Goal: Task Accomplishment & Management: Manage account settings

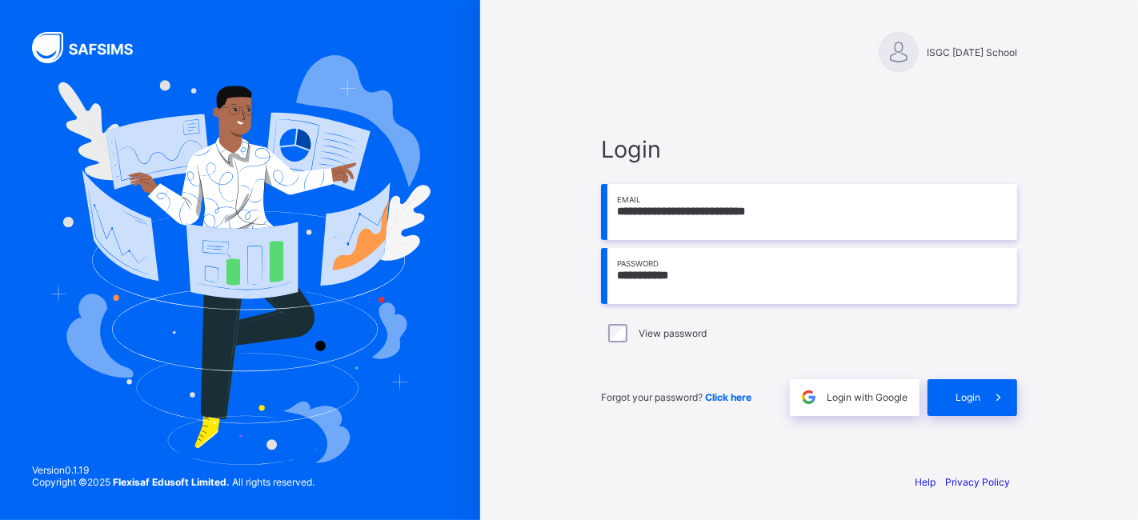
drag, startPoint x: 669, startPoint y: 278, endPoint x: 596, endPoint y: 266, distance: 73.8
click at [596, 266] on div "**********" at bounding box center [809, 275] width 448 height 370
type input "*********"
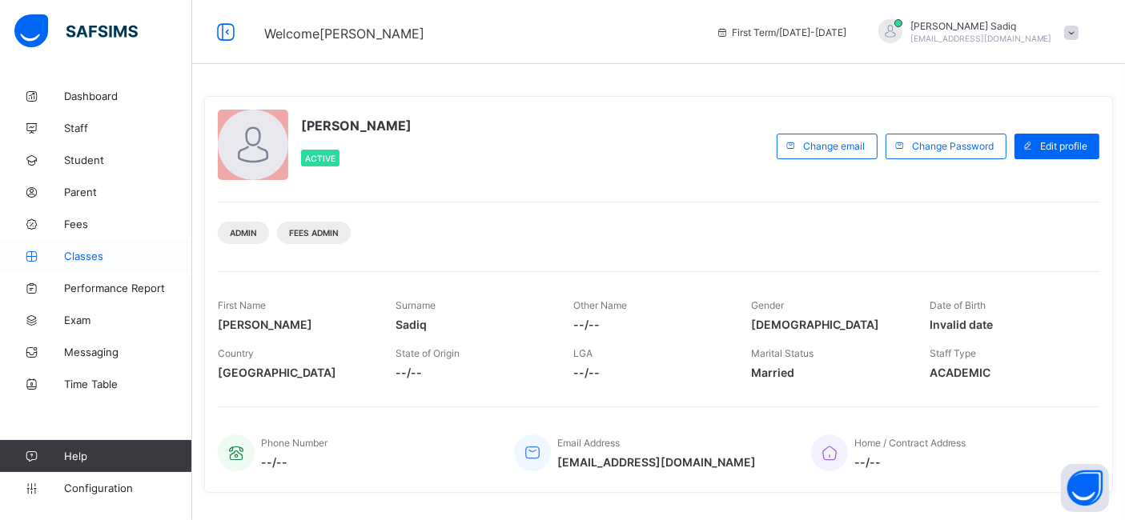
click at [90, 254] on span "Classes" at bounding box center [128, 256] width 128 height 13
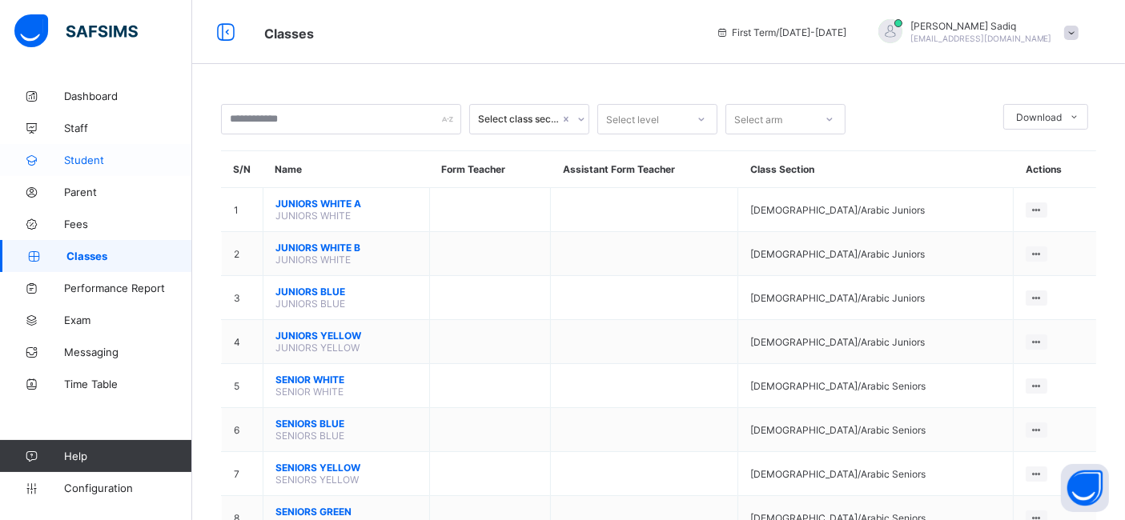
click at [79, 150] on link "Student" at bounding box center [96, 160] width 192 height 32
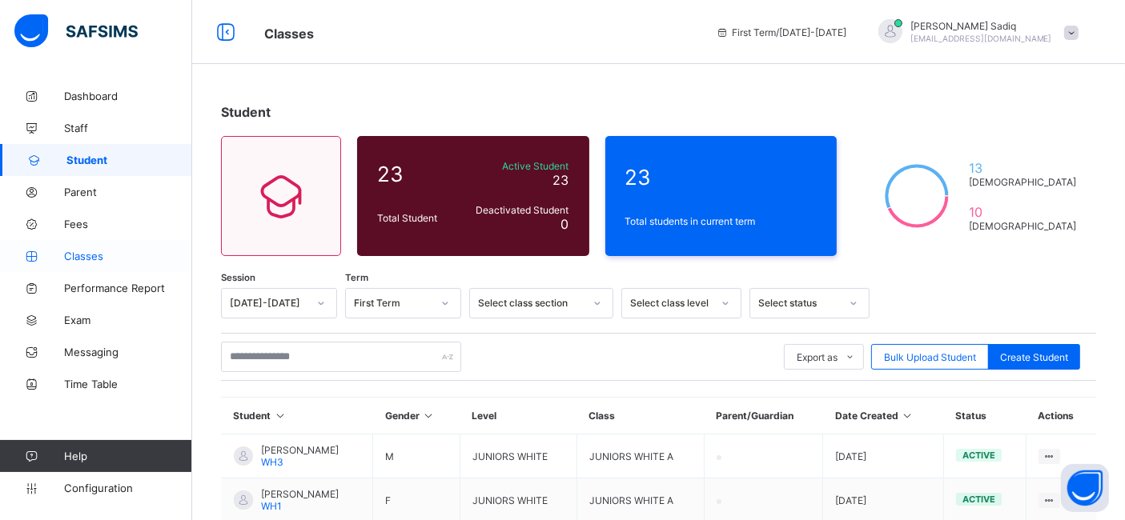
click at [84, 257] on span "Classes" at bounding box center [128, 256] width 128 height 13
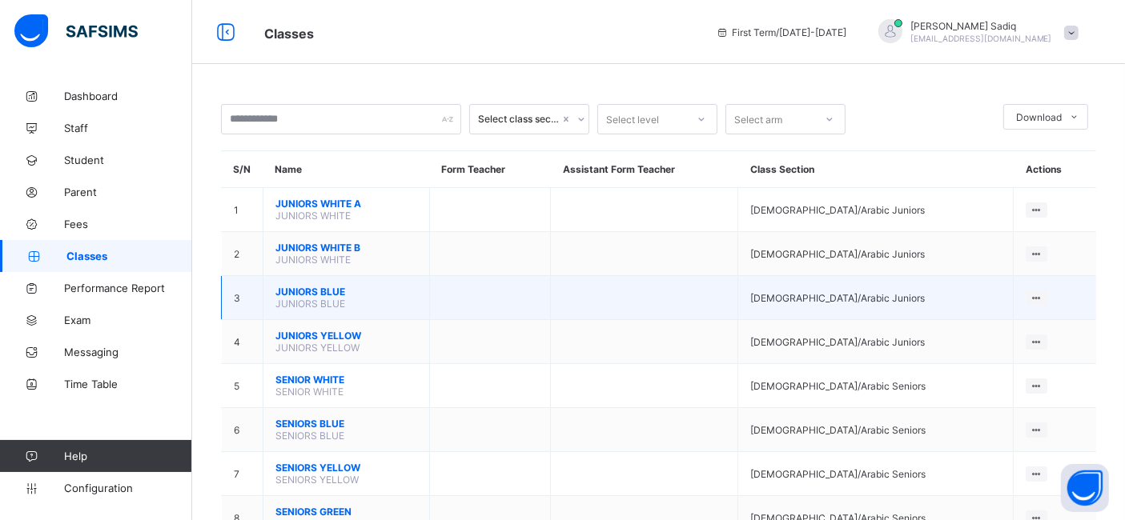
click at [315, 288] on span "JUNIORS BLUE" at bounding box center [346, 292] width 142 height 12
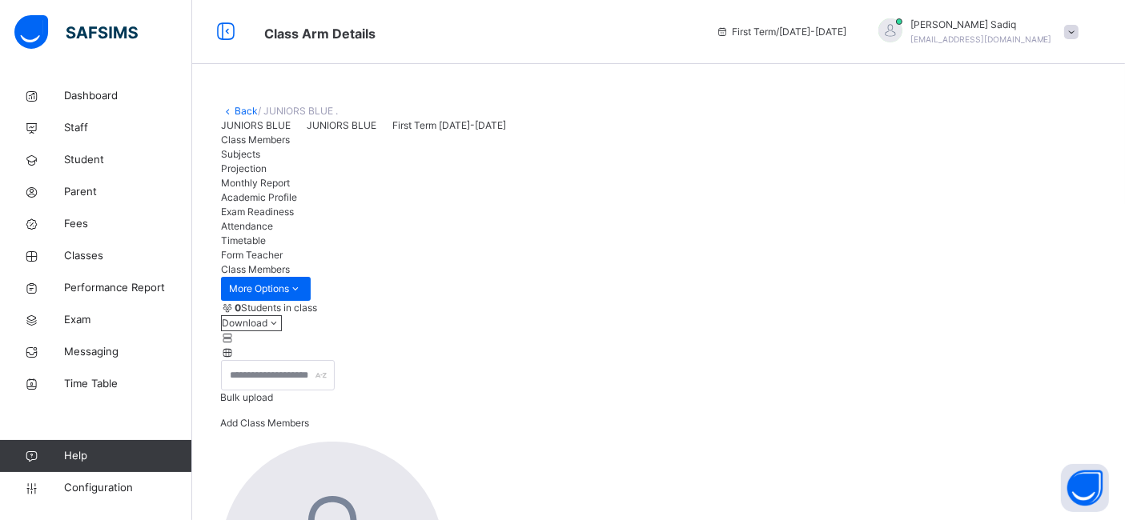
click at [309, 423] on div "Add Class Members" at bounding box center [264, 429] width 89 height 26
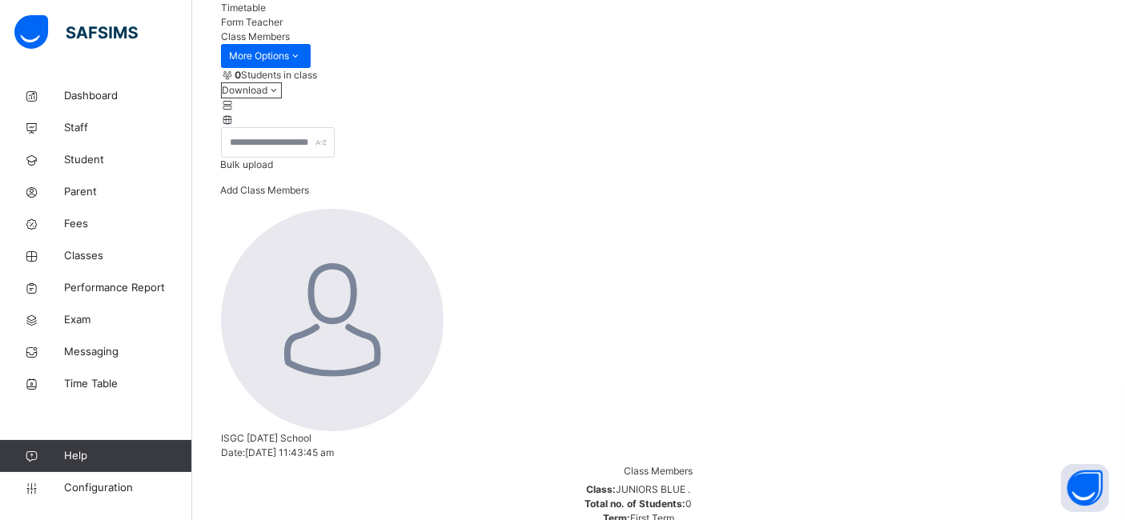
scroll to position [92, 0]
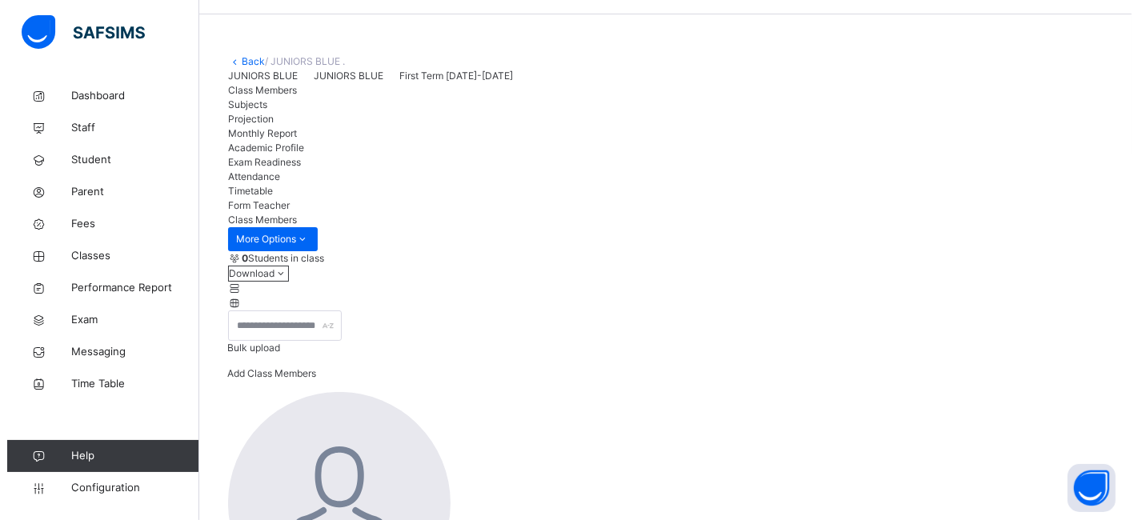
scroll to position [48, 0]
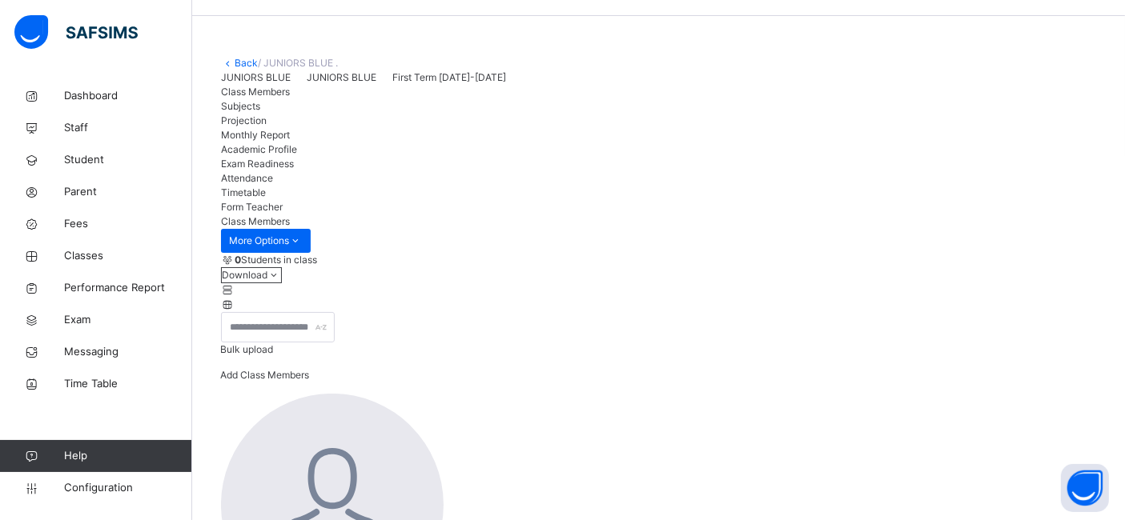
click at [273, 355] on span "Bulk upload" at bounding box center [246, 349] width 53 height 12
type input "**********"
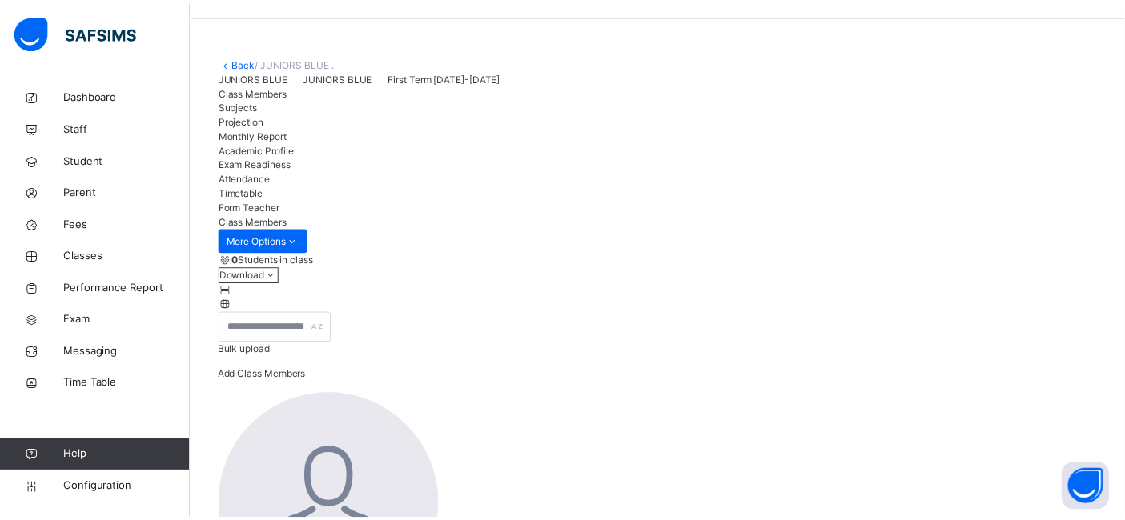
scroll to position [427, 0]
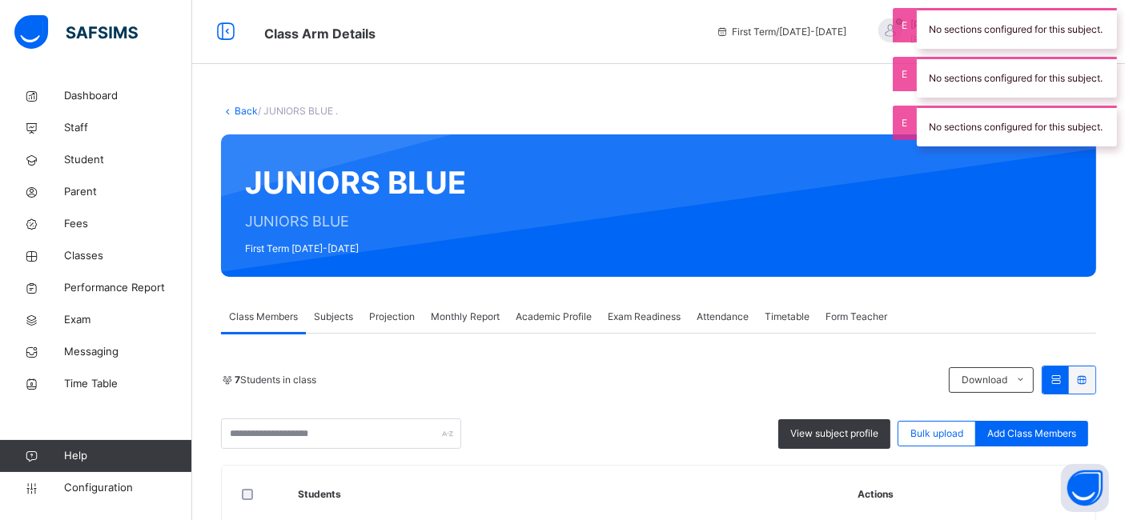
drag, startPoint x: 0, startPoint y: 0, endPoint x: 239, endPoint y: 106, distance: 261.6
click at [239, 106] on link "Back" at bounding box center [246, 111] width 23 height 12
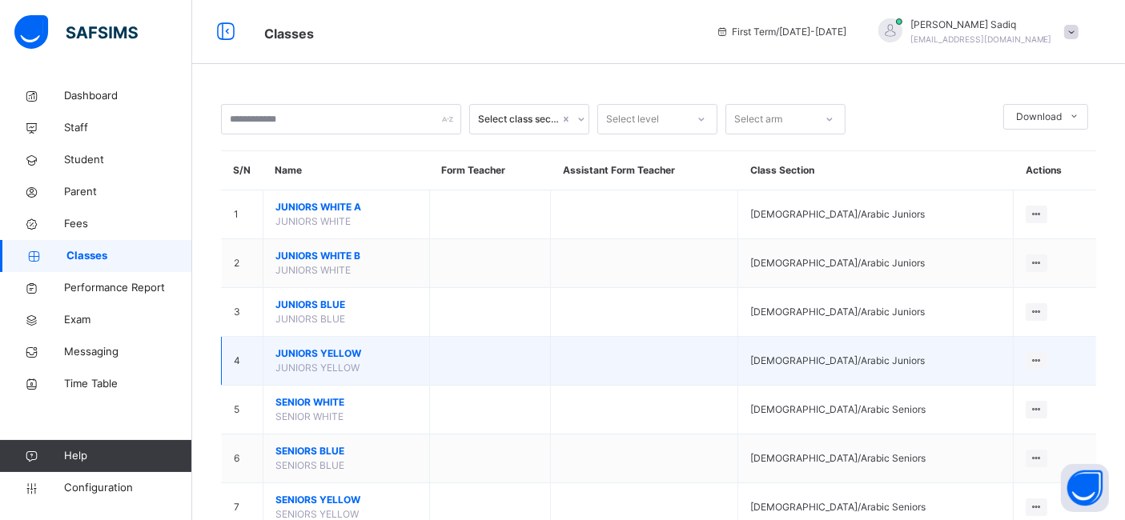
click at [324, 352] on span "JUNIORS YELLOW" at bounding box center [346, 354] width 142 height 14
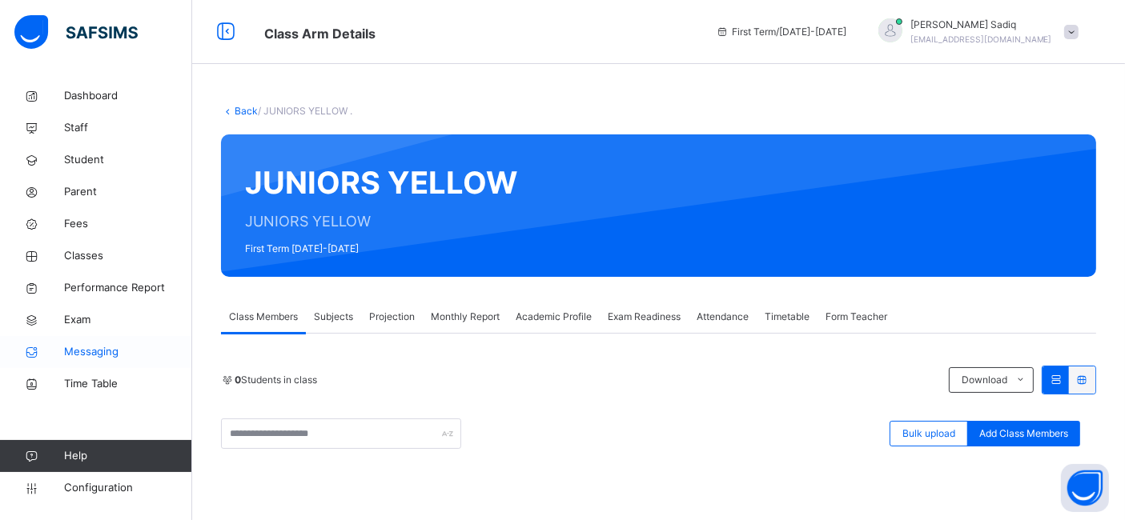
click at [162, 358] on span "Messaging" at bounding box center [128, 352] width 128 height 16
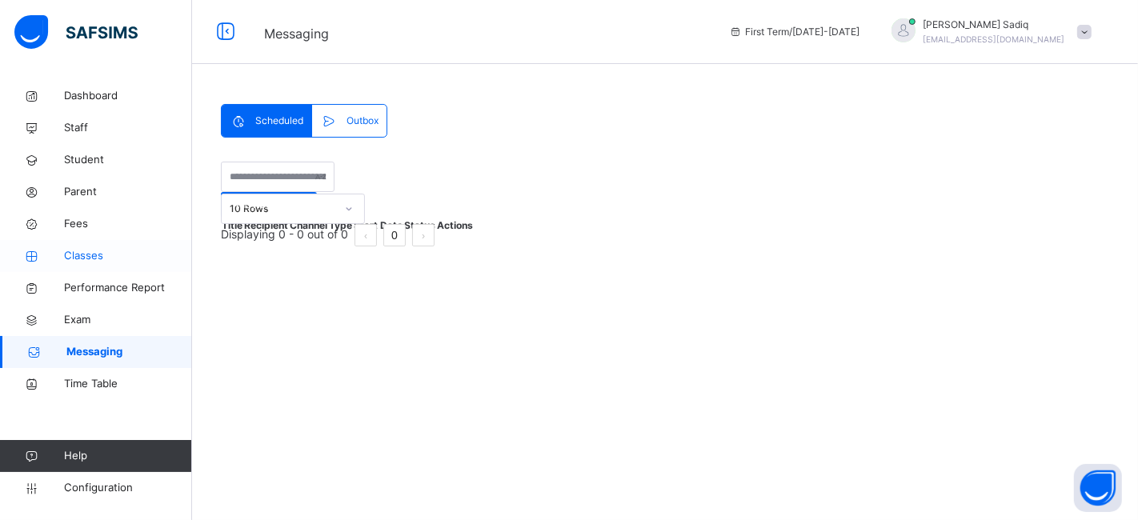
click at [107, 269] on link "Classes" at bounding box center [96, 256] width 192 height 32
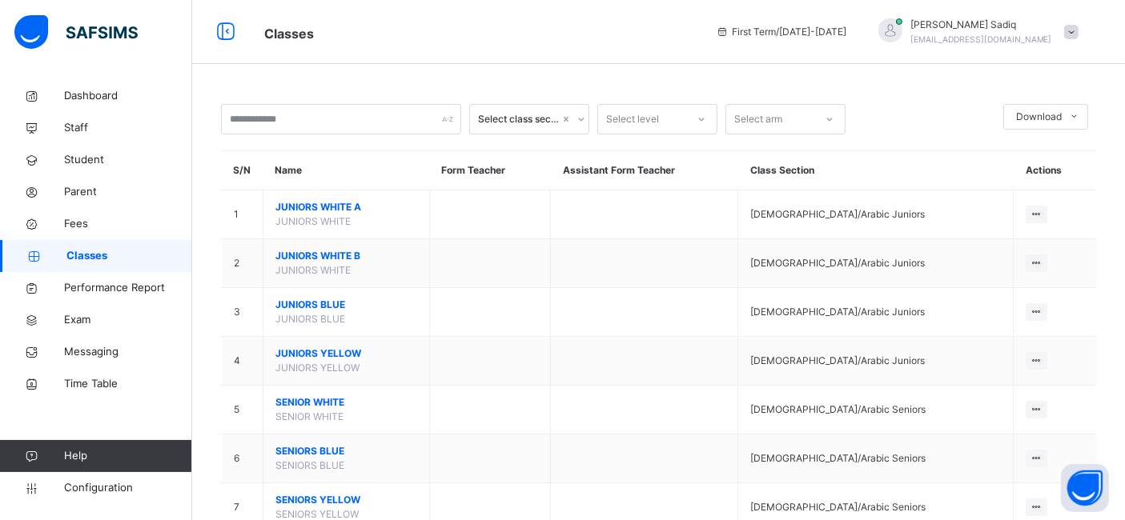
click at [107, 269] on link "Classes" at bounding box center [96, 256] width 192 height 32
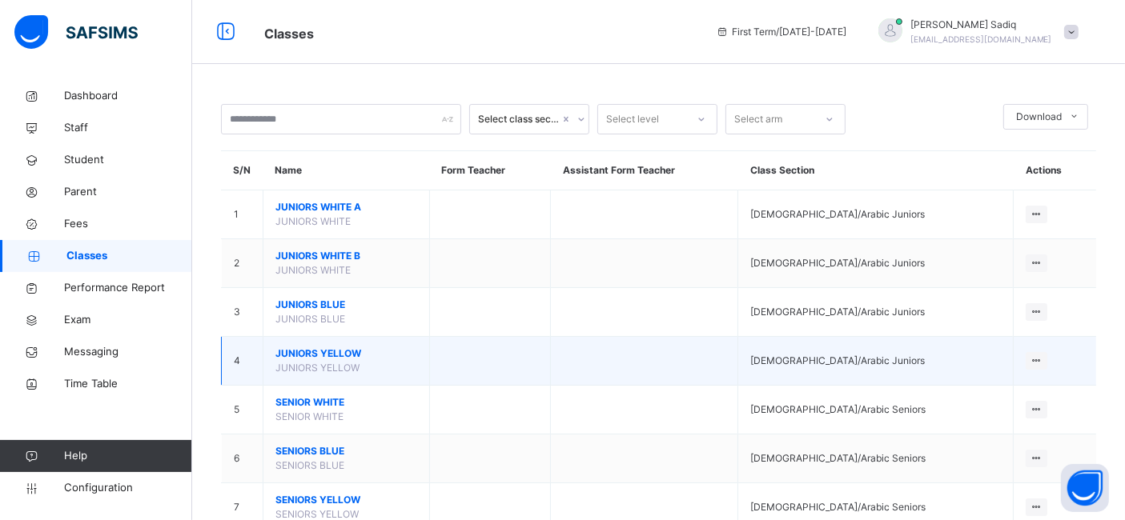
click at [311, 351] on span "JUNIORS YELLOW" at bounding box center [346, 354] width 142 height 14
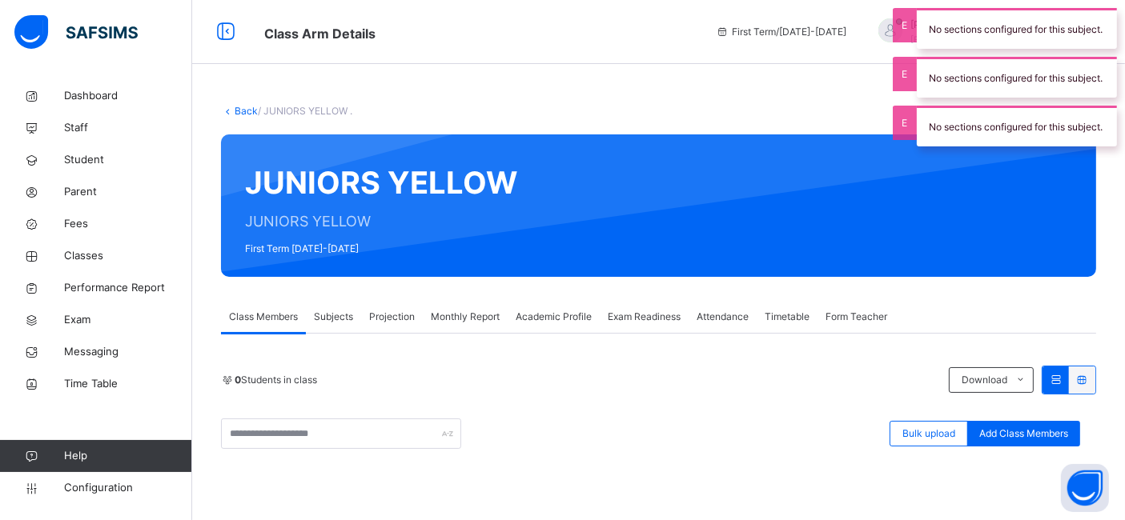
click at [483, 272] on div "JUNIORS YELLOW JUNIORS YELLOW First Term 2025-2026" at bounding box center [658, 205] width 875 height 142
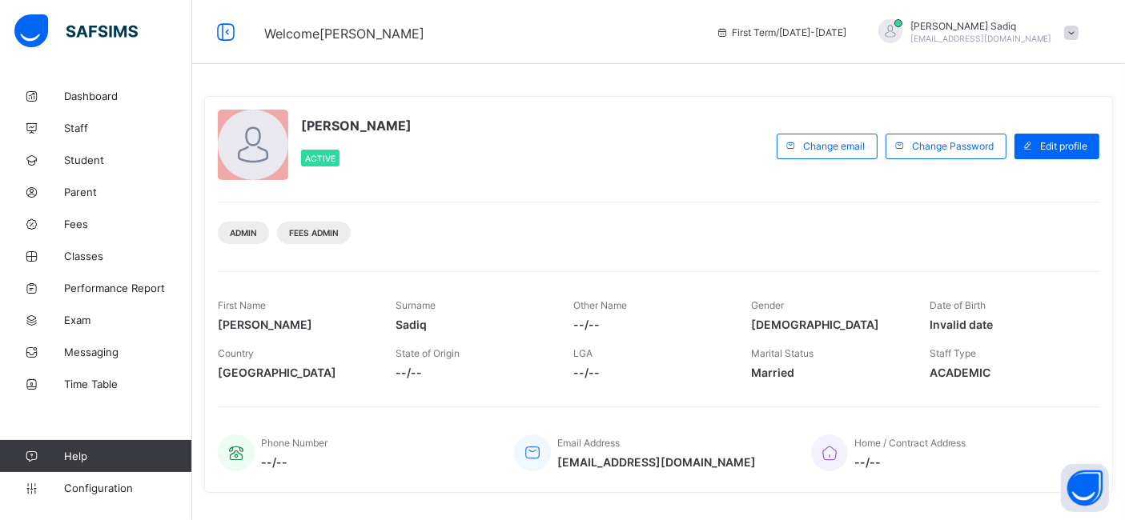
click at [215, 102] on div "[PERSON_NAME] Active Change email Change Password Edit profile Admin Fees Admin…" at bounding box center [658, 294] width 909 height 397
click at [215, 102] on div "Abubakar Sadiq Active Change email Change Password Edit profile Admin Fees Admi…" at bounding box center [658, 294] width 909 height 397
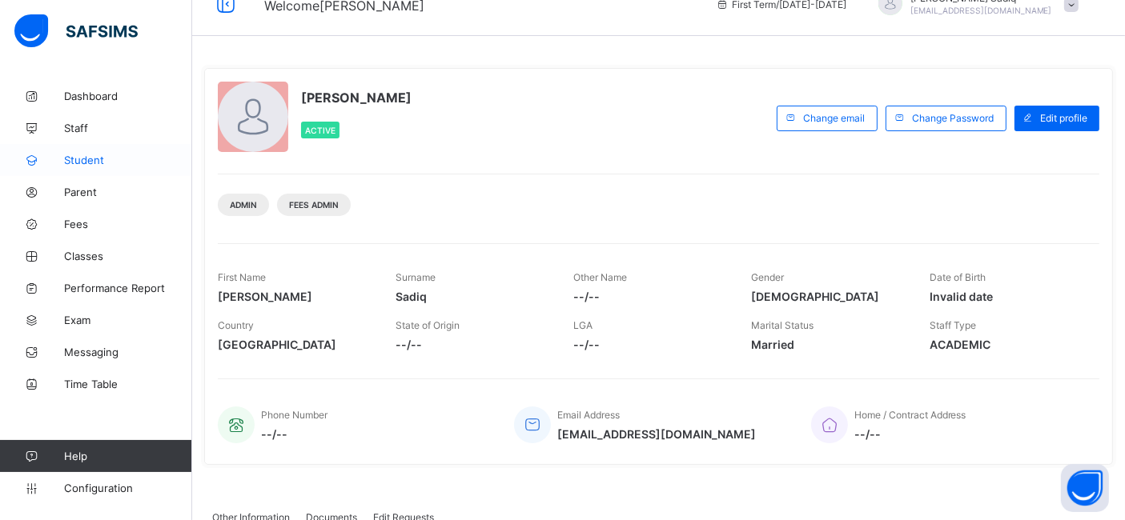
click at [98, 168] on link "Student" at bounding box center [96, 160] width 192 height 32
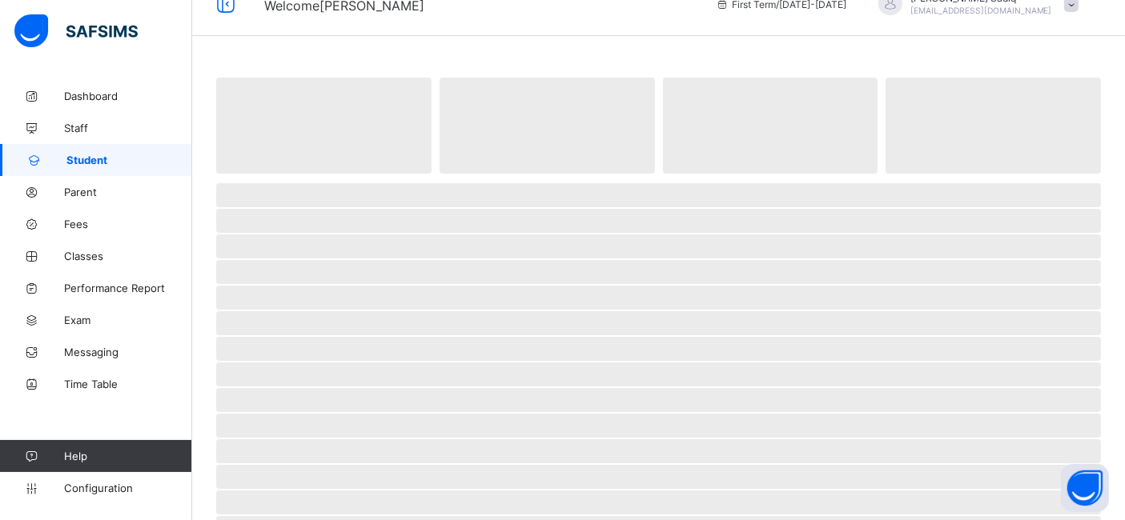
click at [159, 154] on span "Student" at bounding box center [129, 160] width 126 height 13
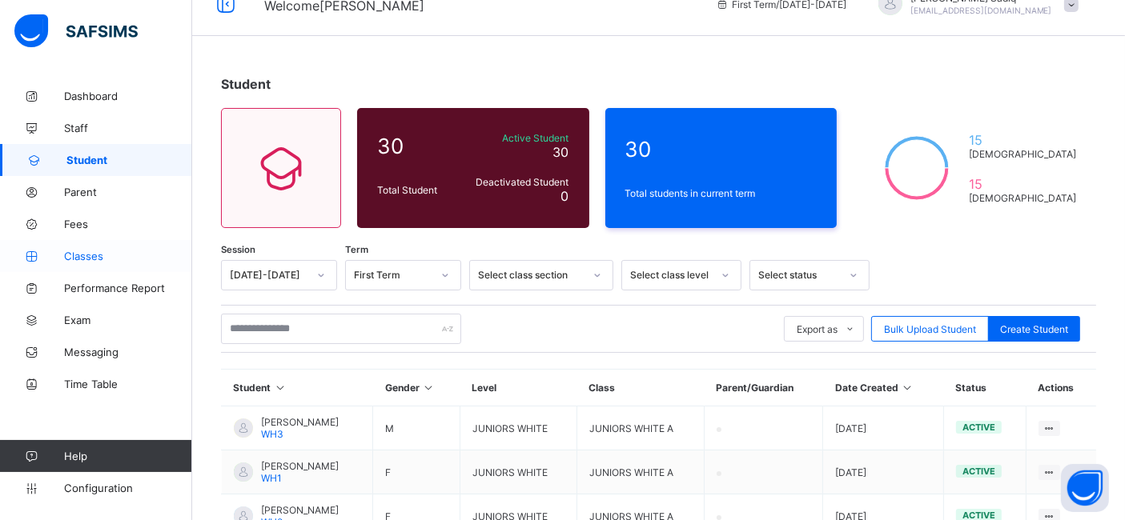
click at [78, 248] on link "Classes" at bounding box center [96, 256] width 192 height 32
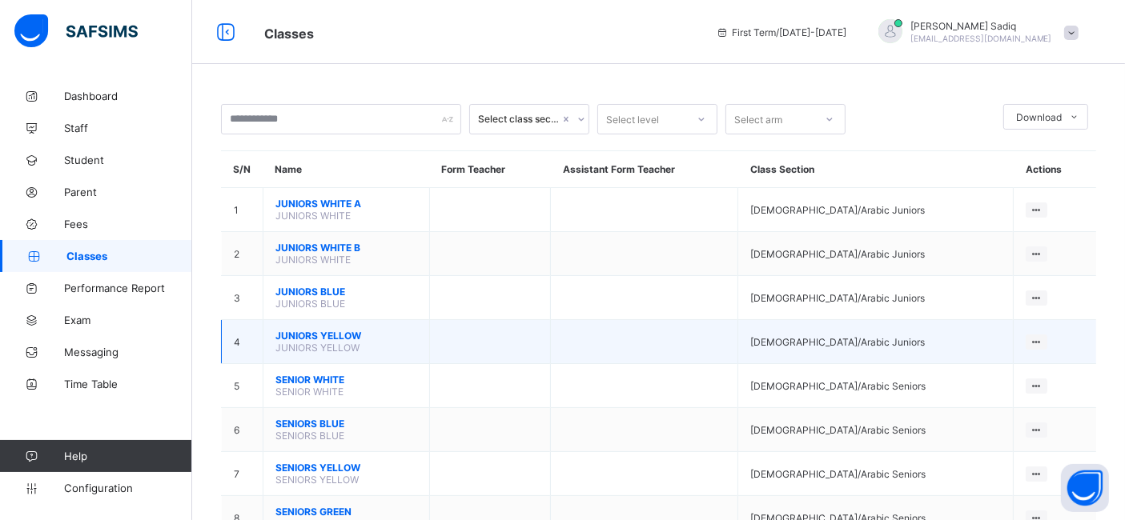
click at [323, 330] on span "JUNIORS YELLOW" at bounding box center [346, 336] width 142 height 12
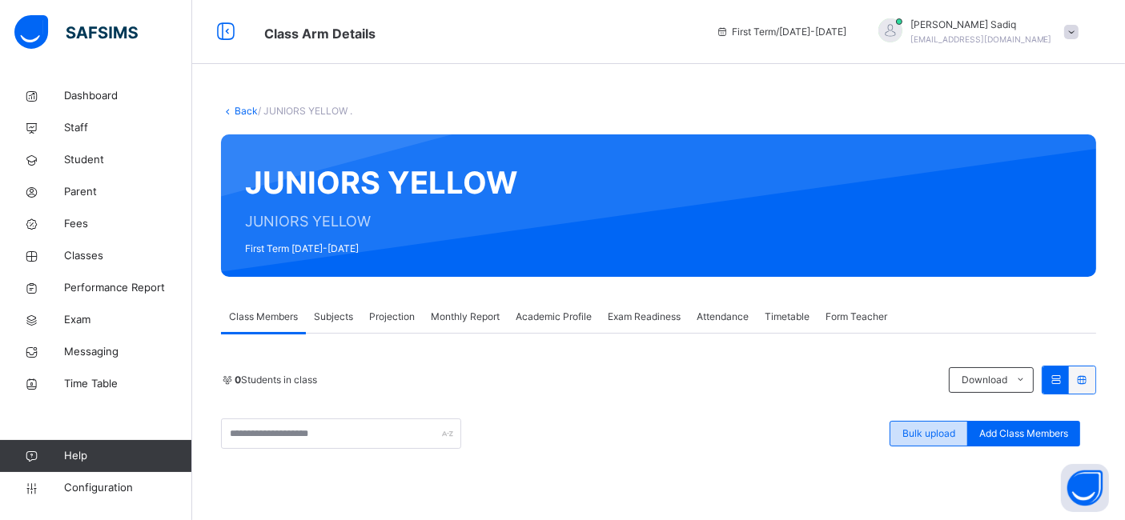
click at [940, 429] on span "Bulk upload" at bounding box center [928, 434] width 53 height 14
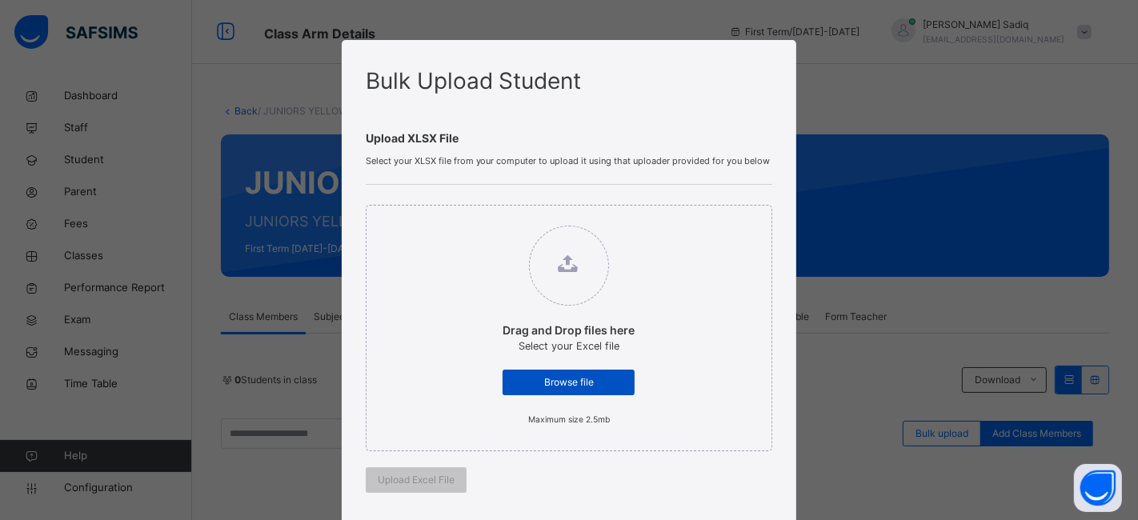
click at [576, 383] on span "Browse file" at bounding box center [569, 382] width 108 height 14
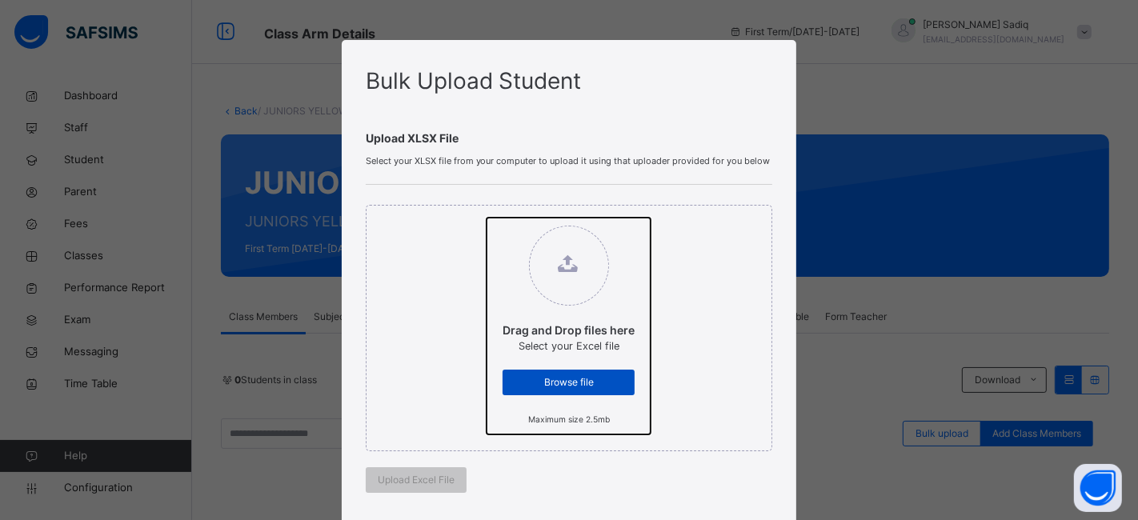
click at [487, 218] on input "Drag and Drop files here Select your Excel file Browse file Maximum size 2.5mb" at bounding box center [487, 218] width 0 height 0
type input "**********"
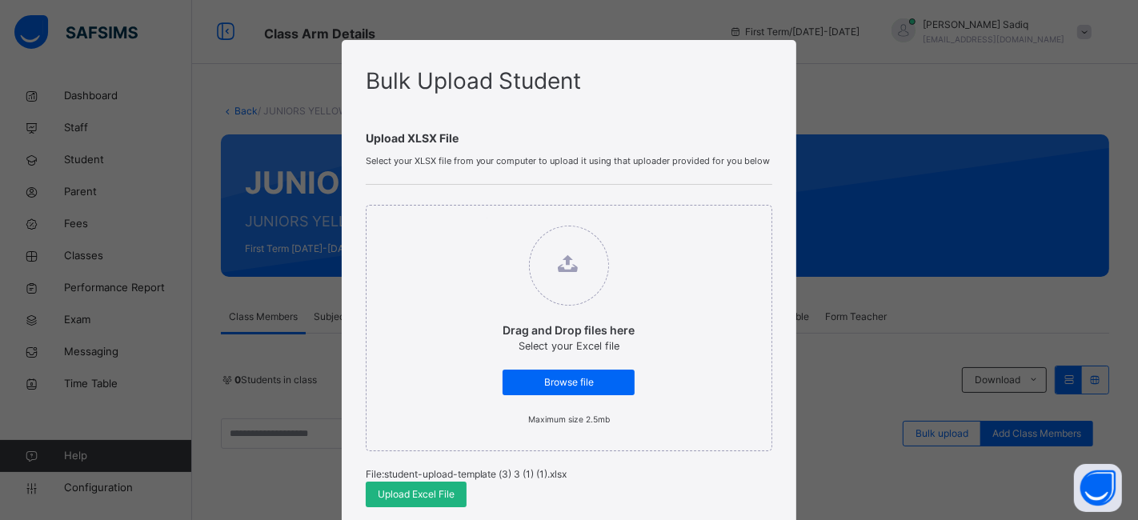
click at [425, 496] on span "Upload Excel File" at bounding box center [416, 495] width 77 height 14
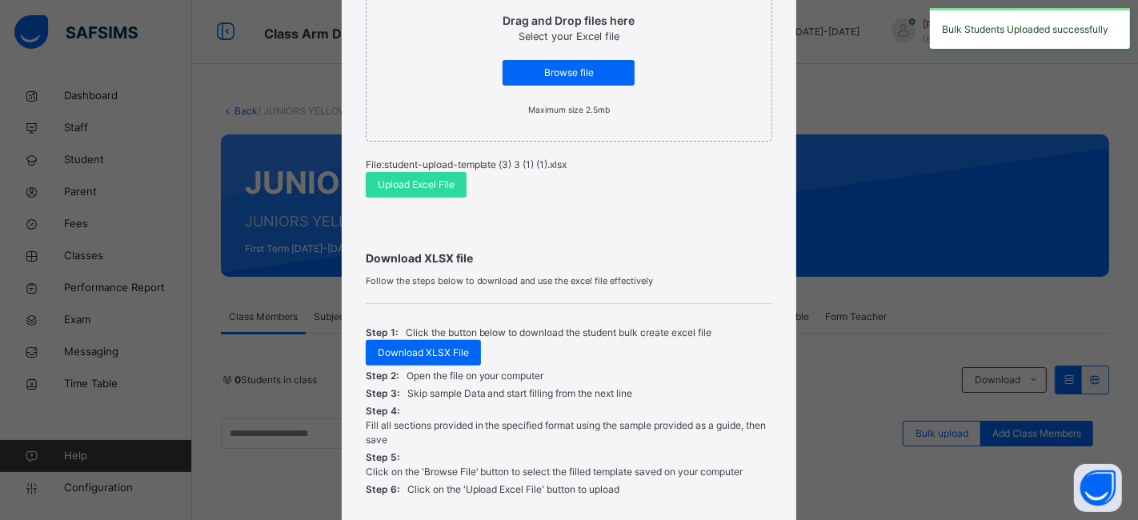
scroll to position [323, 0]
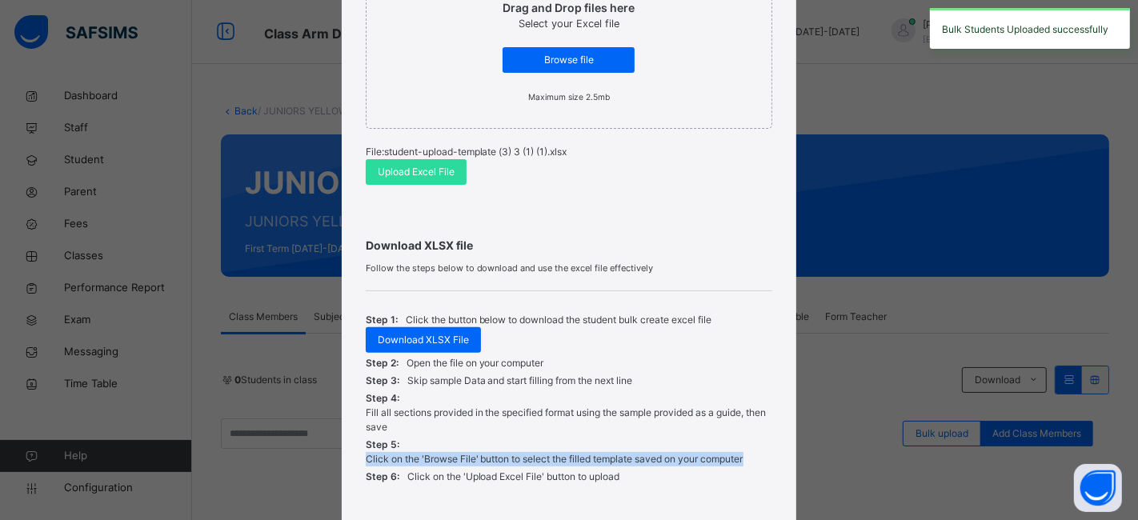
drag, startPoint x: 1121, startPoint y: 445, endPoint x: 1134, endPoint y: 467, distance: 25.5
click at [1124, 467] on div "Bulk Upload Student Upload XLSX File Select your XLSX file from your computer t…" at bounding box center [569, 260] width 1138 height 520
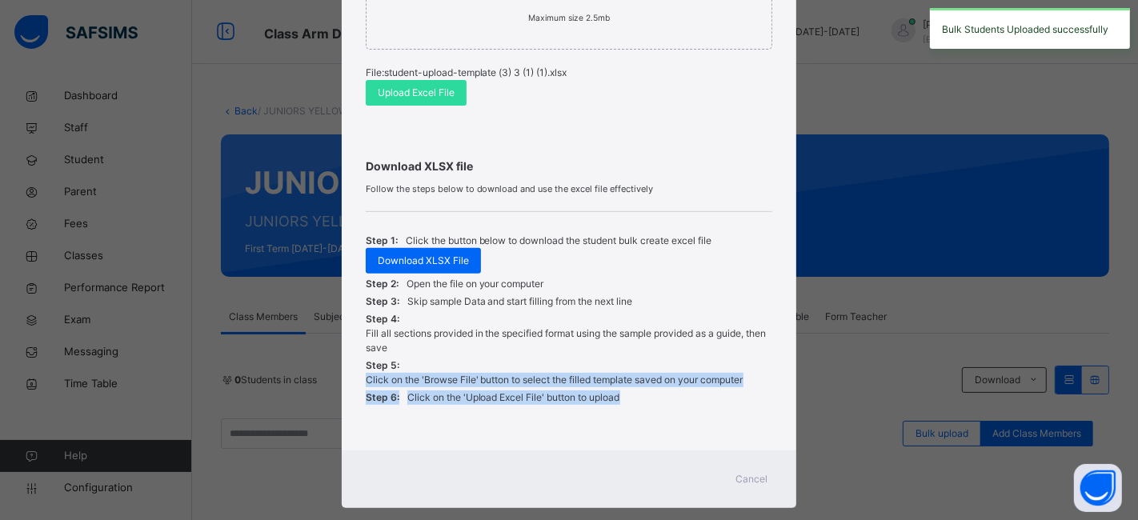
scroll to position [427, 0]
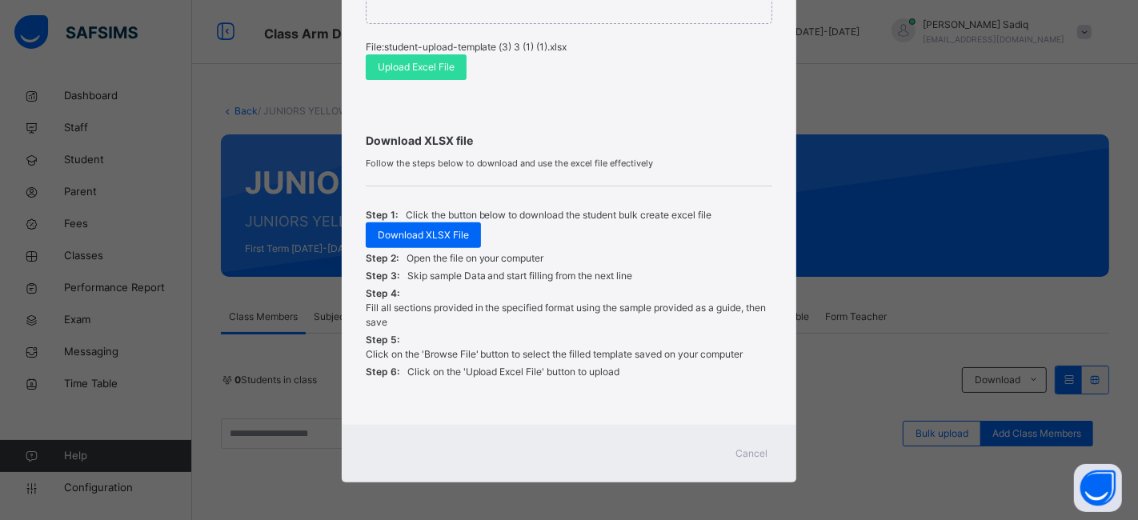
click at [752, 441] on div "Cancel" at bounding box center [752, 454] width 58 height 26
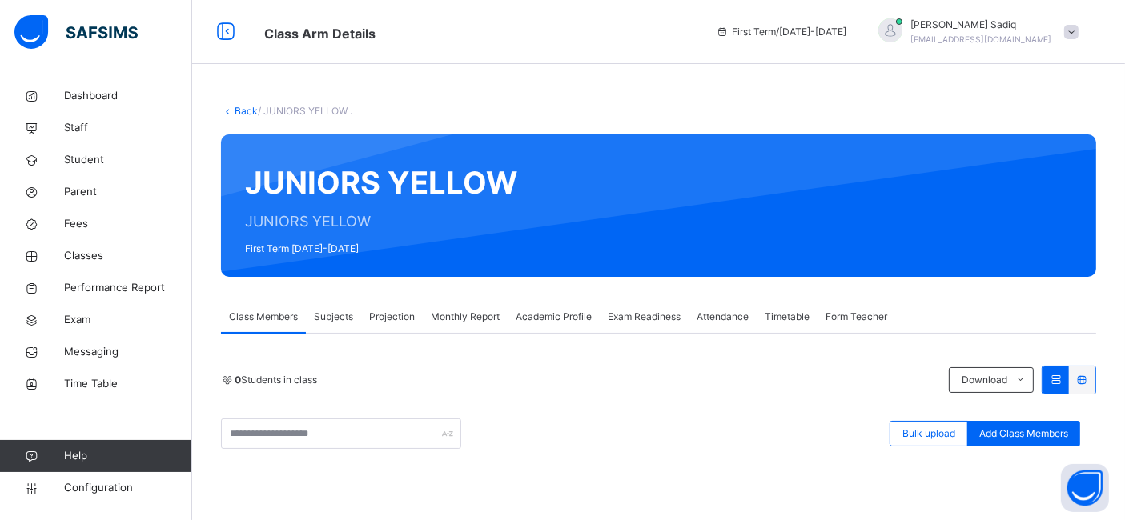
click at [239, 107] on link "Back" at bounding box center [246, 111] width 23 height 12
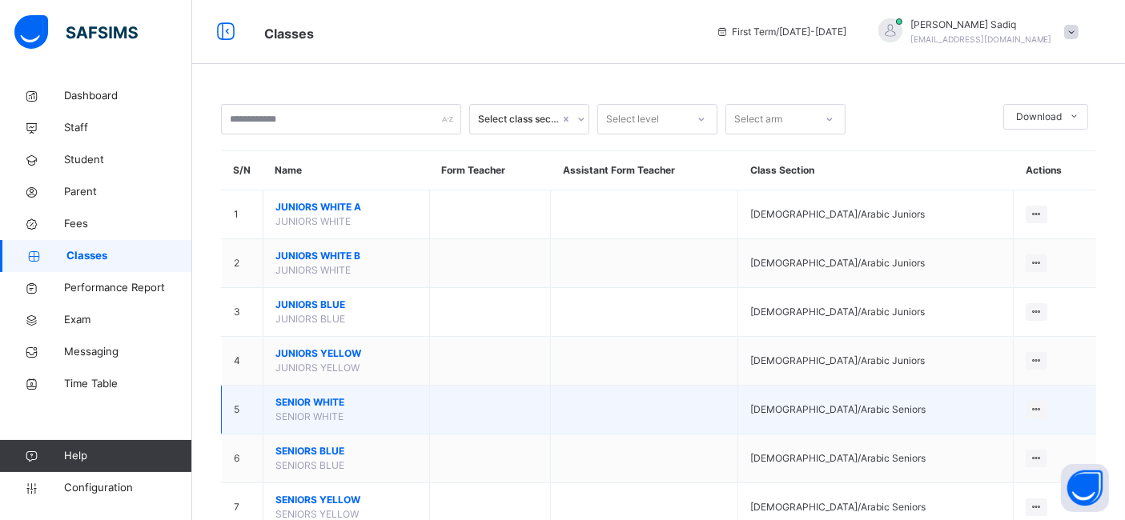
click at [307, 401] on span "SENIOR WHITE" at bounding box center [346, 402] width 142 height 14
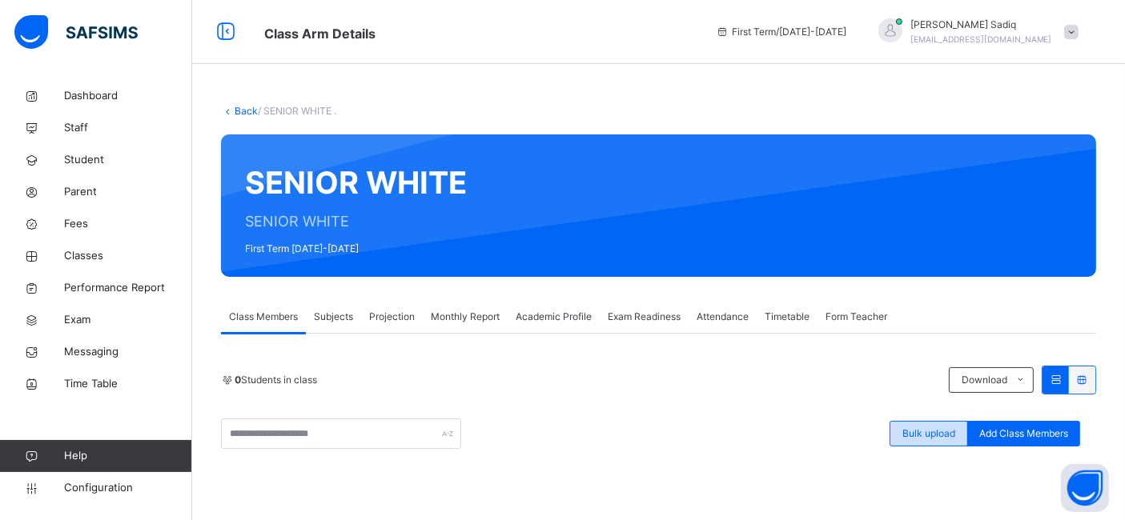
click at [926, 427] on span "Bulk upload" at bounding box center [928, 434] width 53 height 14
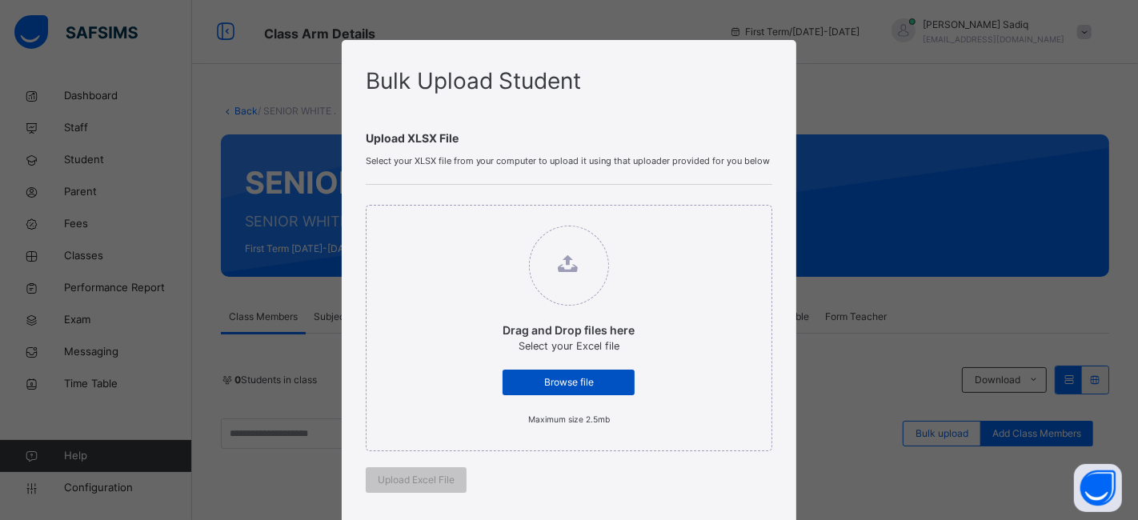
click at [596, 375] on span "Browse file" at bounding box center [569, 382] width 108 height 14
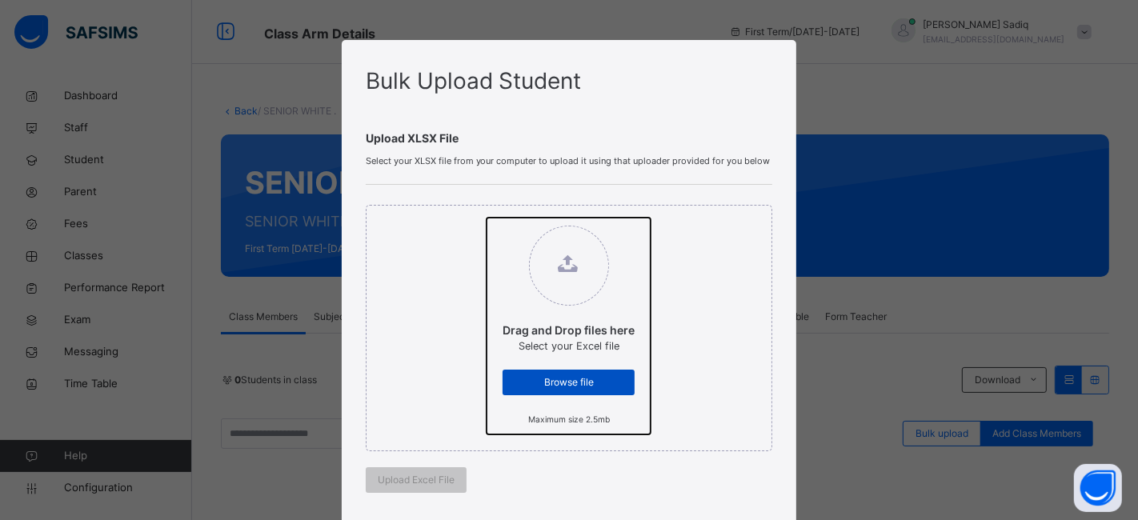
click at [487, 218] on input "Drag and Drop files here Select your Excel file Browse file Maximum size 2.5mb" at bounding box center [487, 218] width 0 height 0
type input "**********"
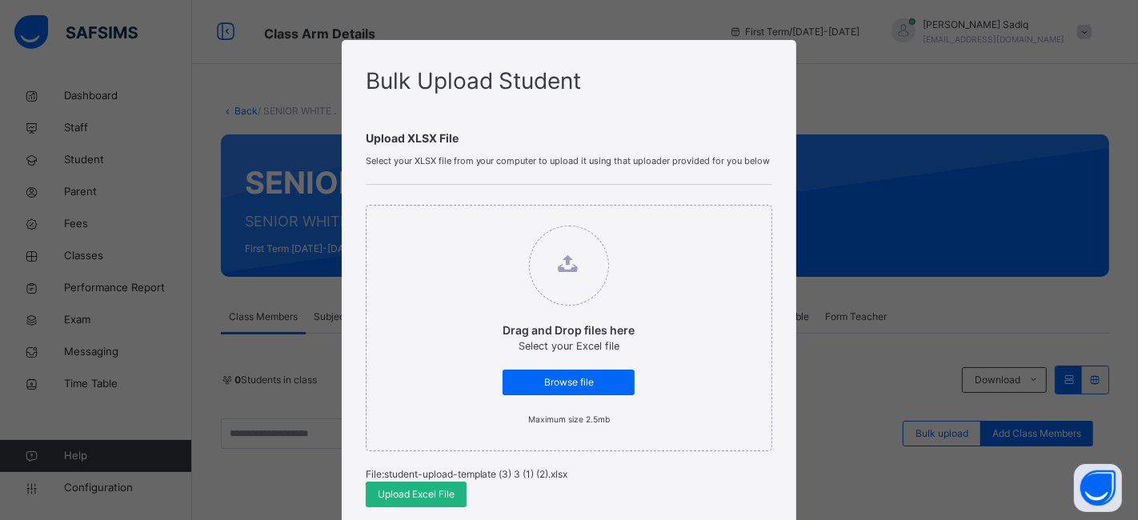
click at [424, 489] on span "Upload Excel File" at bounding box center [416, 495] width 77 height 14
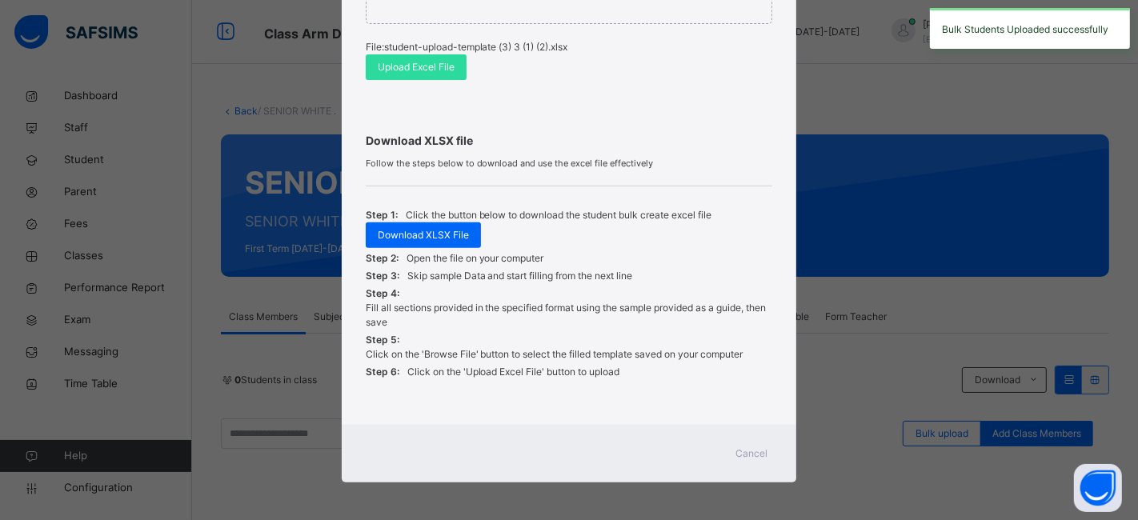
click at [742, 447] on span "Cancel" at bounding box center [752, 454] width 32 height 14
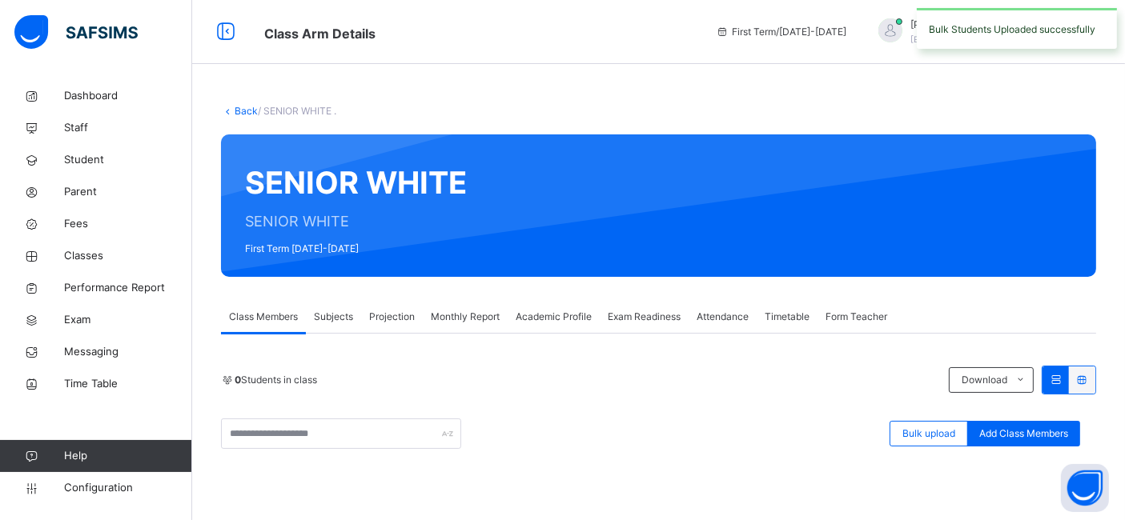
click at [240, 113] on link "Back" at bounding box center [246, 111] width 23 height 12
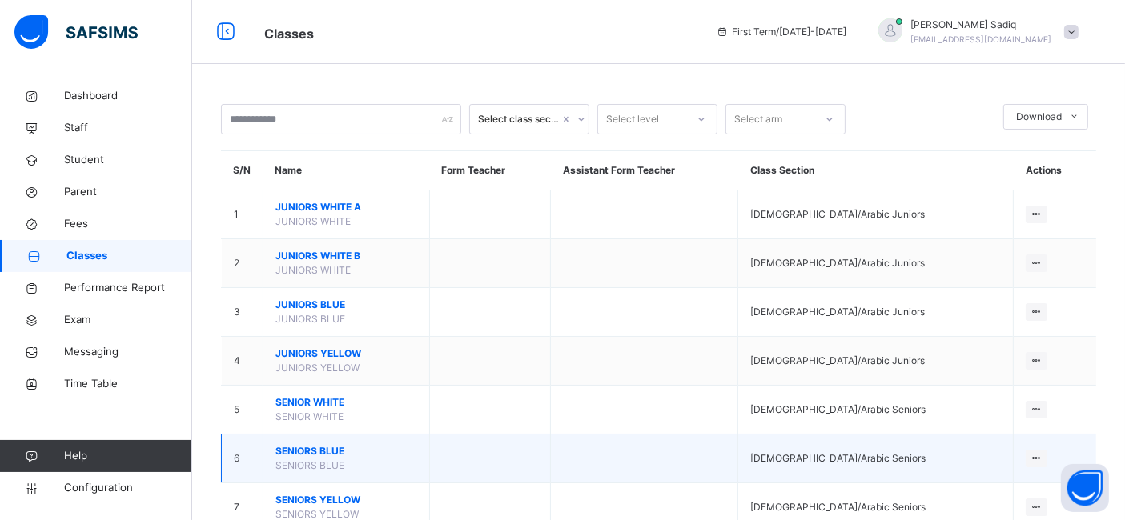
click at [320, 444] on span "SENIORS BLUE" at bounding box center [346, 451] width 142 height 14
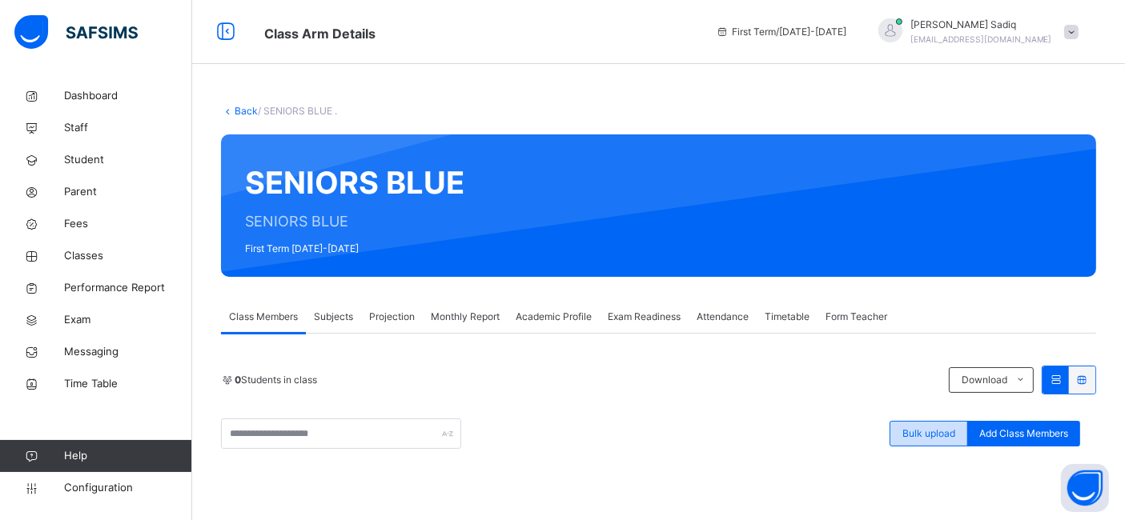
click at [955, 427] on span "Bulk upload" at bounding box center [928, 434] width 53 height 14
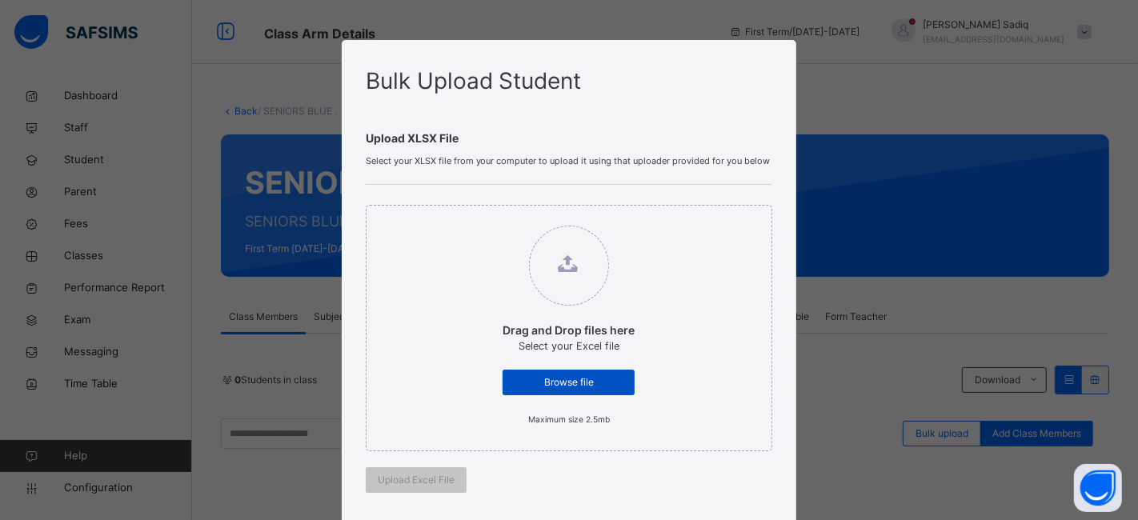
click at [596, 388] on span "Browse file" at bounding box center [569, 382] width 108 height 14
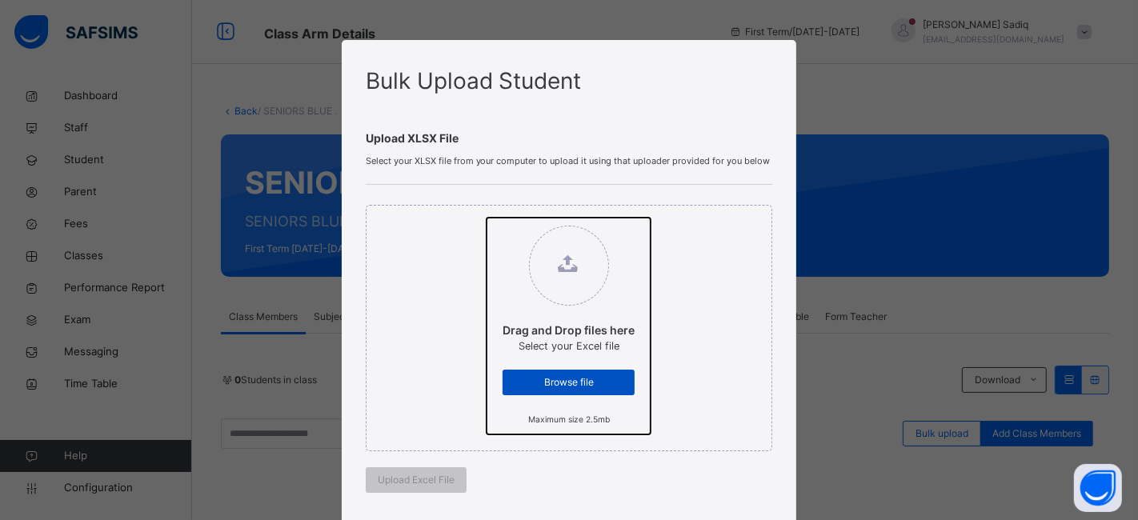
click at [487, 218] on input "Drag and Drop files here Select your Excel file Browse file Maximum size 2.5mb" at bounding box center [487, 218] width 0 height 0
type input "**********"
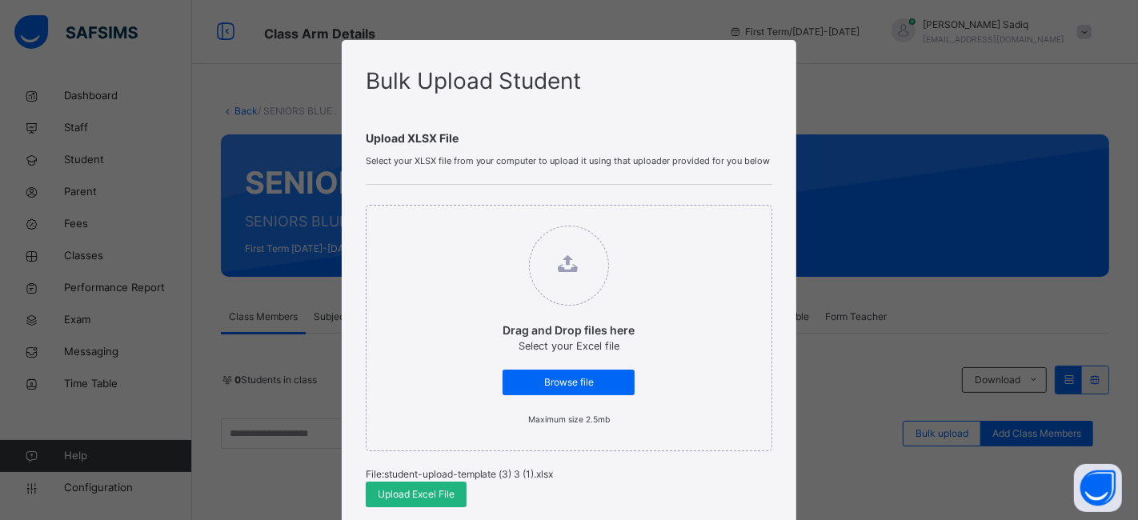
click at [407, 491] on span "Upload Excel File" at bounding box center [416, 495] width 77 height 14
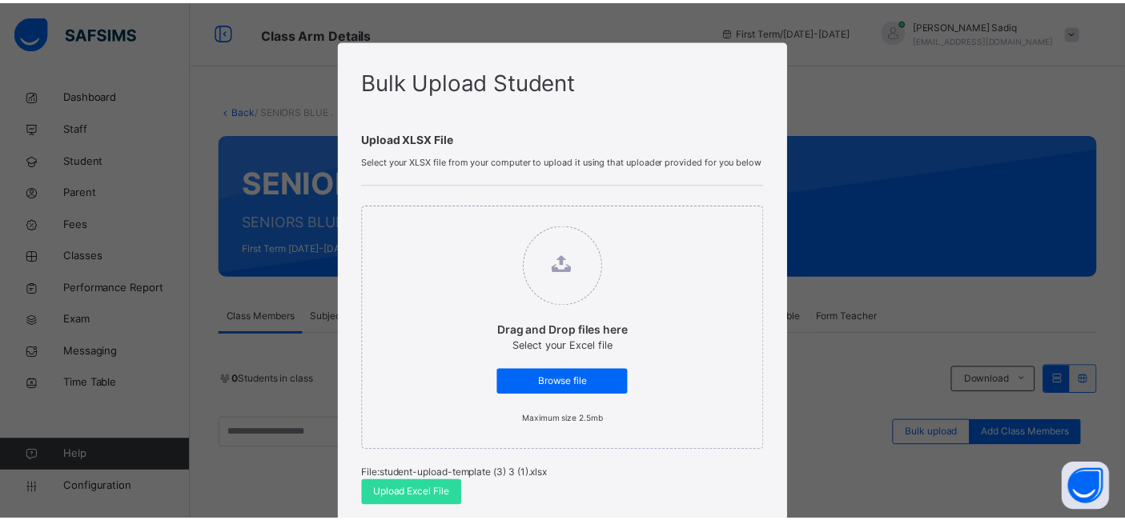
scroll to position [427, 0]
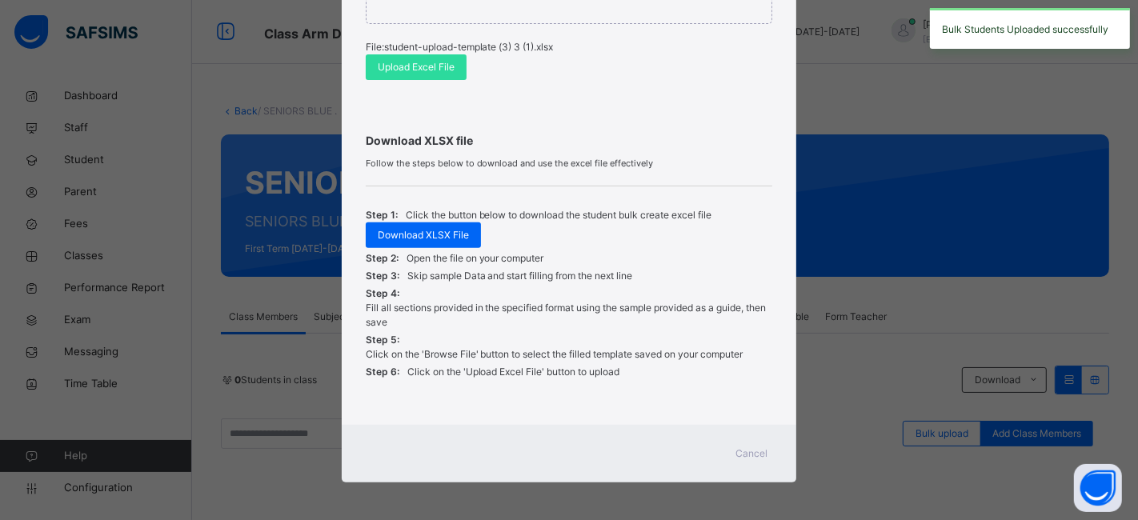
click at [754, 447] on span "Cancel" at bounding box center [752, 454] width 32 height 14
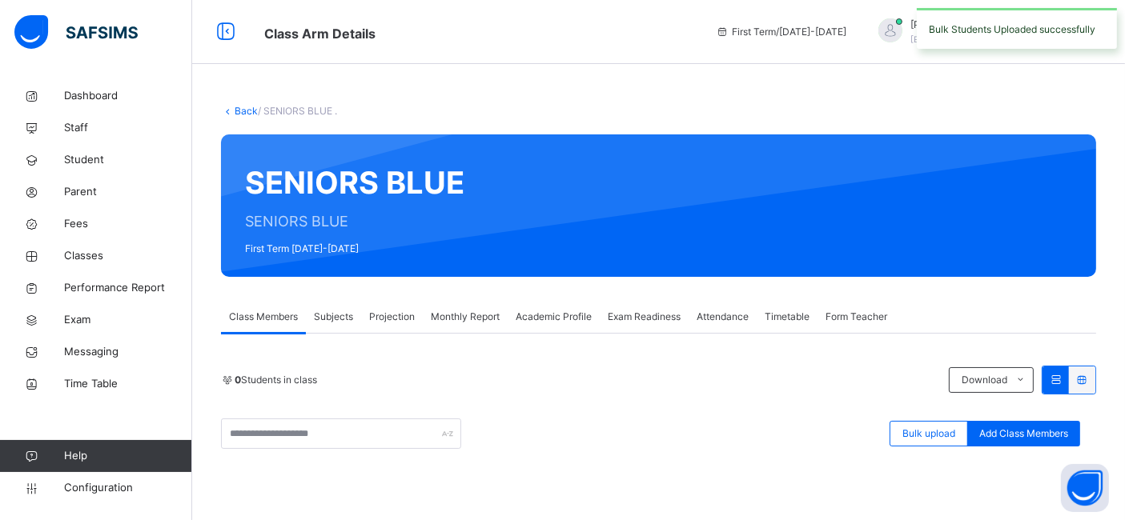
click at [244, 108] on link "Back" at bounding box center [246, 111] width 23 height 12
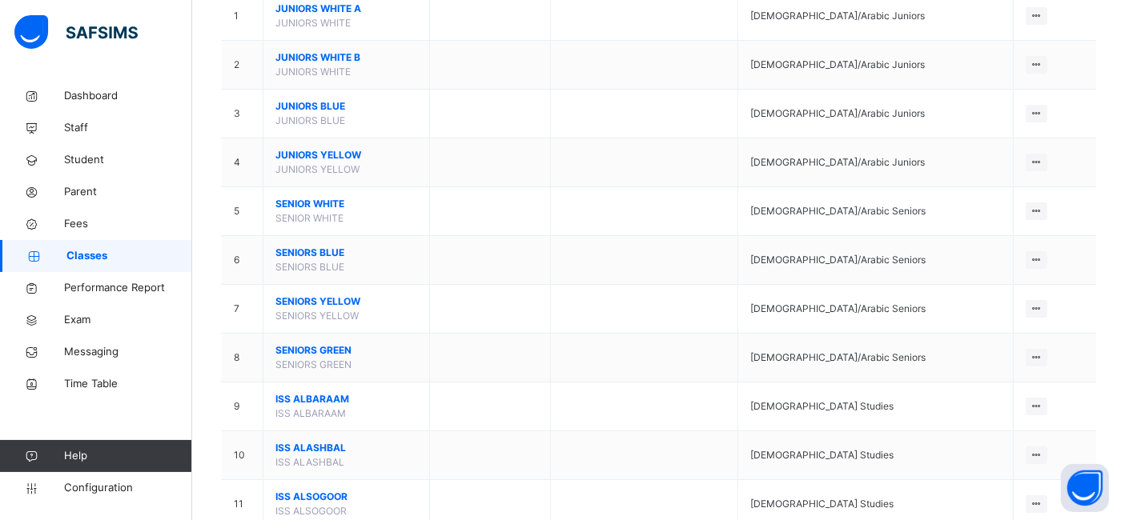
scroll to position [223, 0]
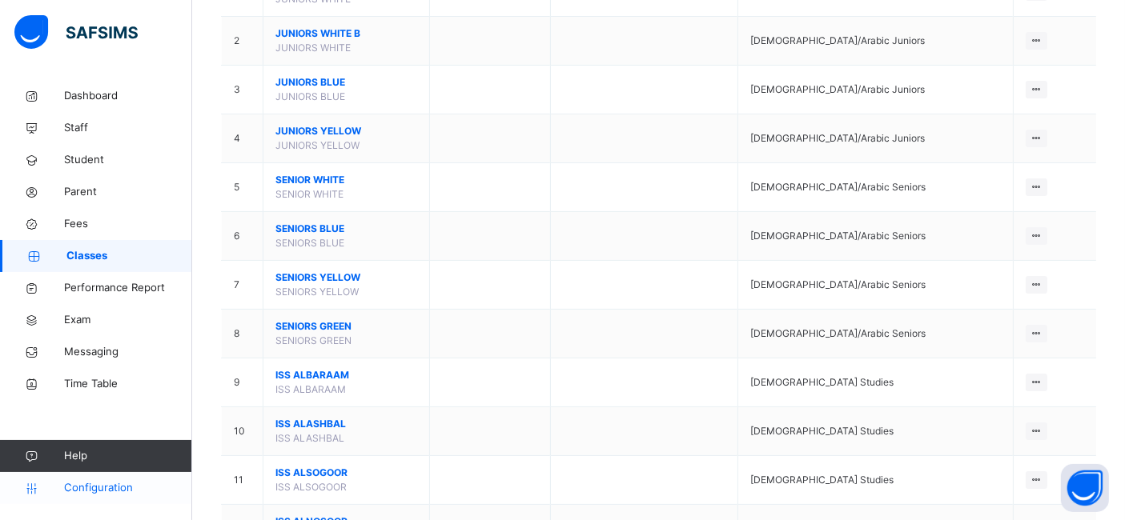
click at [105, 488] on span "Configuration" at bounding box center [127, 488] width 127 height 16
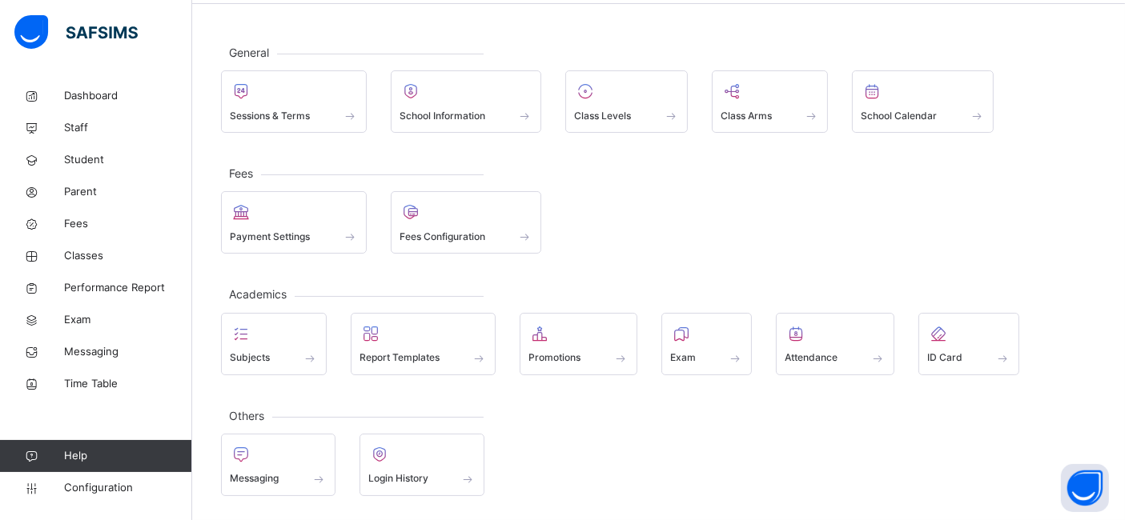
scroll to position [56, 0]
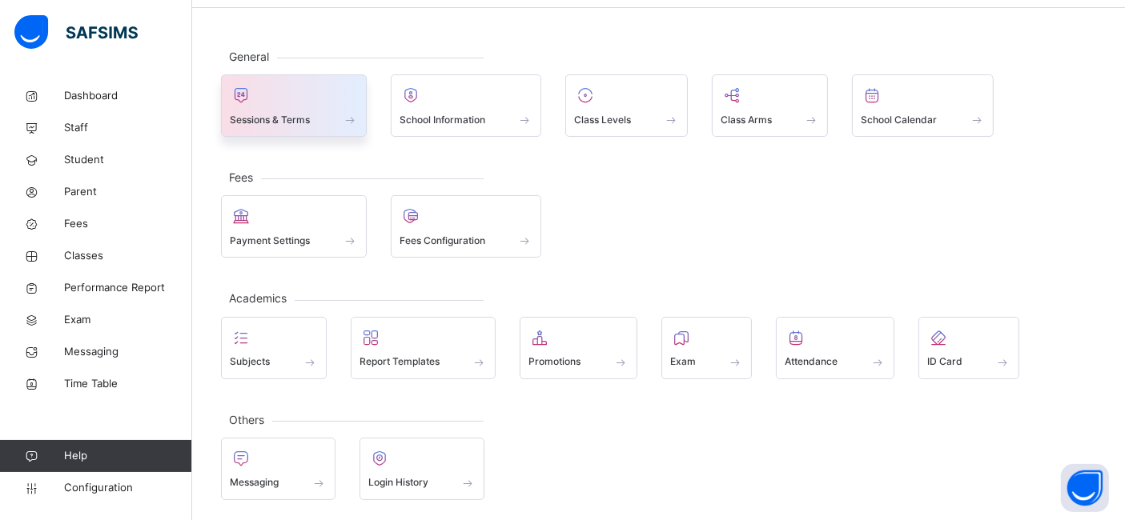
click at [272, 114] on span "Sessions & Terms" at bounding box center [270, 120] width 80 height 14
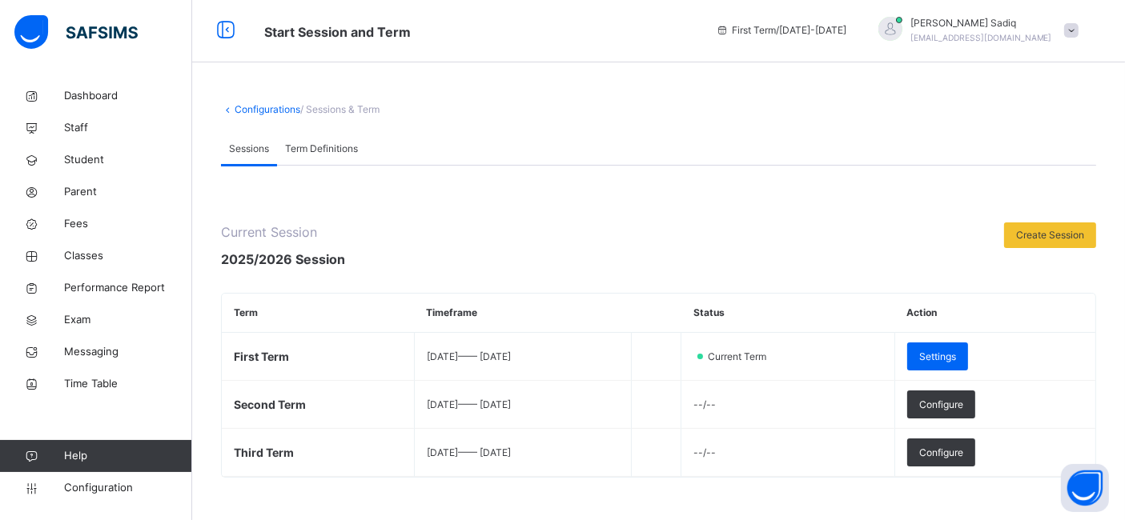
scroll to position [223, 0]
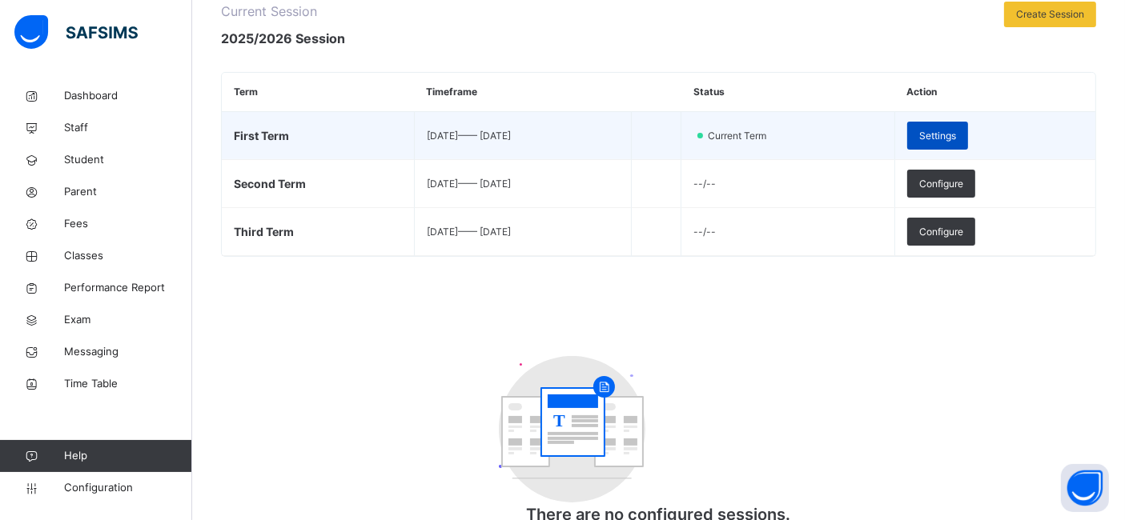
click at [956, 132] on span "Settings" at bounding box center [937, 136] width 37 height 14
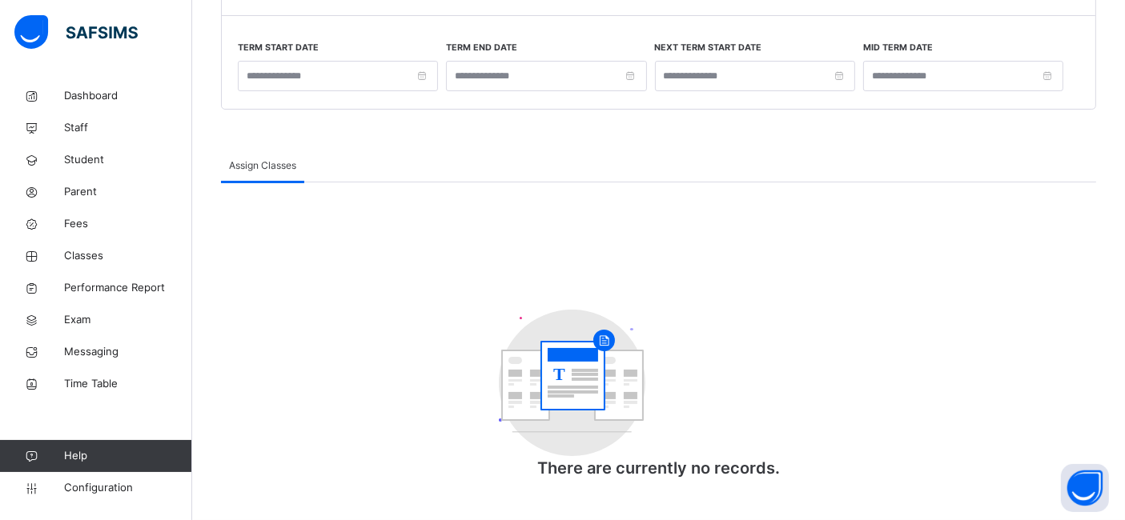
type input "**********"
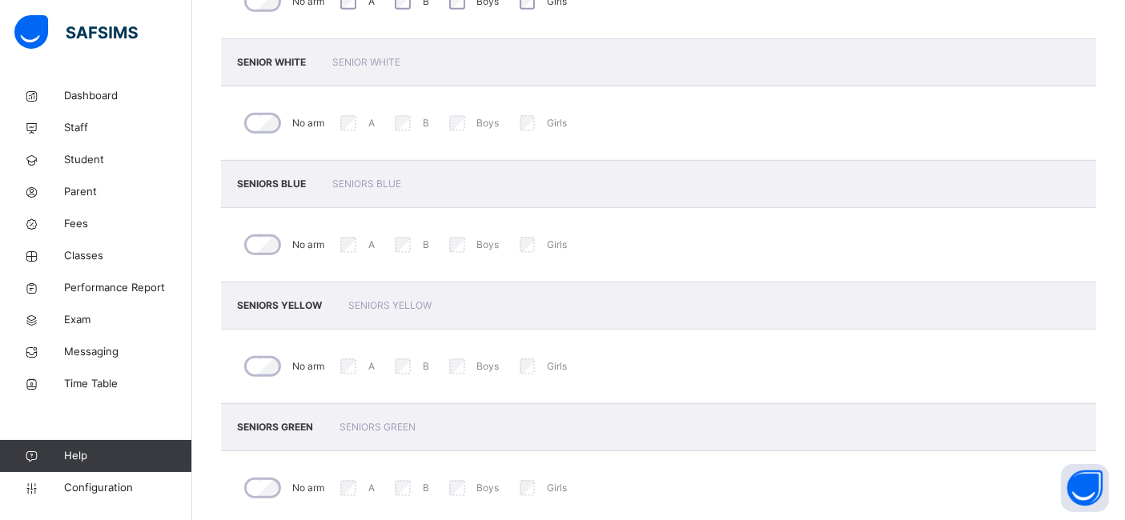
scroll to position [913, 0]
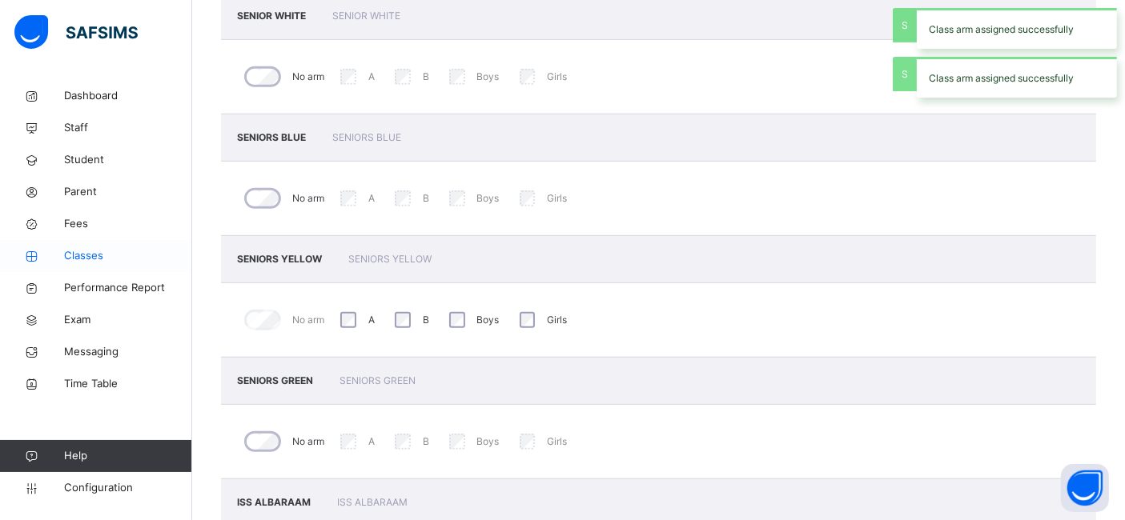
click at [83, 257] on span "Classes" at bounding box center [128, 256] width 128 height 16
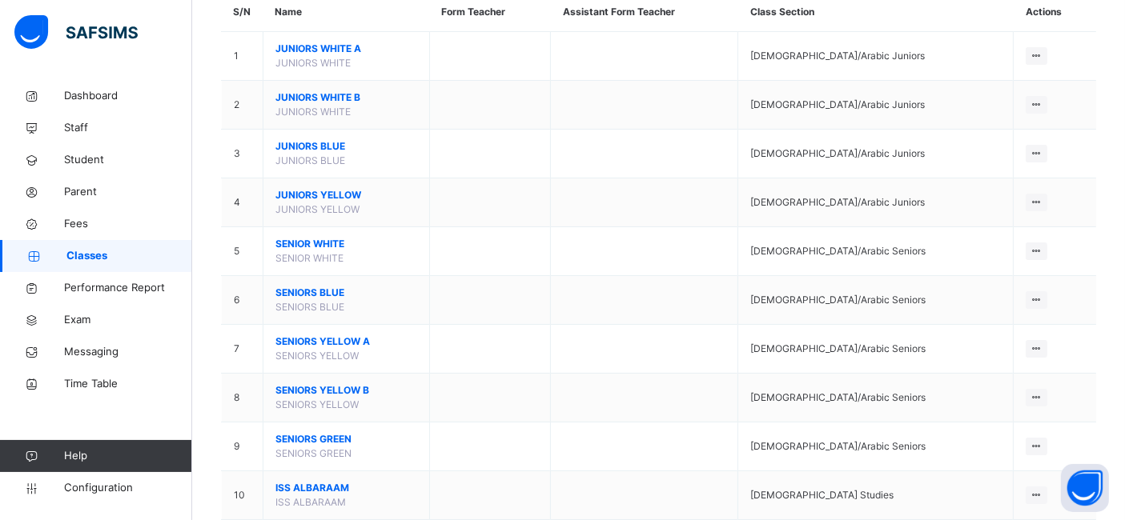
scroll to position [164, 0]
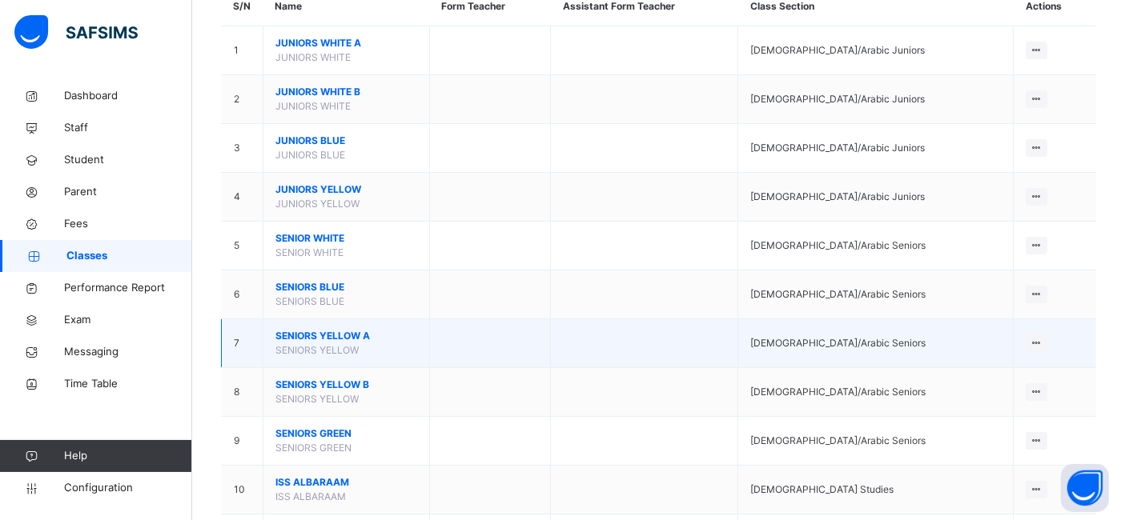
click at [342, 335] on span "SENIORS YELLOW A" at bounding box center [346, 336] width 142 height 14
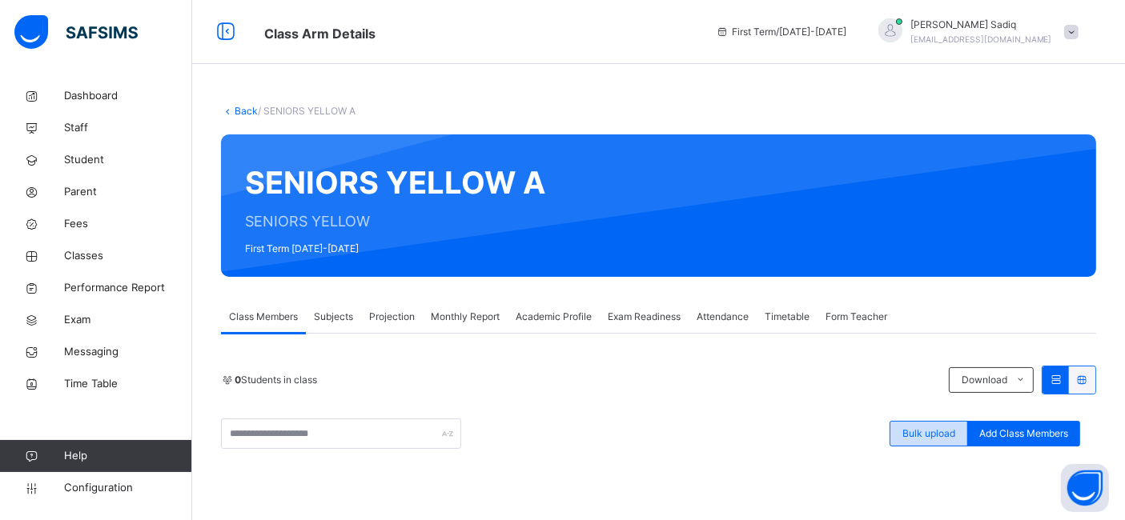
click at [924, 427] on span "Bulk upload" at bounding box center [928, 434] width 53 height 14
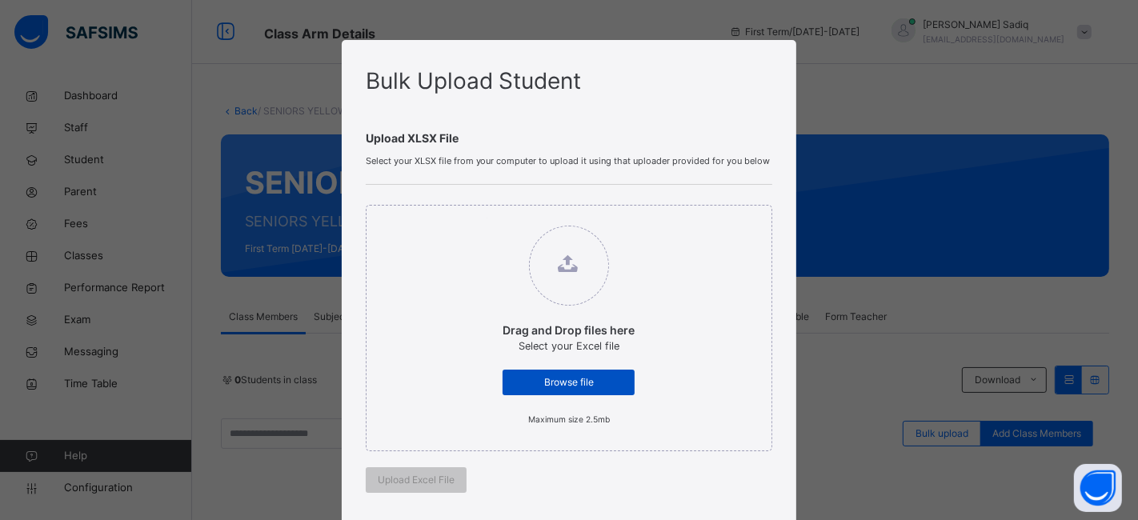
click at [585, 385] on span "Browse file" at bounding box center [569, 382] width 108 height 14
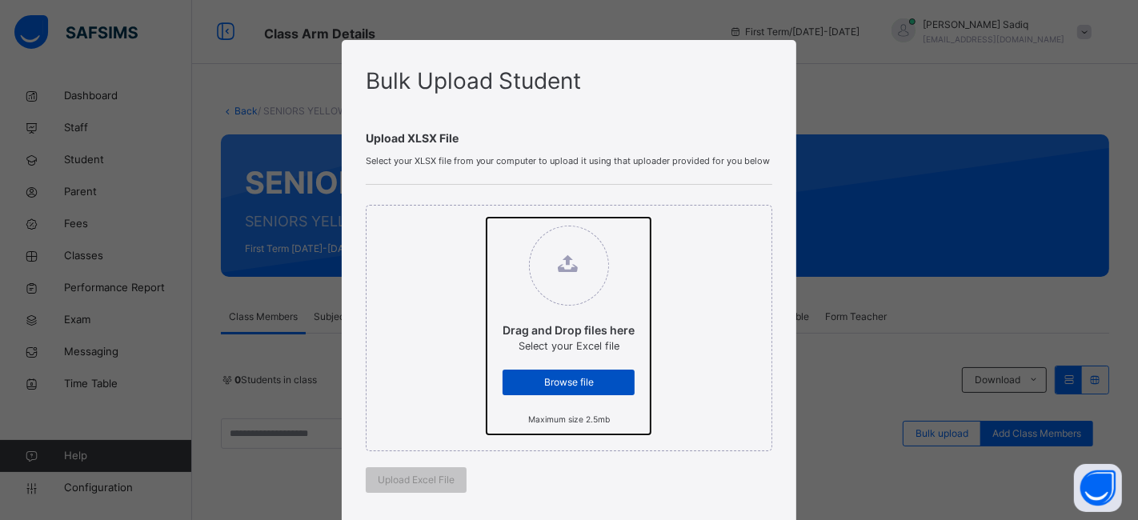
click at [487, 218] on input "Drag and Drop files here Select your Excel file Browse file Maximum size 2.5mb" at bounding box center [487, 218] width 0 height 0
type input "**********"
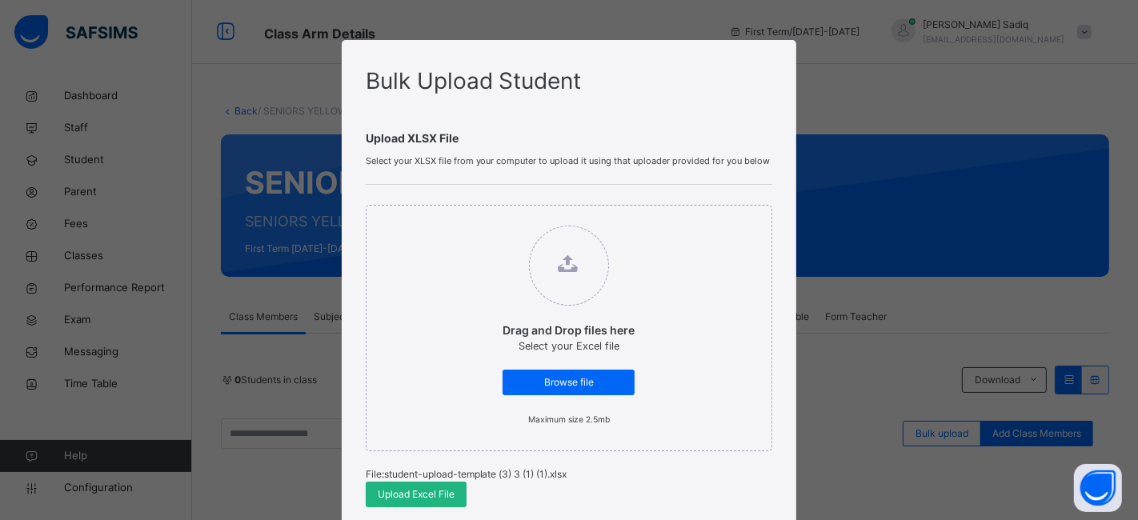
click at [435, 497] on span "Upload Excel File" at bounding box center [416, 495] width 77 height 14
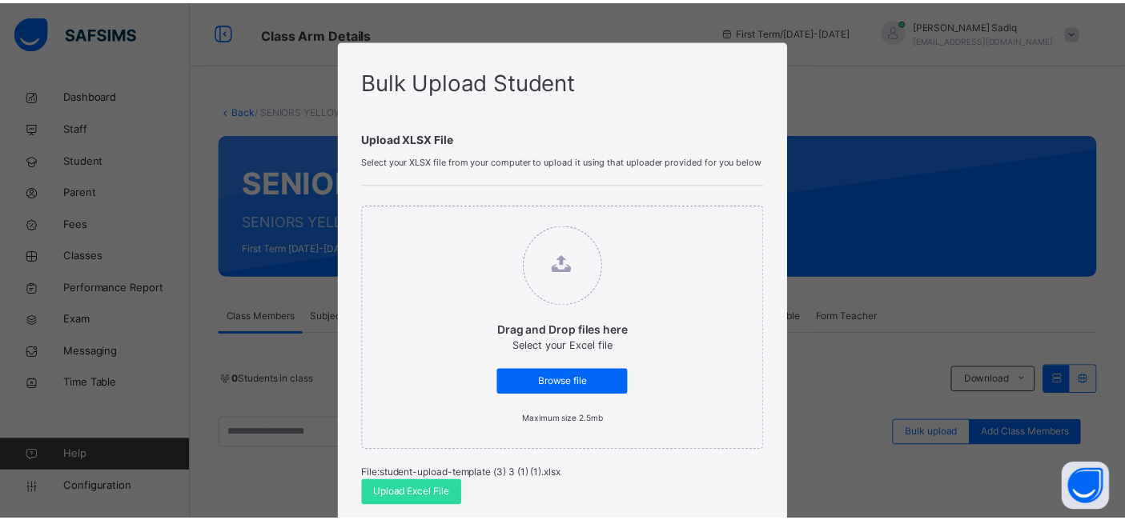
scroll to position [427, 0]
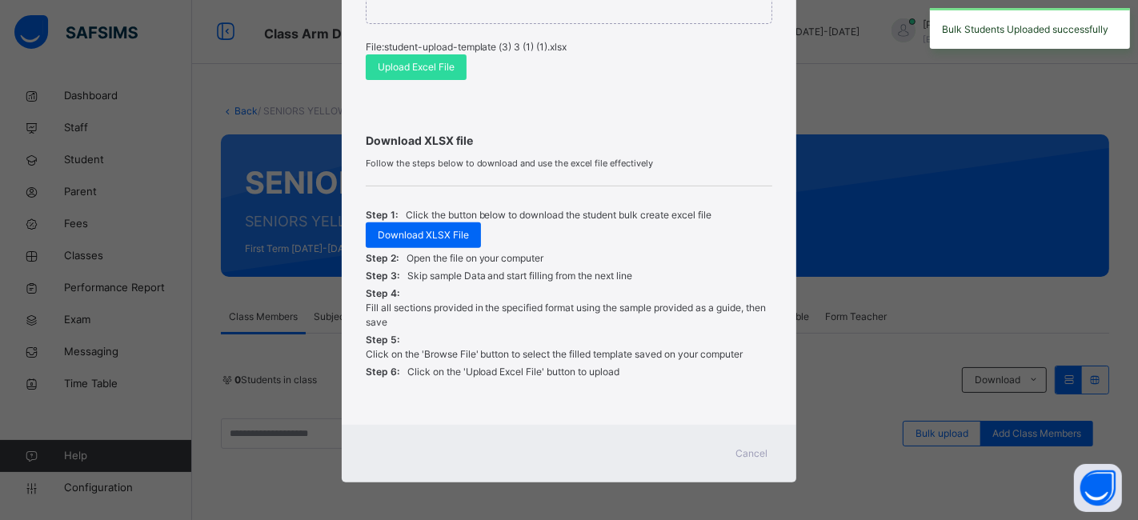
click at [745, 456] on span "Cancel" at bounding box center [752, 454] width 32 height 14
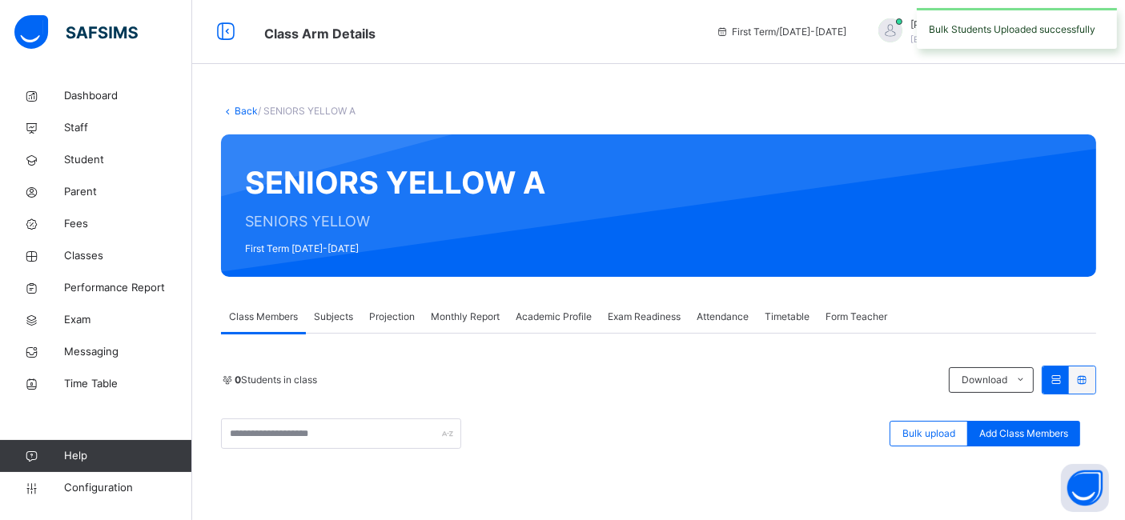
click at [244, 116] on link "Back" at bounding box center [246, 111] width 23 height 12
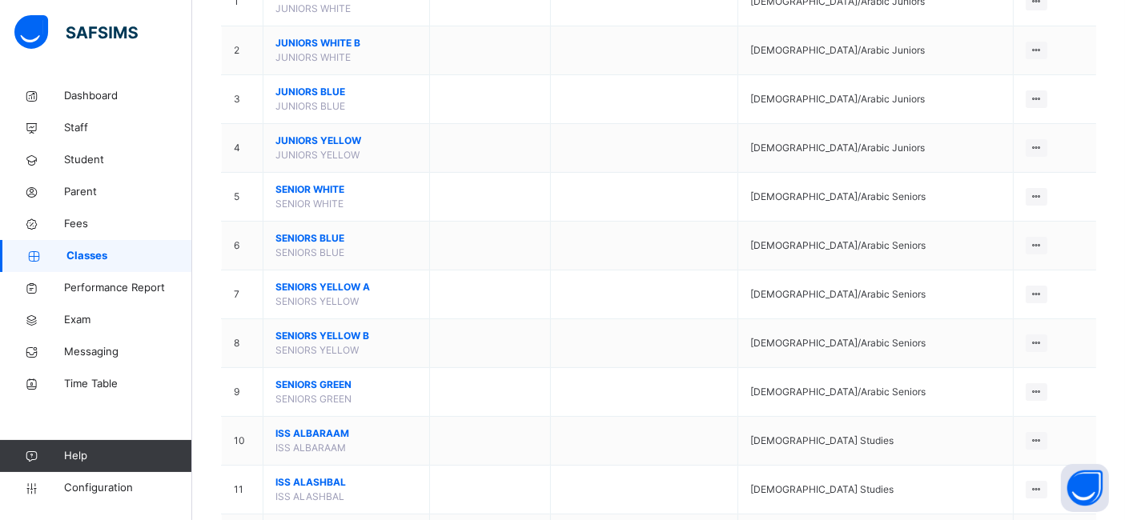
scroll to position [218, 0]
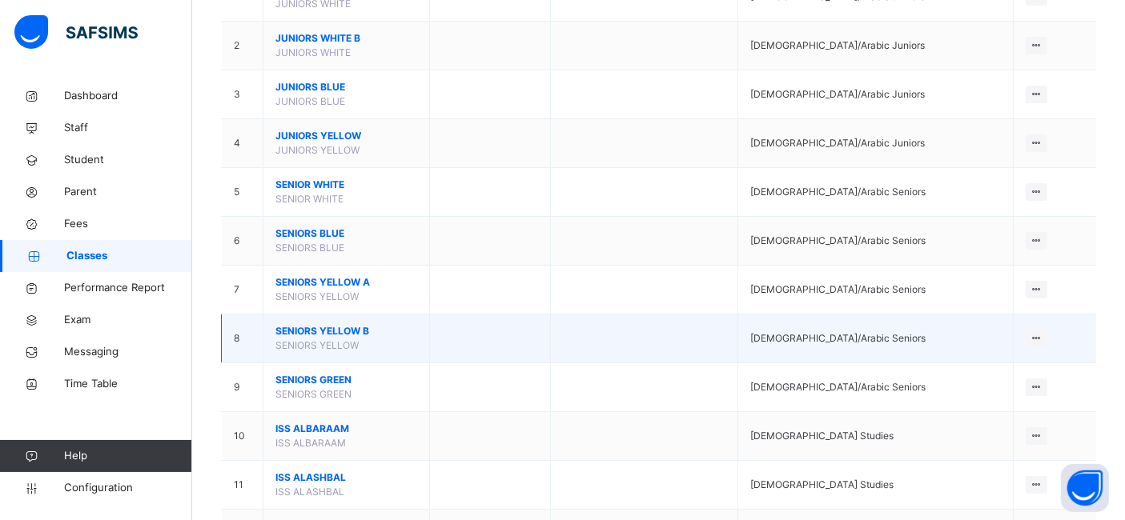
click at [325, 330] on span "SENIORS YELLOW B" at bounding box center [346, 331] width 142 height 14
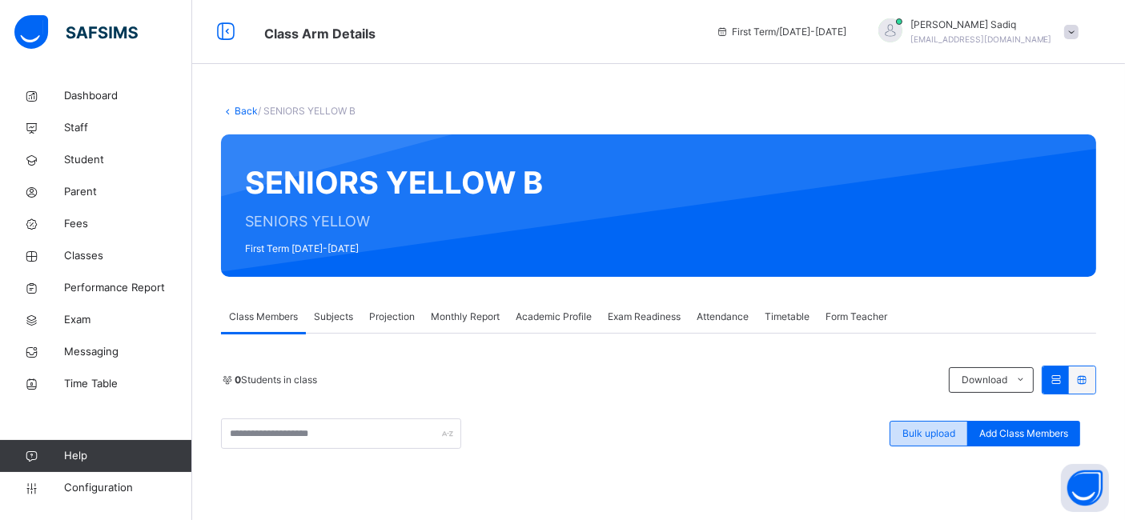
click at [938, 438] on span "Bulk upload" at bounding box center [928, 434] width 53 height 14
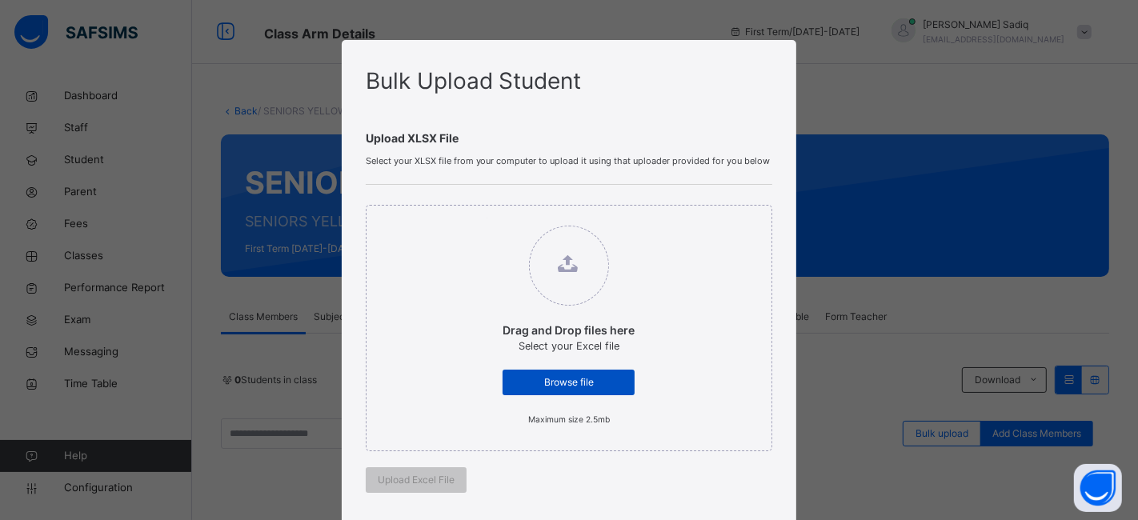
click at [561, 391] on div "Browse file" at bounding box center [569, 383] width 132 height 26
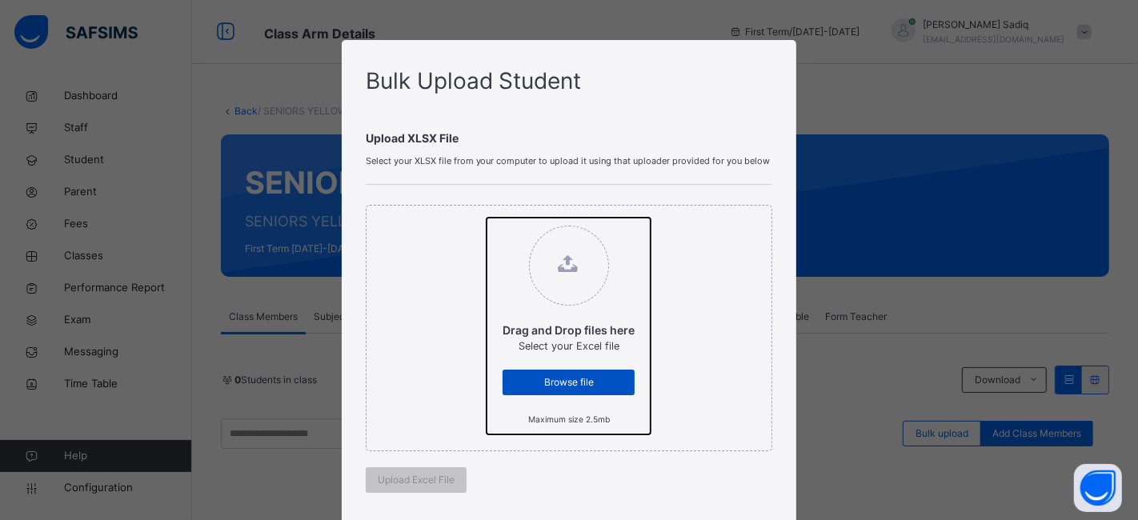
click at [487, 218] on input "Drag and Drop files here Select your Excel file Browse file Maximum size 2.5mb" at bounding box center [487, 218] width 0 height 0
type input "**********"
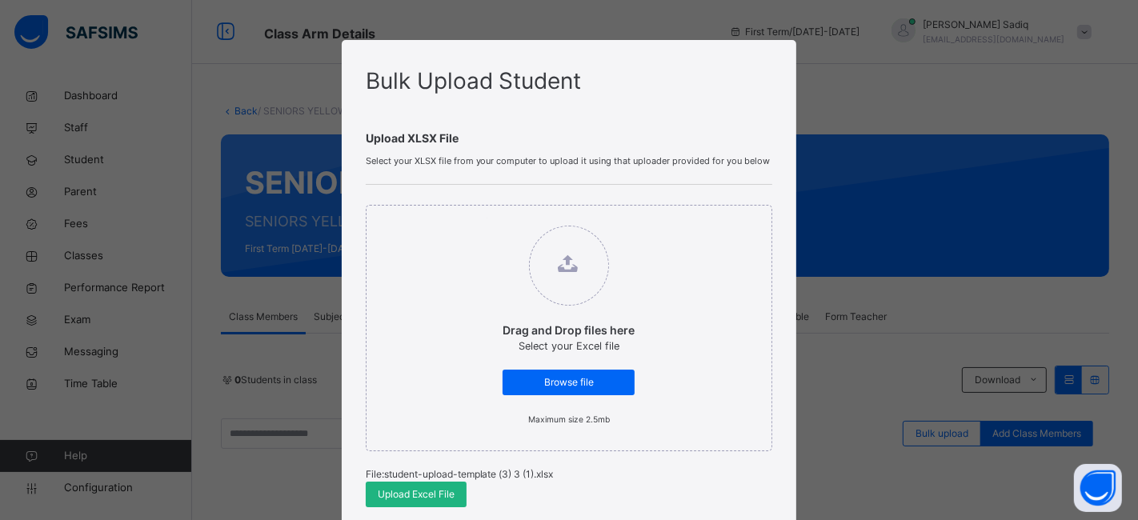
click at [441, 488] on span "Upload Excel File" at bounding box center [416, 495] width 77 height 14
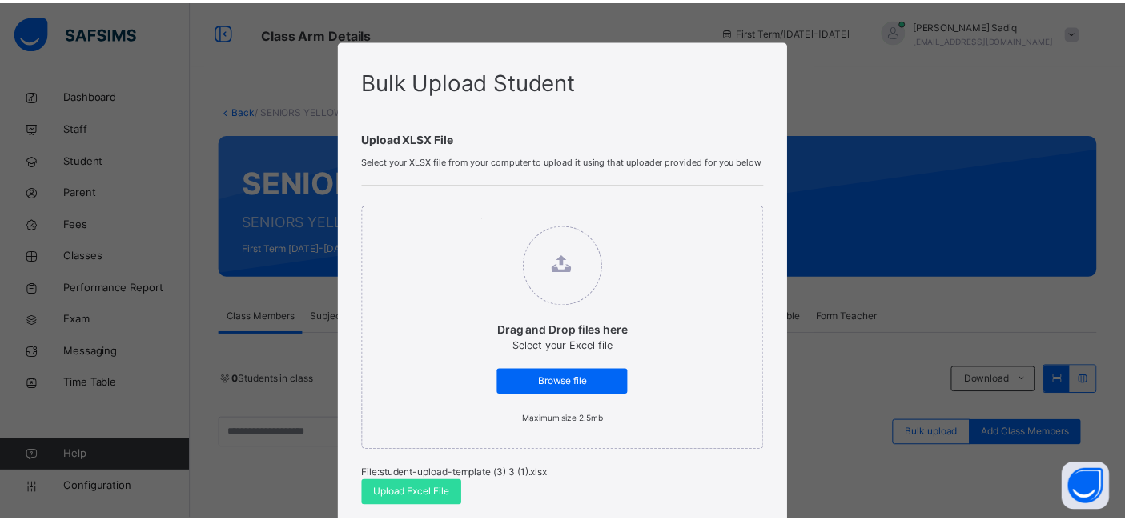
scroll to position [427, 0]
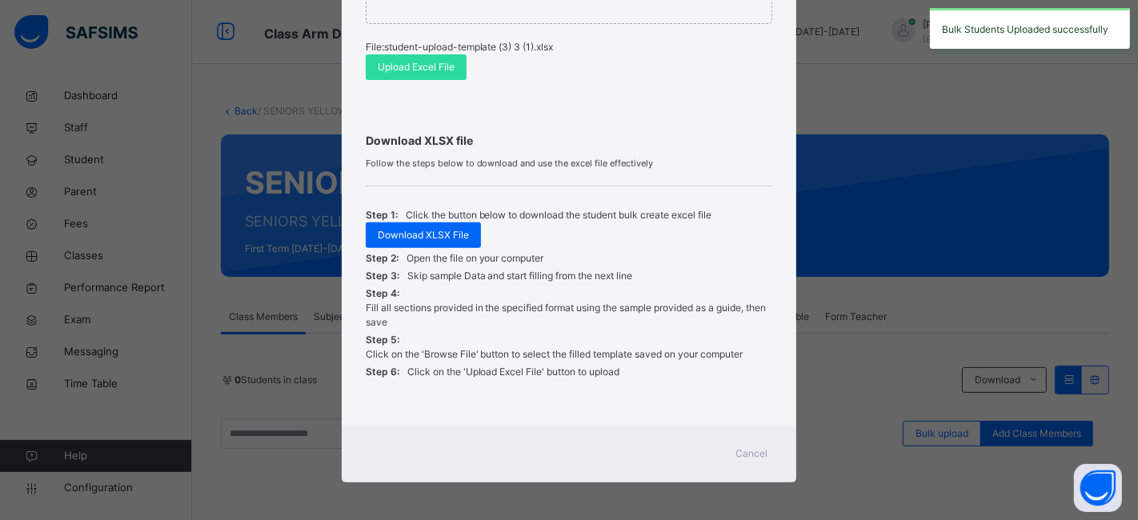
click at [746, 447] on span "Cancel" at bounding box center [752, 454] width 32 height 14
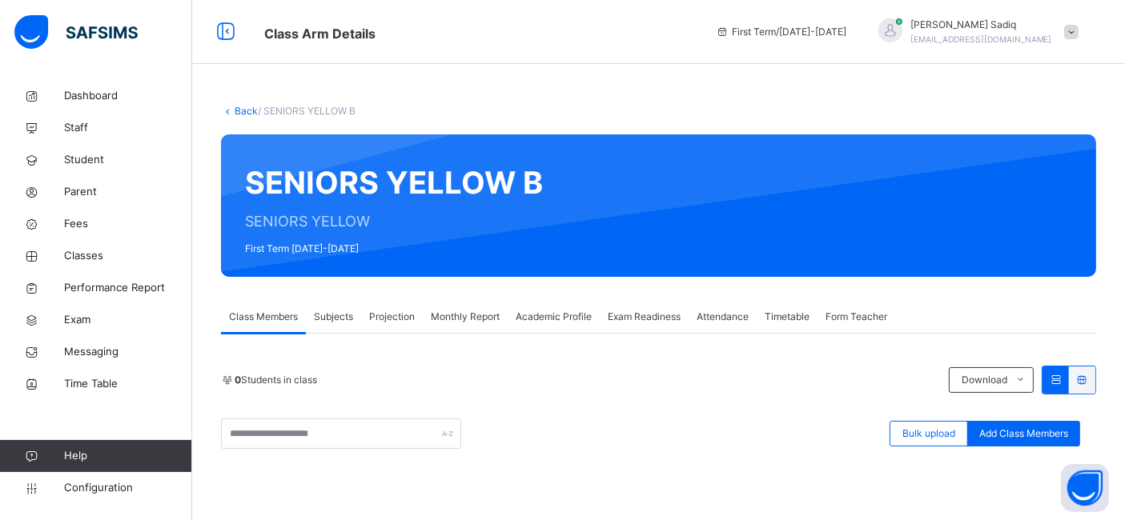
click at [238, 107] on link "Back" at bounding box center [246, 111] width 23 height 12
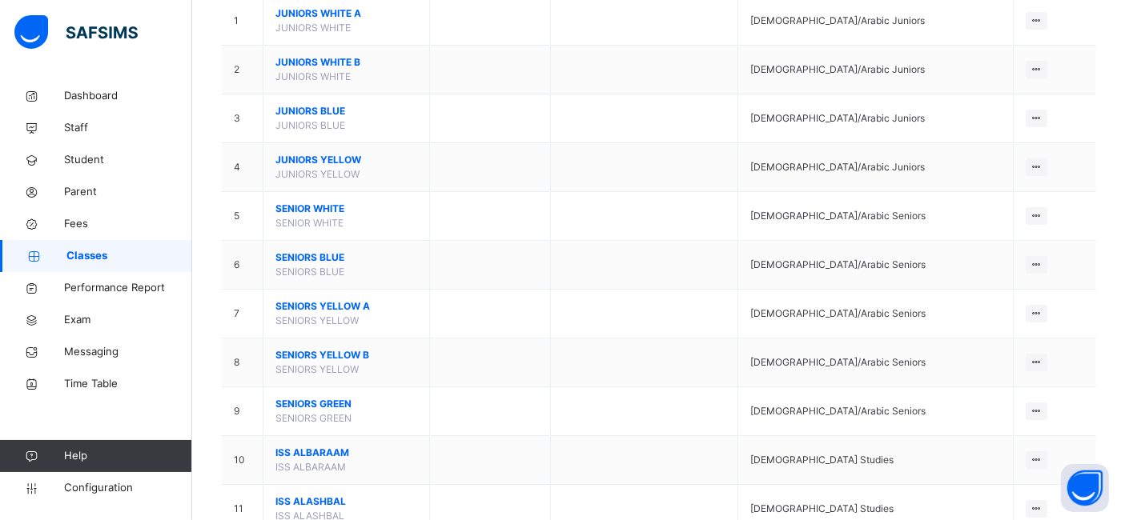
scroll to position [281, 0]
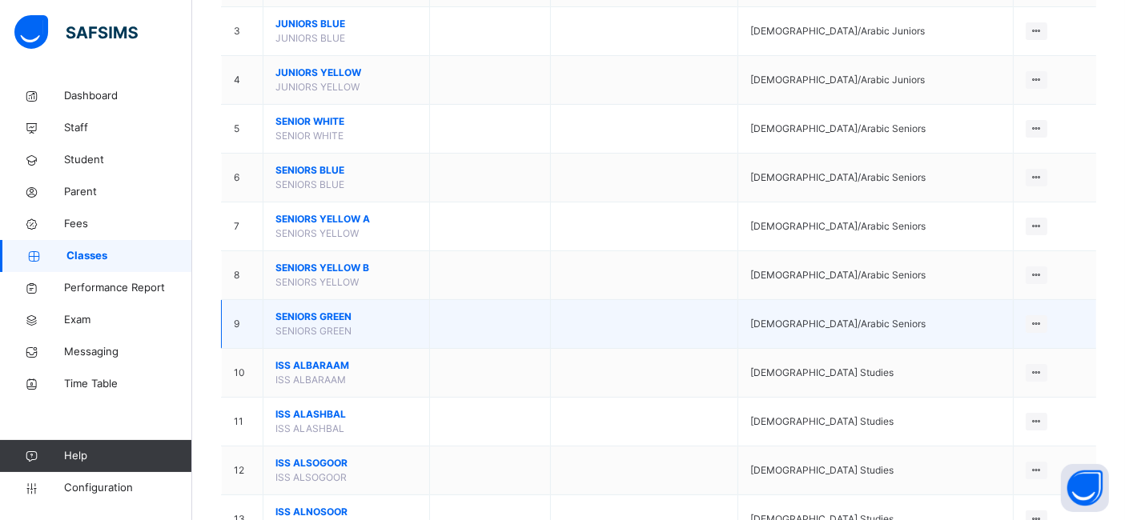
click at [329, 315] on span "SENIORS GREEN" at bounding box center [346, 317] width 142 height 14
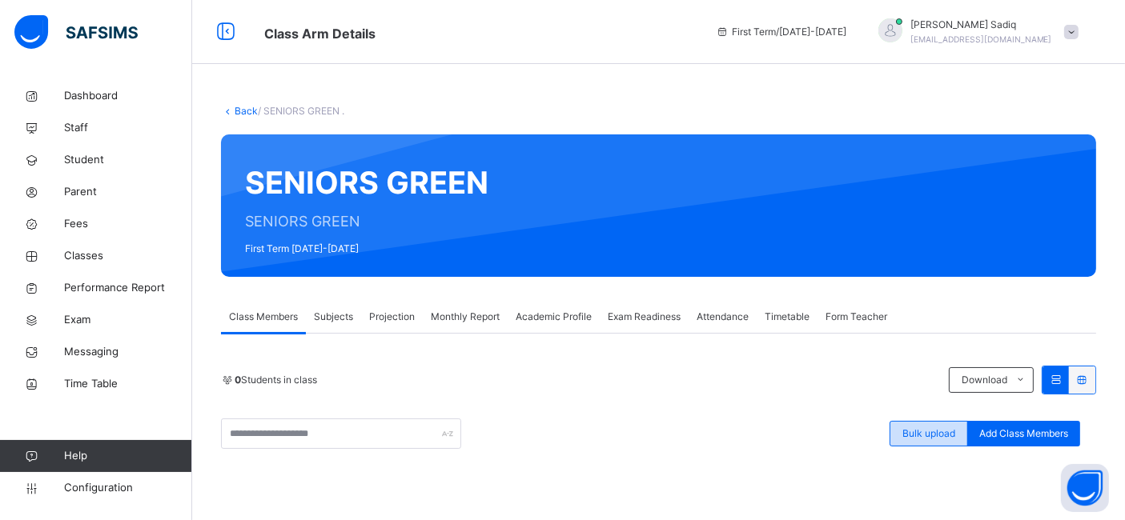
click at [916, 432] on span "Bulk upload" at bounding box center [928, 434] width 53 height 14
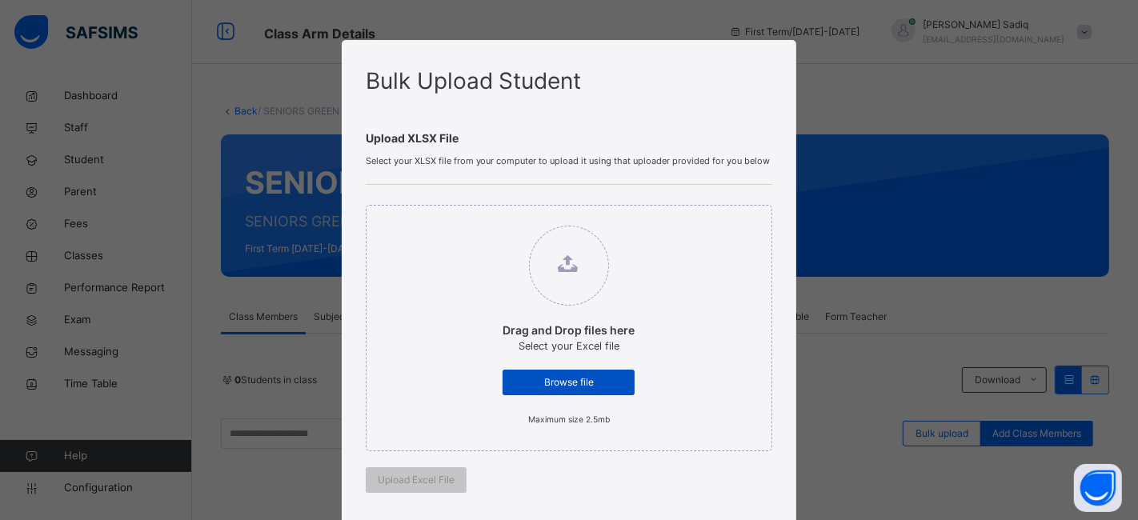
click at [553, 378] on span "Browse file" at bounding box center [569, 382] width 108 height 14
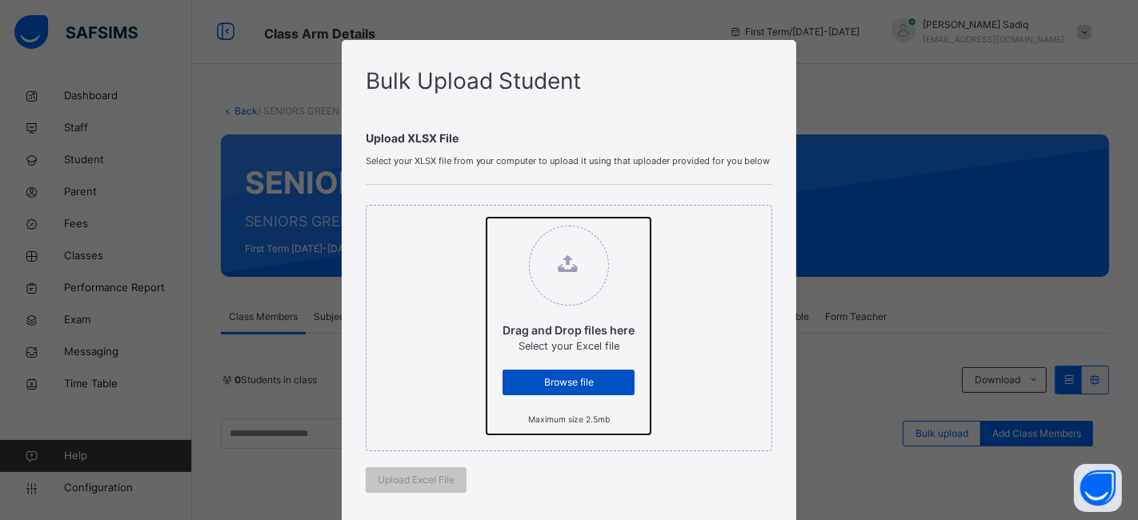
click at [487, 218] on input "Drag and Drop files here Select your Excel file Browse file Maximum size 2.5mb" at bounding box center [487, 218] width 0 height 0
type input "**********"
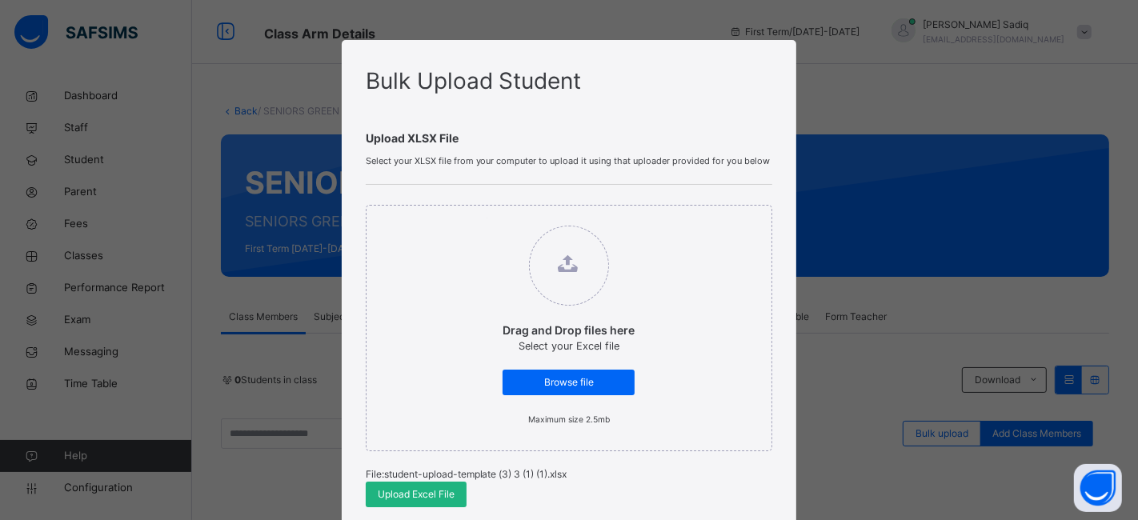
click at [436, 492] on span "Upload Excel File" at bounding box center [416, 495] width 77 height 14
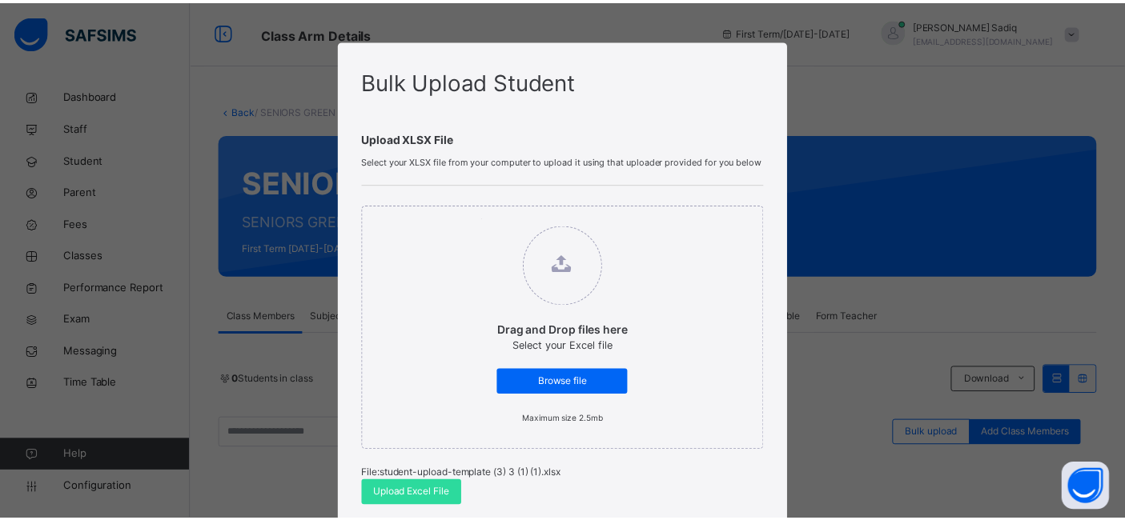
scroll to position [427, 0]
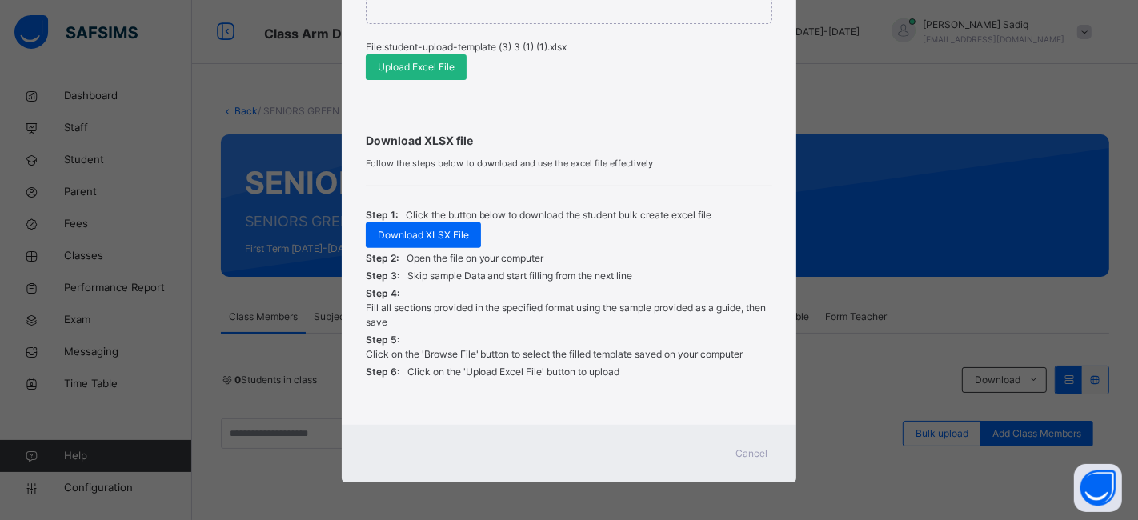
click at [424, 62] on span "Upload Excel File" at bounding box center [416, 67] width 77 height 14
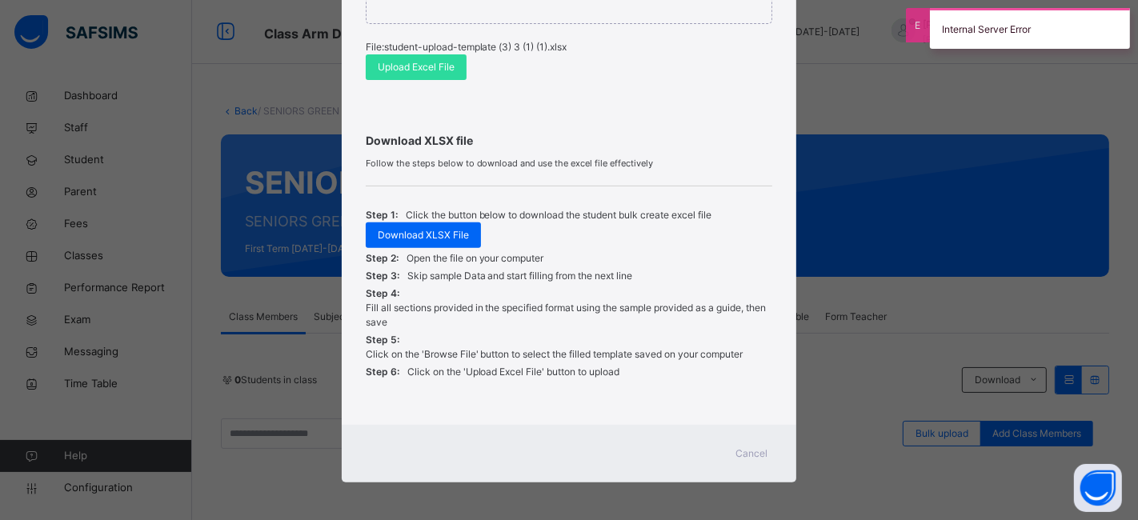
click at [756, 453] on span "Cancel" at bounding box center [752, 454] width 32 height 14
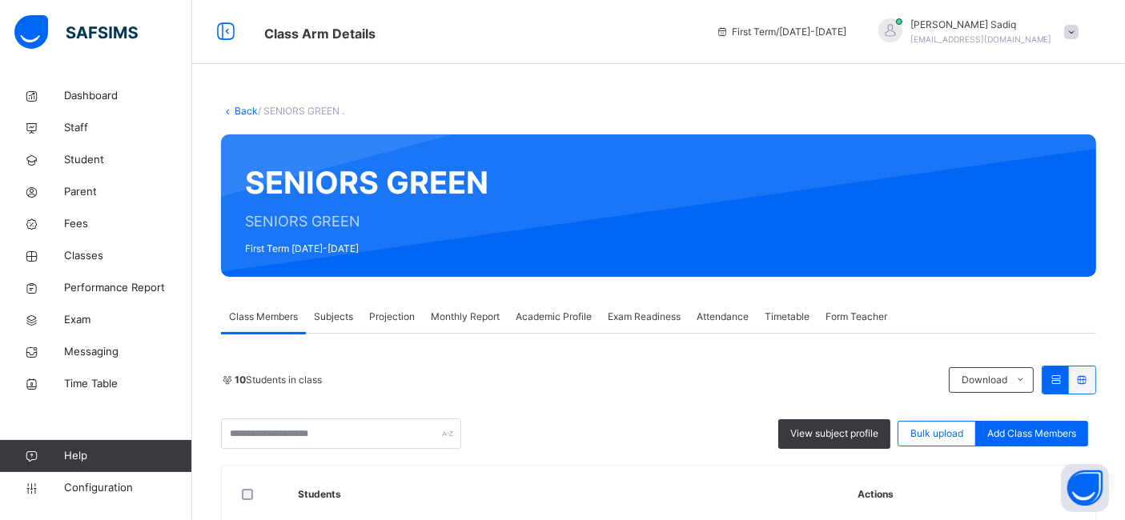
click at [235, 108] on link "Back" at bounding box center [246, 111] width 23 height 12
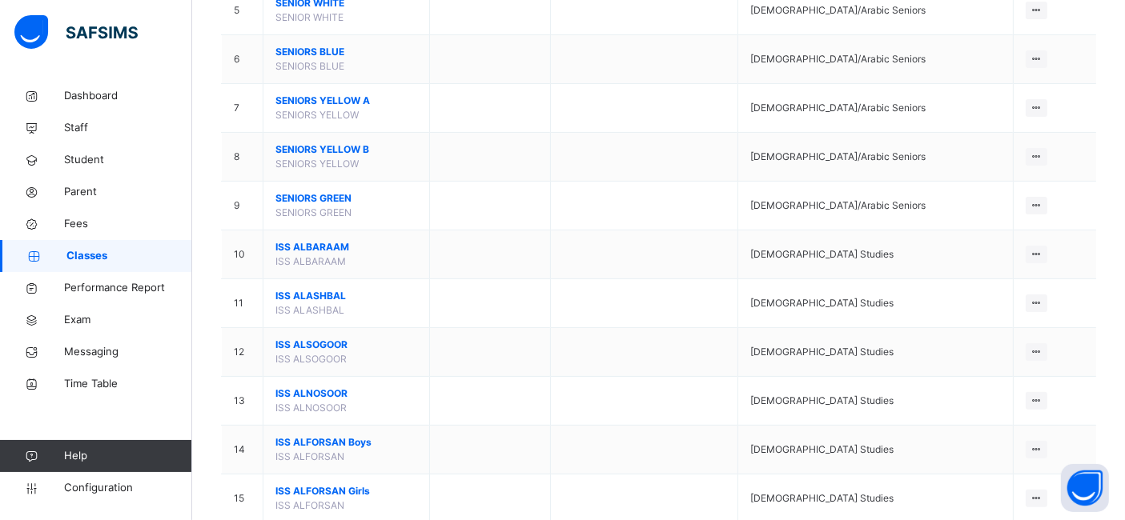
scroll to position [405, 0]
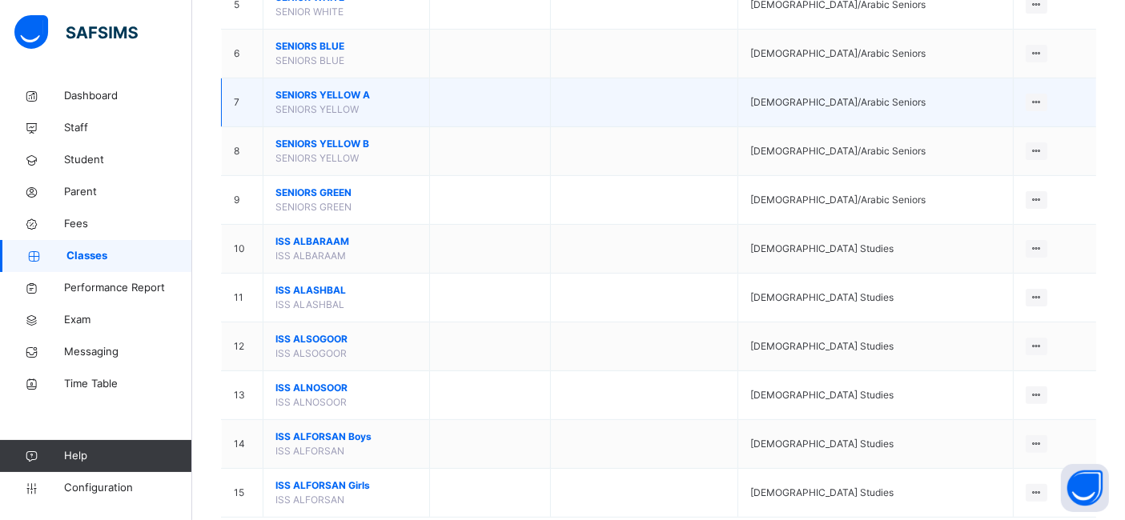
click at [345, 97] on span "SENIORS YELLOW A" at bounding box center [346, 95] width 142 height 14
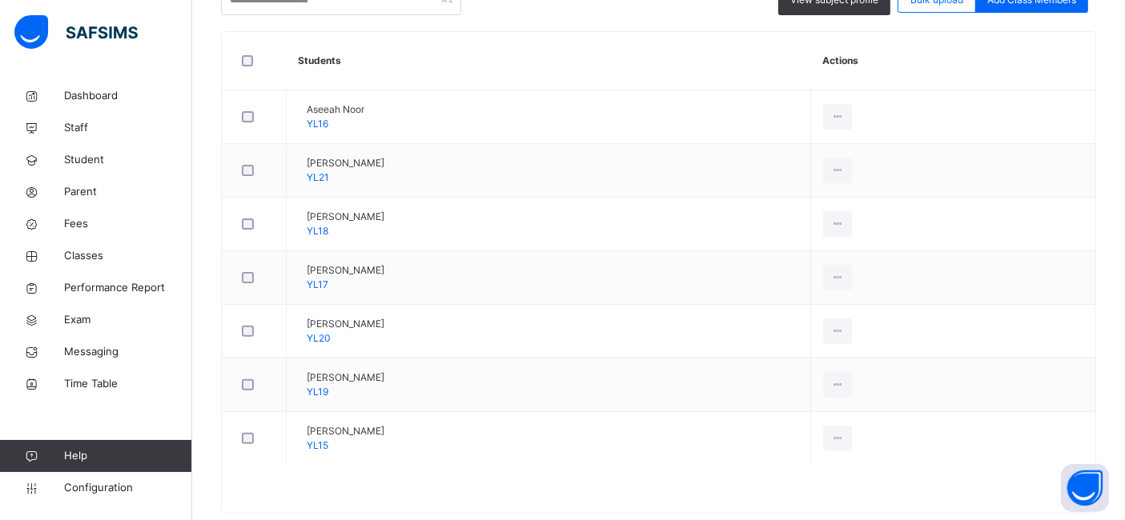
scroll to position [395, 0]
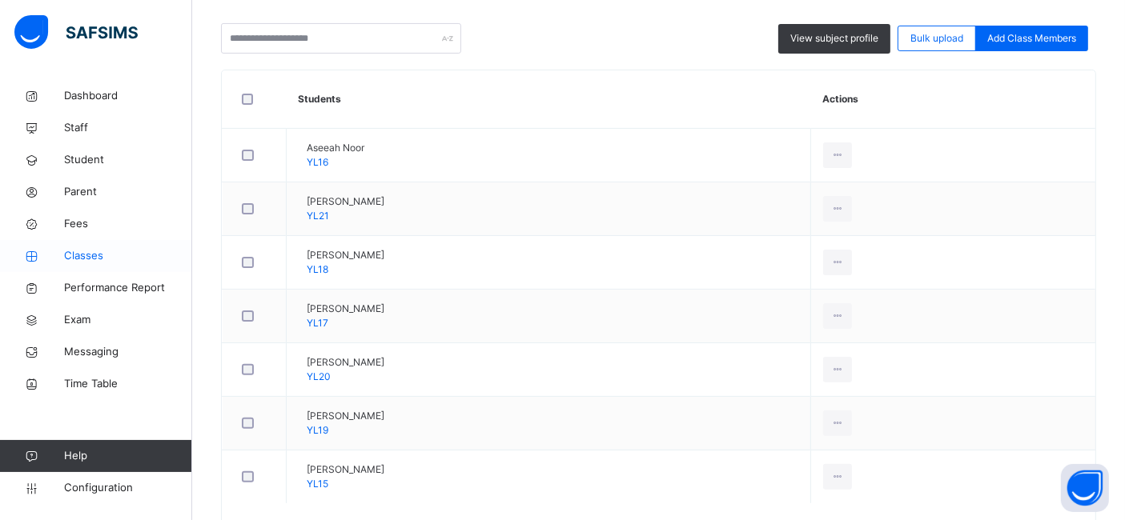
click at [86, 251] on span "Classes" at bounding box center [128, 256] width 128 height 16
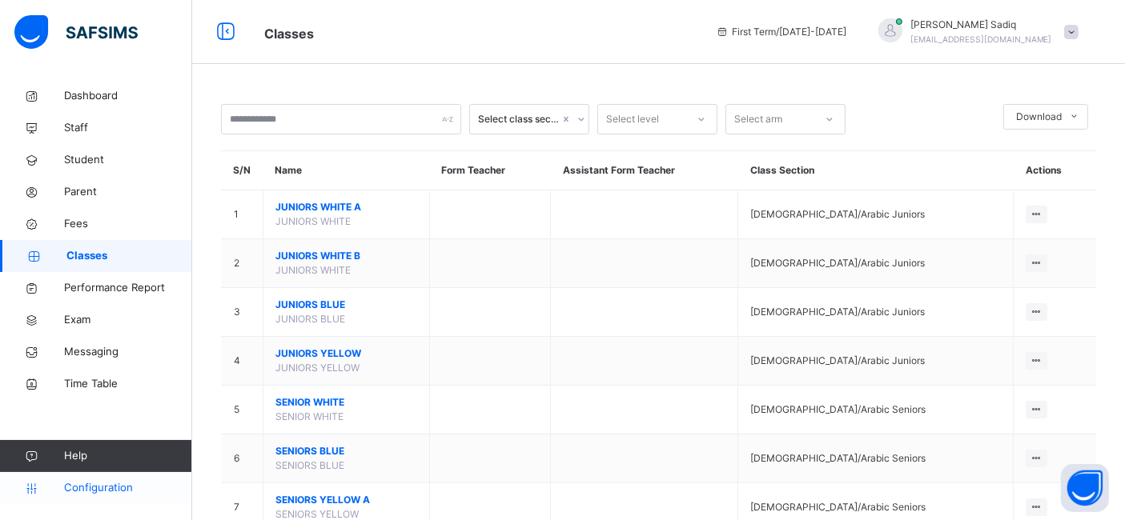
click at [109, 495] on span "Configuration" at bounding box center [127, 488] width 127 height 16
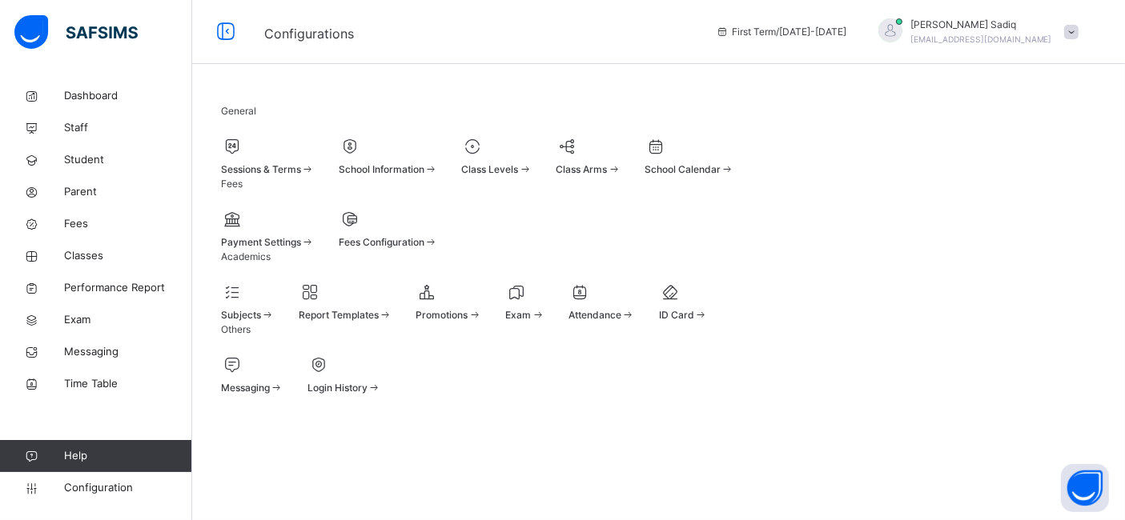
click at [532, 159] on div at bounding box center [497, 146] width 70 height 24
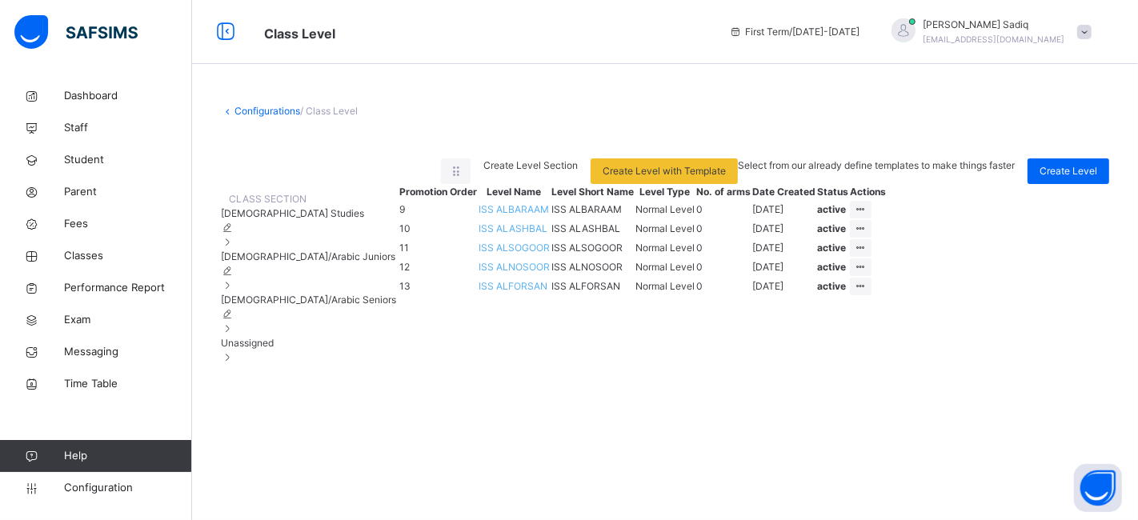
click at [235, 234] on icon at bounding box center [228, 228] width 14 height 12
type input "**********"
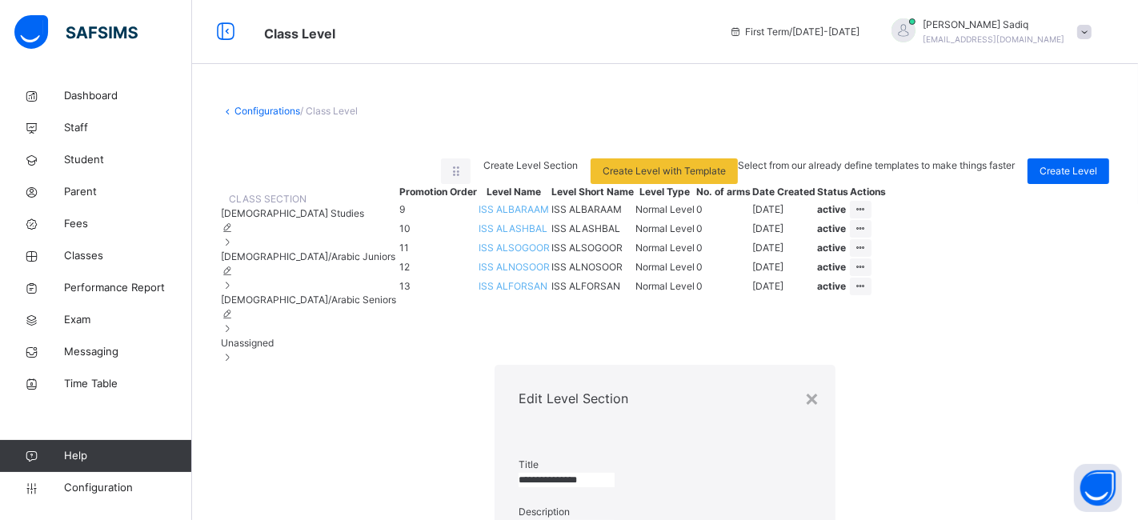
click at [519, 520] on input "text" at bounding box center [567, 527] width 96 height 14
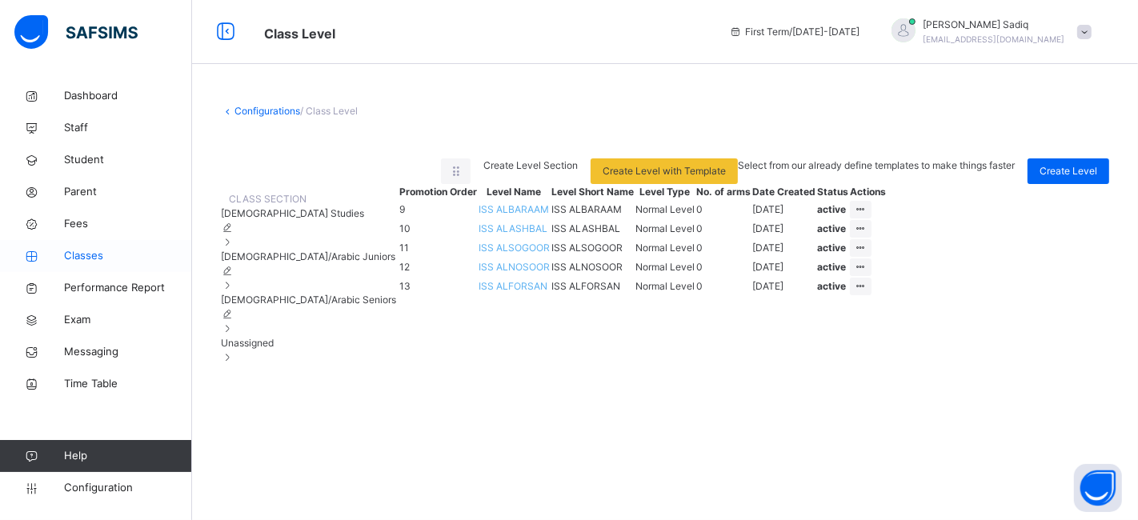
click at [84, 262] on span "Classes" at bounding box center [128, 256] width 128 height 16
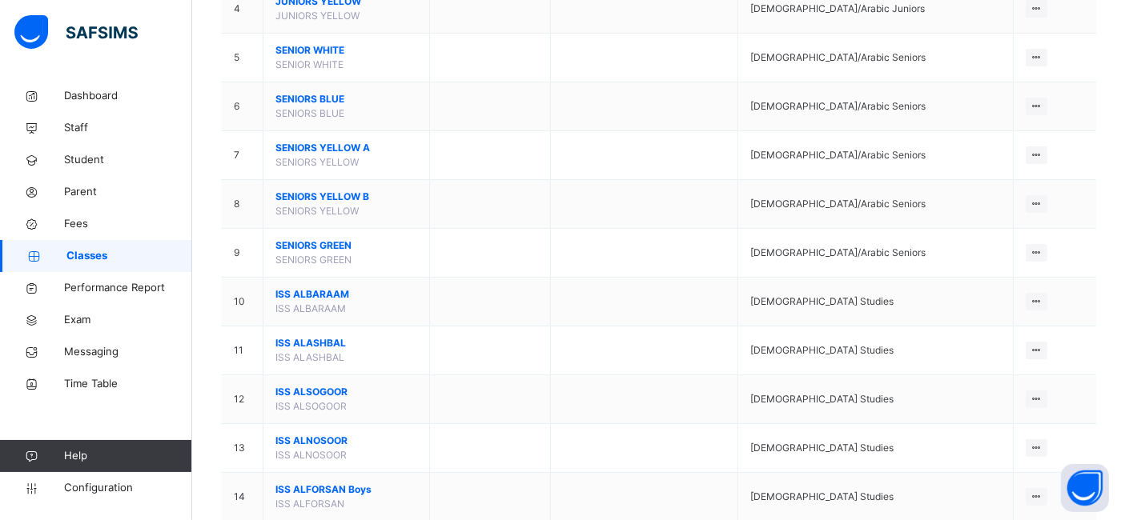
scroll to position [315, 0]
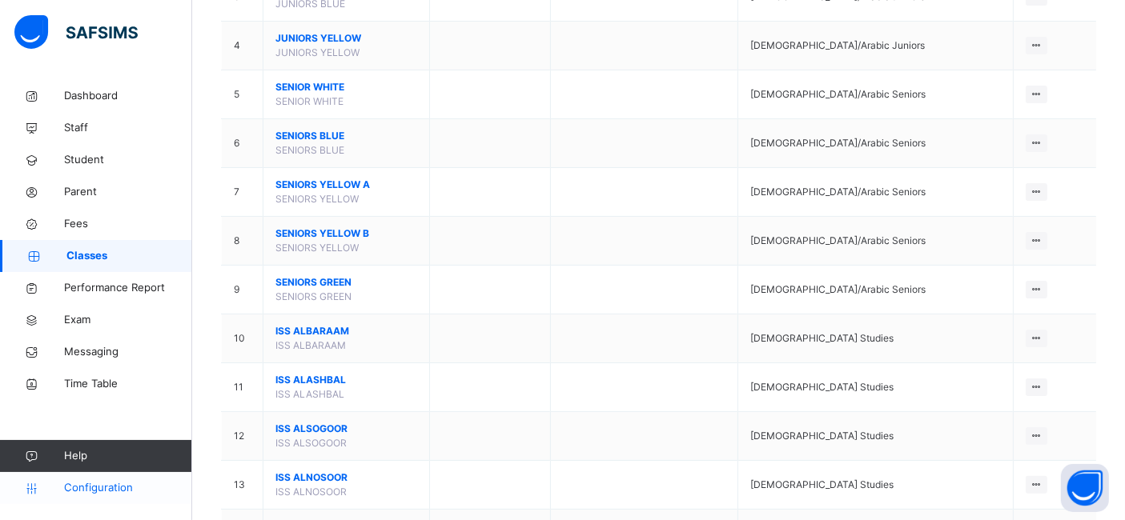
click at [91, 485] on span "Configuration" at bounding box center [127, 488] width 127 height 16
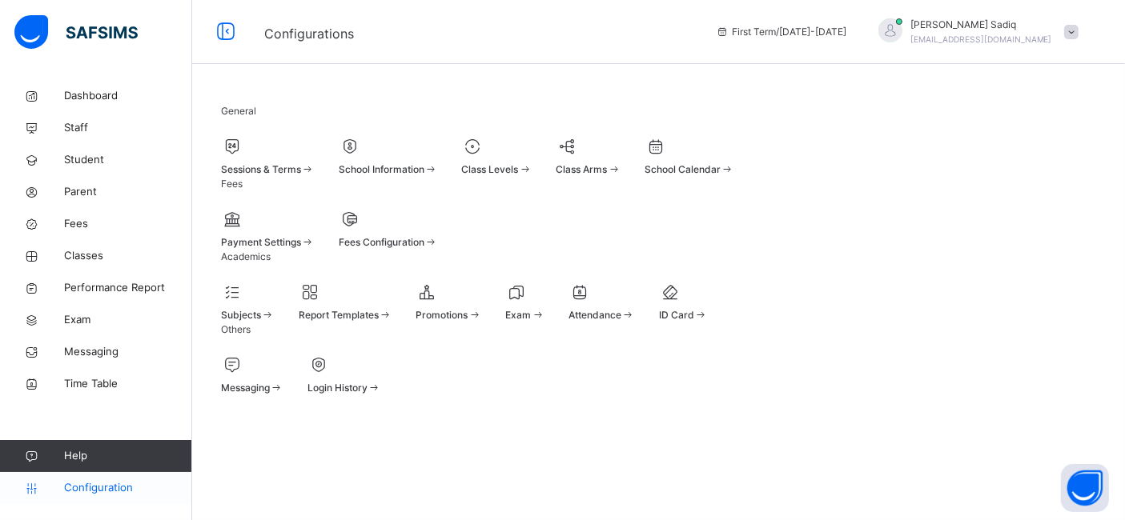
scroll to position [56, 0]
click at [299, 163] on span "Sessions & Terms" at bounding box center [261, 169] width 80 height 12
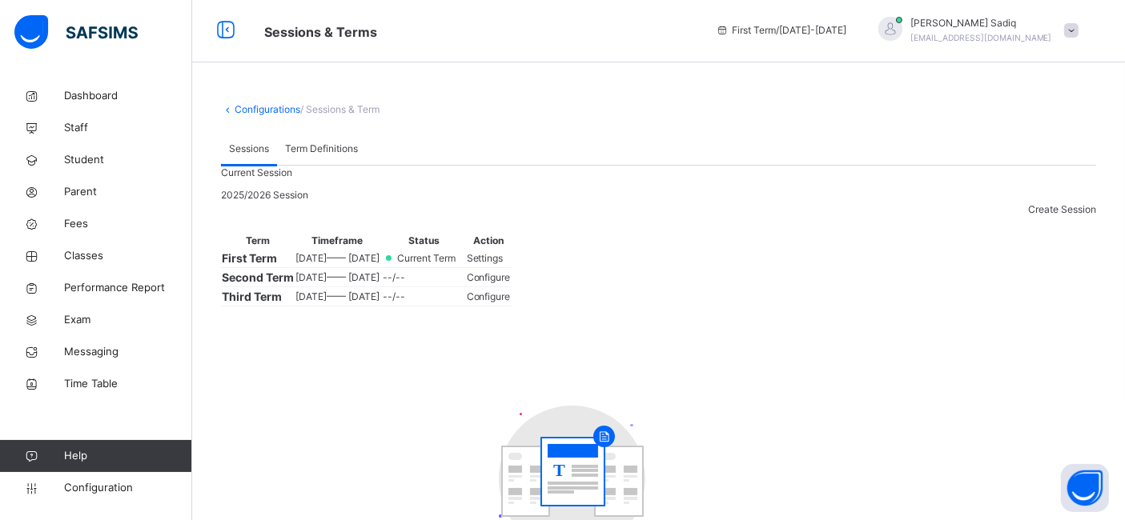
scroll to position [310, 0]
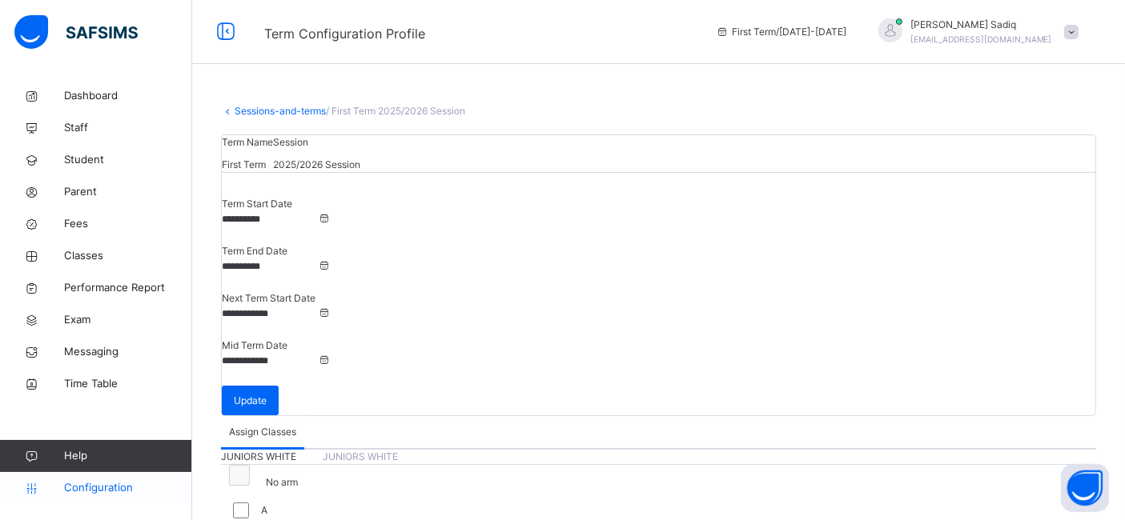
click at [113, 482] on span "Configuration" at bounding box center [127, 488] width 127 height 16
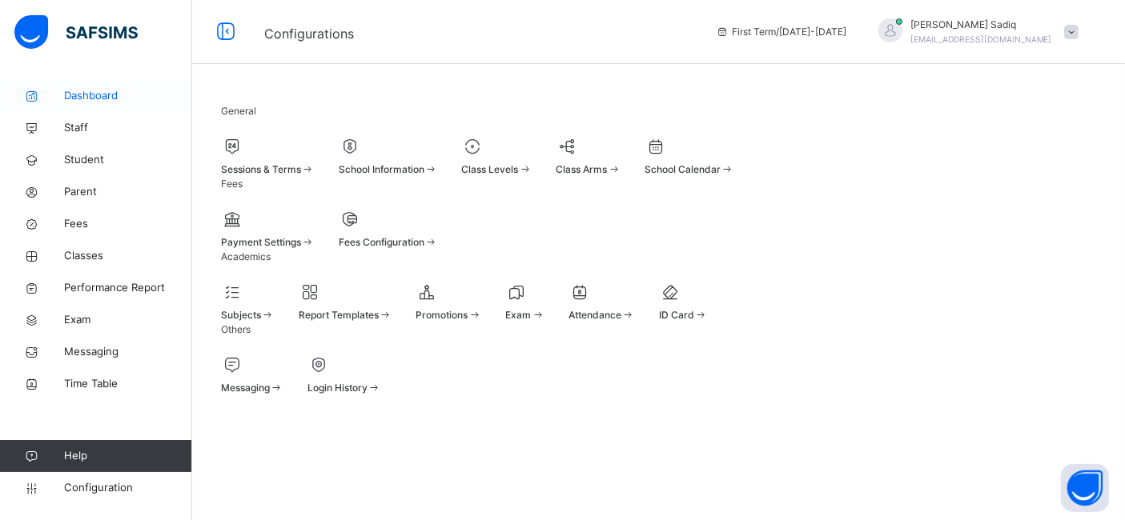
click at [85, 99] on span "Dashboard" at bounding box center [128, 96] width 128 height 16
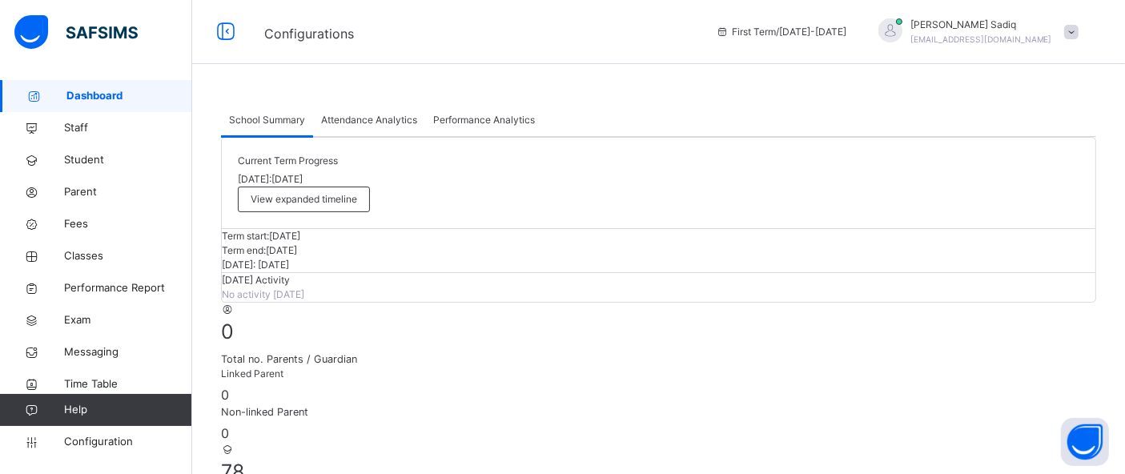
click at [101, 444] on span "Configuration" at bounding box center [127, 442] width 127 height 16
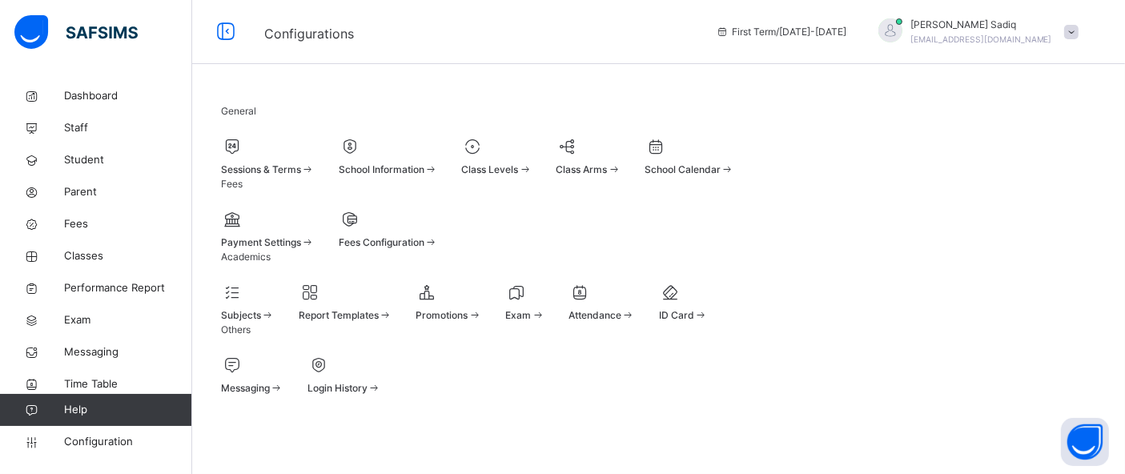
click at [532, 167] on div "Class Levels" at bounding box center [497, 170] width 70 height 14
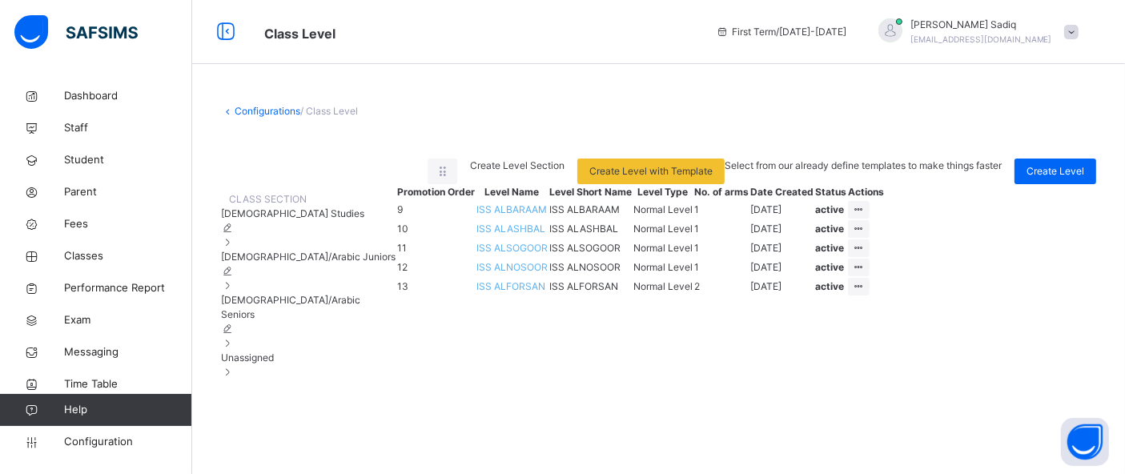
click at [297, 263] on span "Quran/Arabic Juniors" at bounding box center [308, 257] width 175 height 12
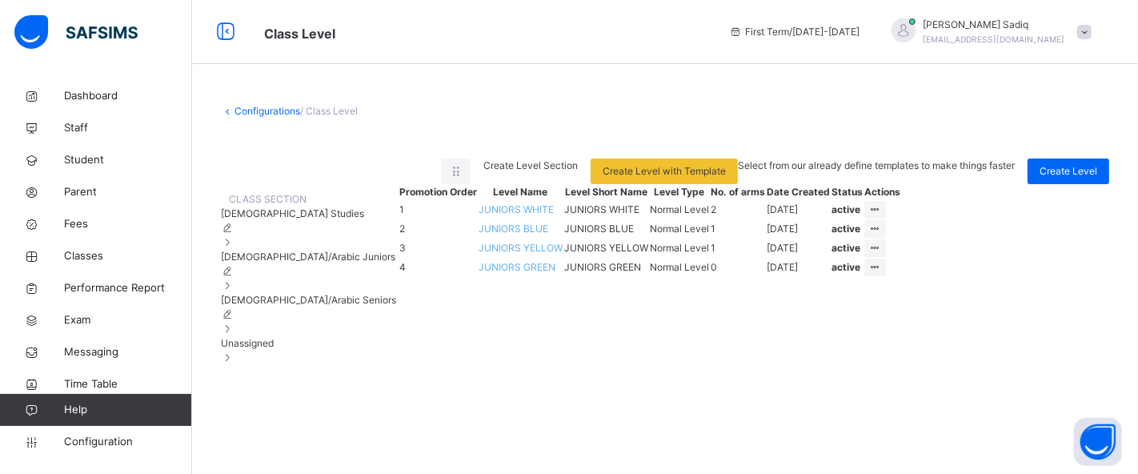
click at [308, 306] on span "Quran/Arabic Seniors" at bounding box center [308, 300] width 175 height 12
click at [318, 263] on span "Quran/Arabic Juniors" at bounding box center [308, 257] width 175 height 12
click at [315, 306] on span "Quran/Arabic Seniors" at bounding box center [308, 300] width 175 height 12
click at [284, 219] on span "Islamic Studies" at bounding box center [292, 213] width 143 height 12
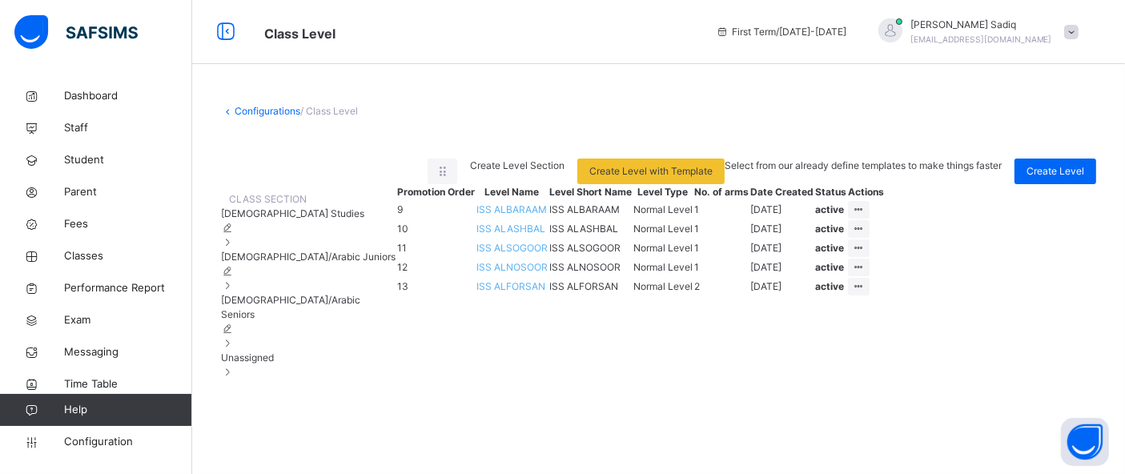
click at [312, 263] on span "Quran/Arabic Juniors" at bounding box center [308, 257] width 175 height 12
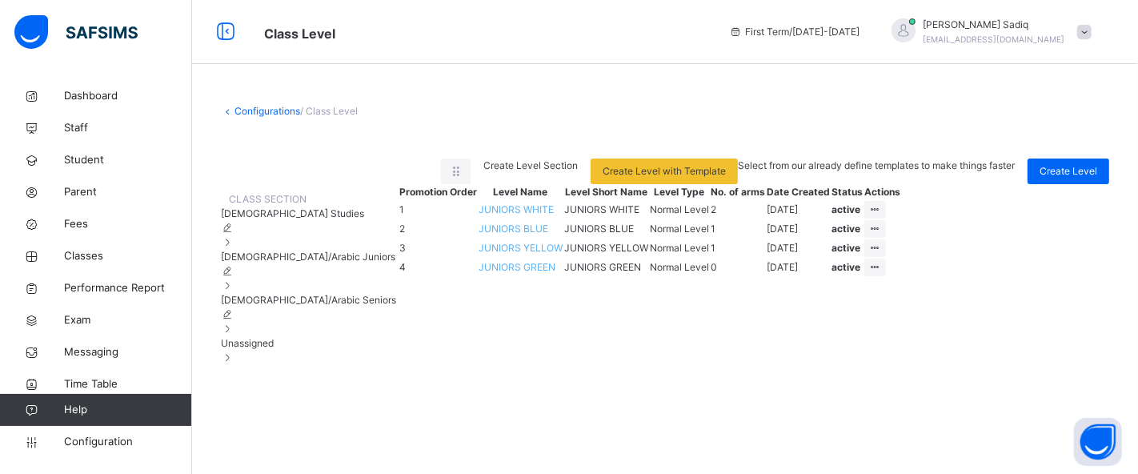
click at [326, 335] on div "Quran/Arabic Seniors" at bounding box center [308, 314] width 175 height 43
click at [269, 219] on span "Islamic Studies" at bounding box center [292, 213] width 143 height 12
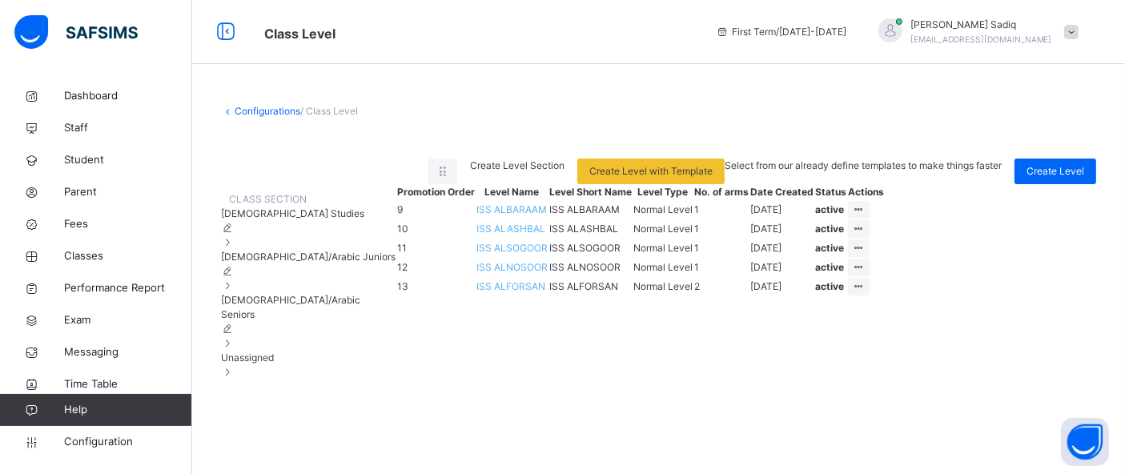
click at [309, 293] on div "Quran/Arabic Juniors" at bounding box center [308, 271] width 175 height 43
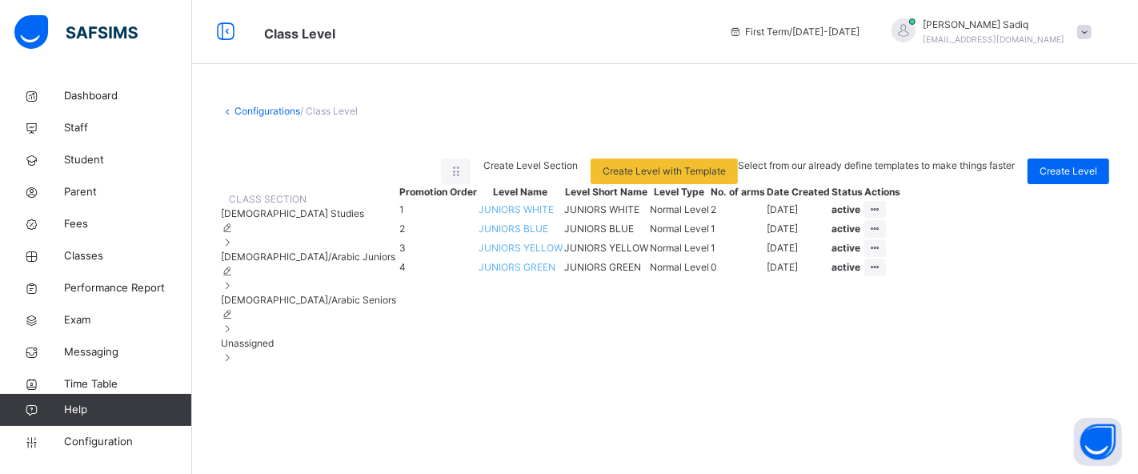
click at [312, 306] on span "Quran/Arabic Seniors" at bounding box center [308, 300] width 175 height 12
click at [279, 219] on span "Islamic Studies" at bounding box center [292, 213] width 143 height 12
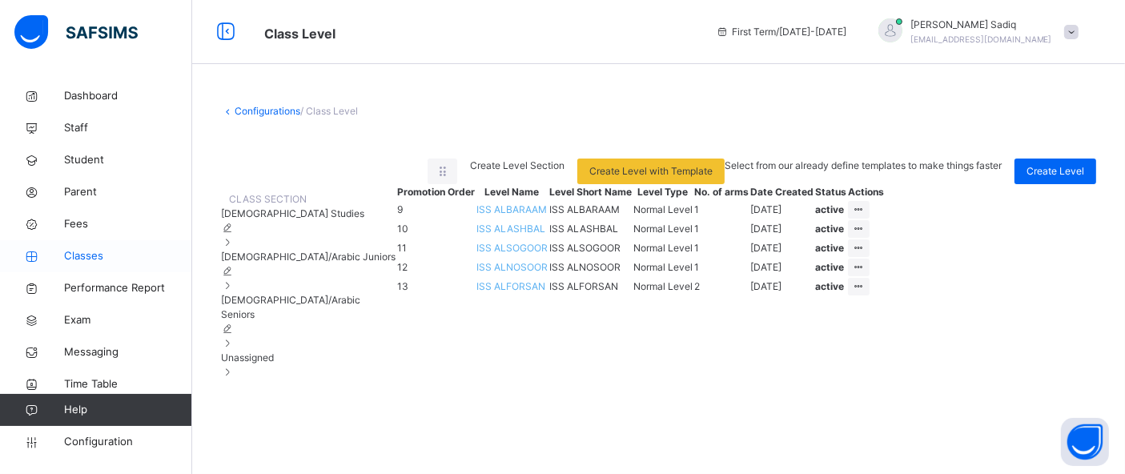
click at [102, 259] on span "Classes" at bounding box center [128, 256] width 128 height 16
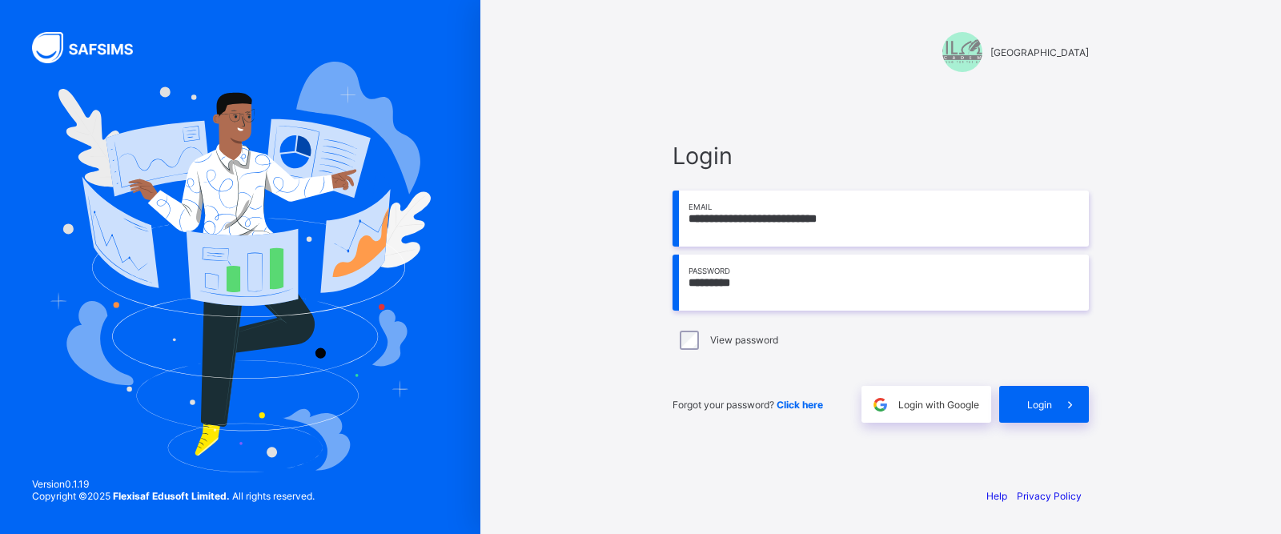
type input "*********"
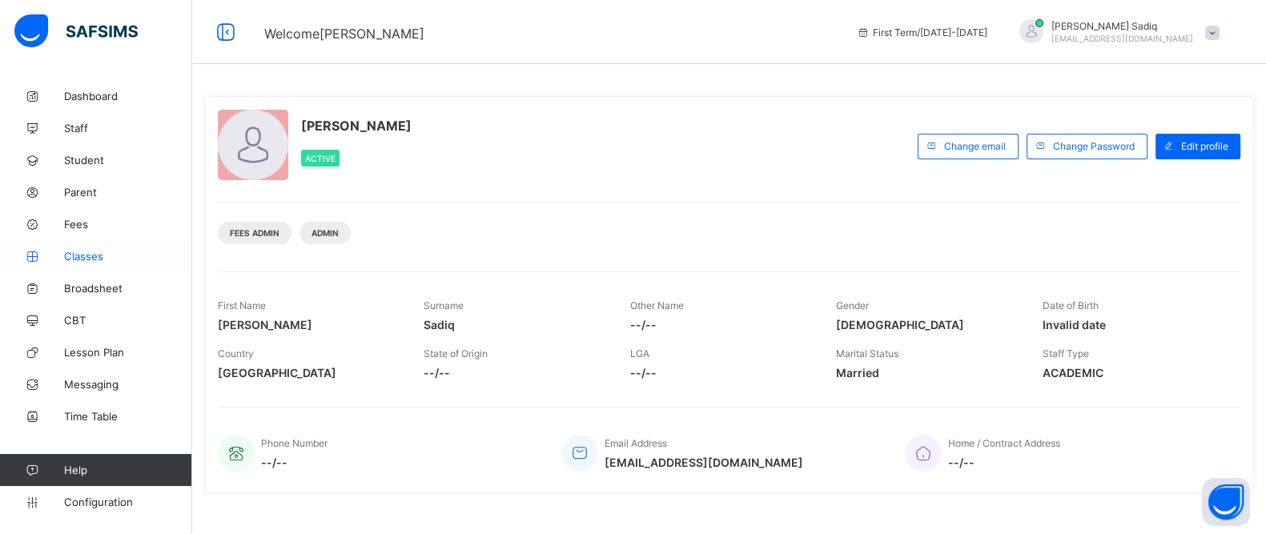
click at [103, 262] on link "Classes" at bounding box center [96, 256] width 192 height 32
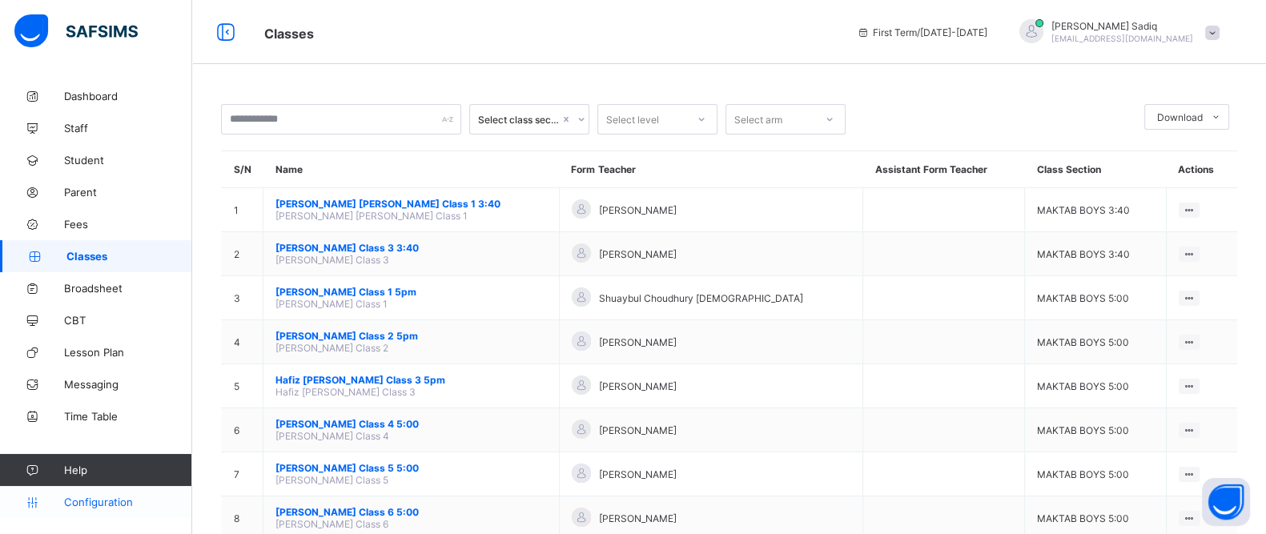
click at [78, 515] on link "Configuration" at bounding box center [95, 502] width 191 height 32
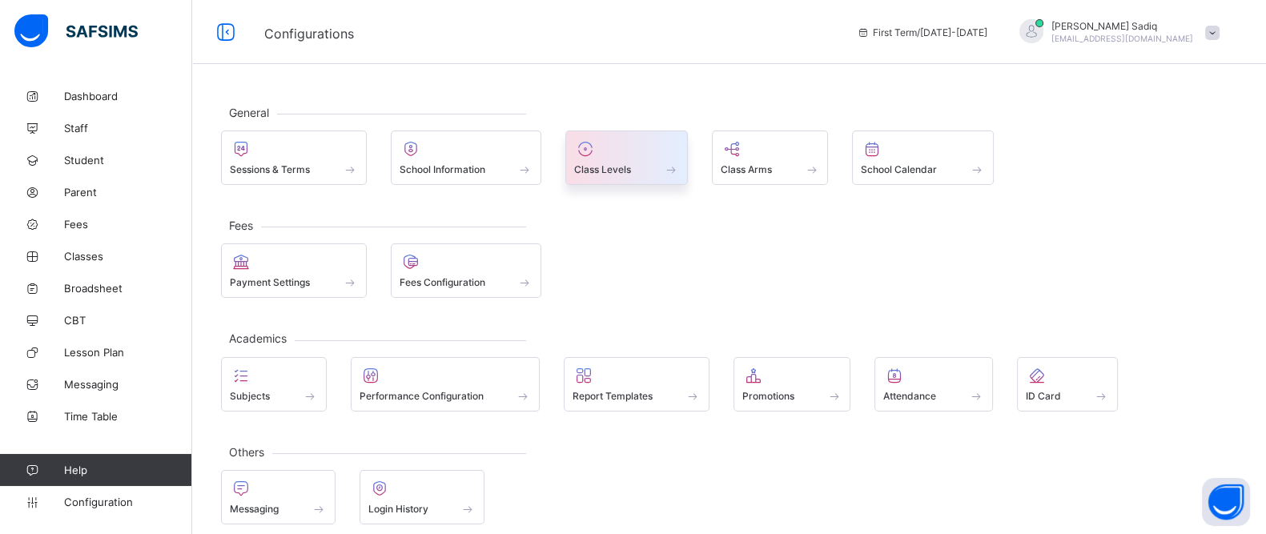
click at [639, 159] on span at bounding box center [626, 161] width 105 height 4
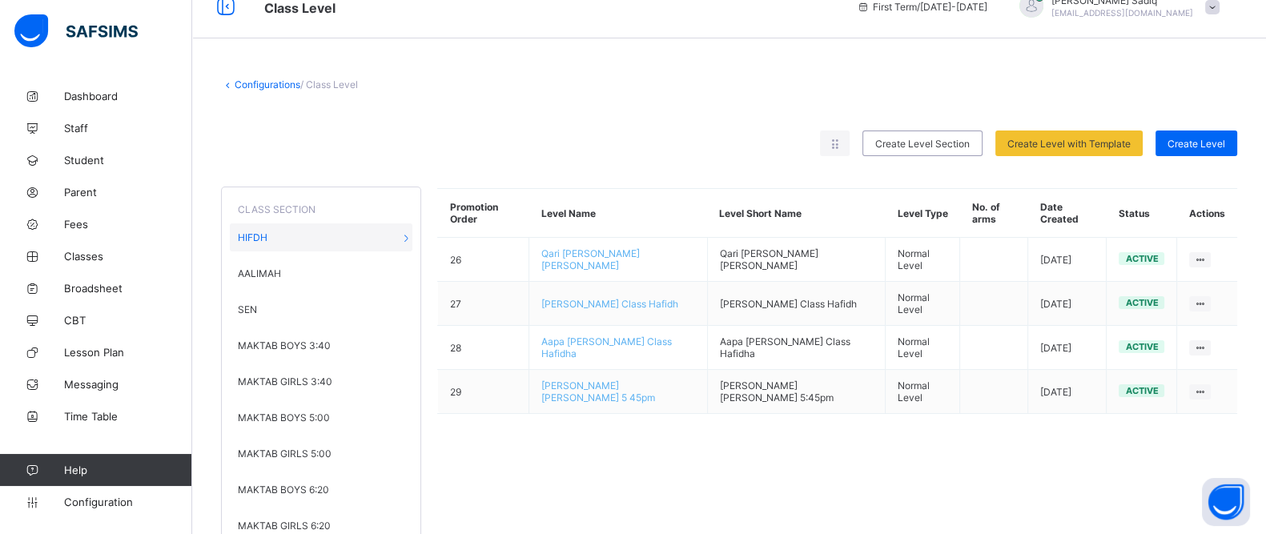
scroll to position [76, 0]
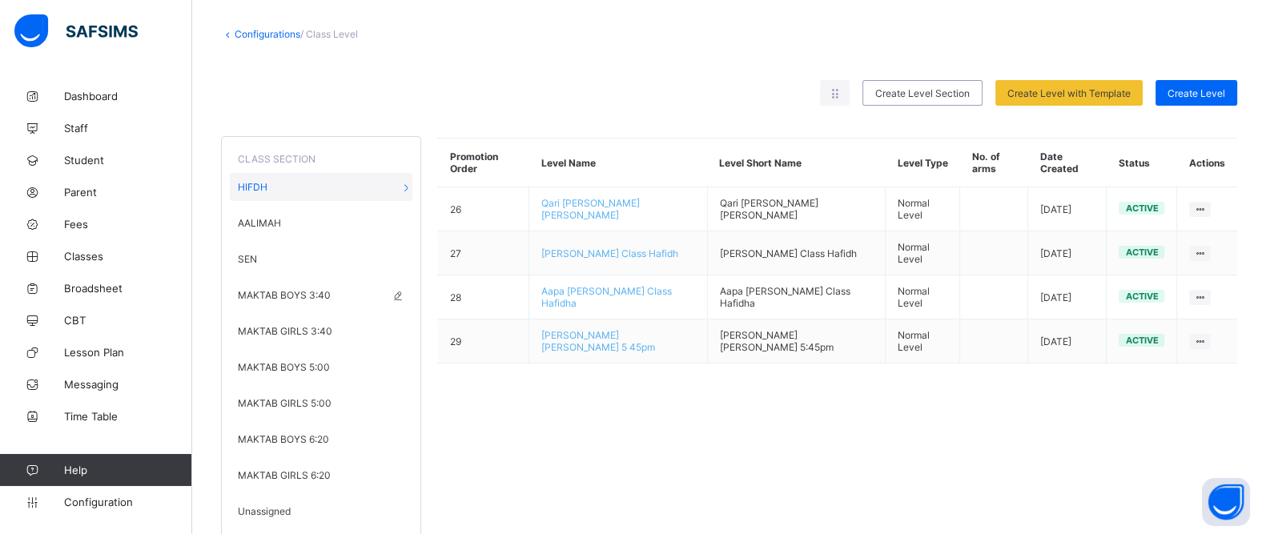
click at [297, 289] on span "MAKTAB BOYS 3:40" at bounding box center [284, 295] width 93 height 12
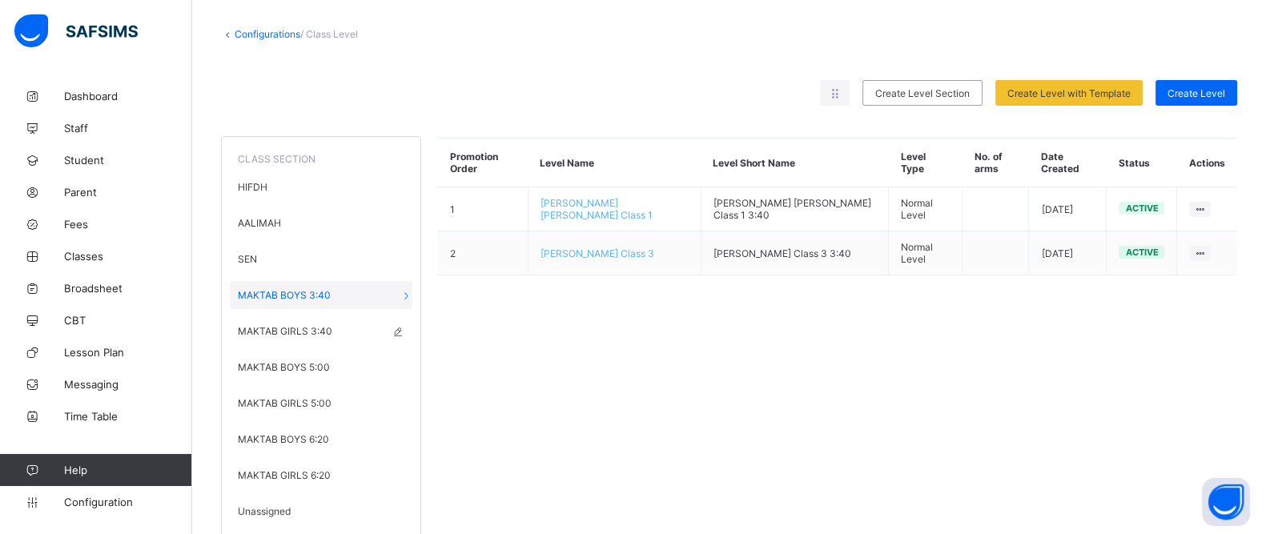
click at [304, 327] on span "MAKTAB GIRLS 3:40" at bounding box center [285, 331] width 94 height 12
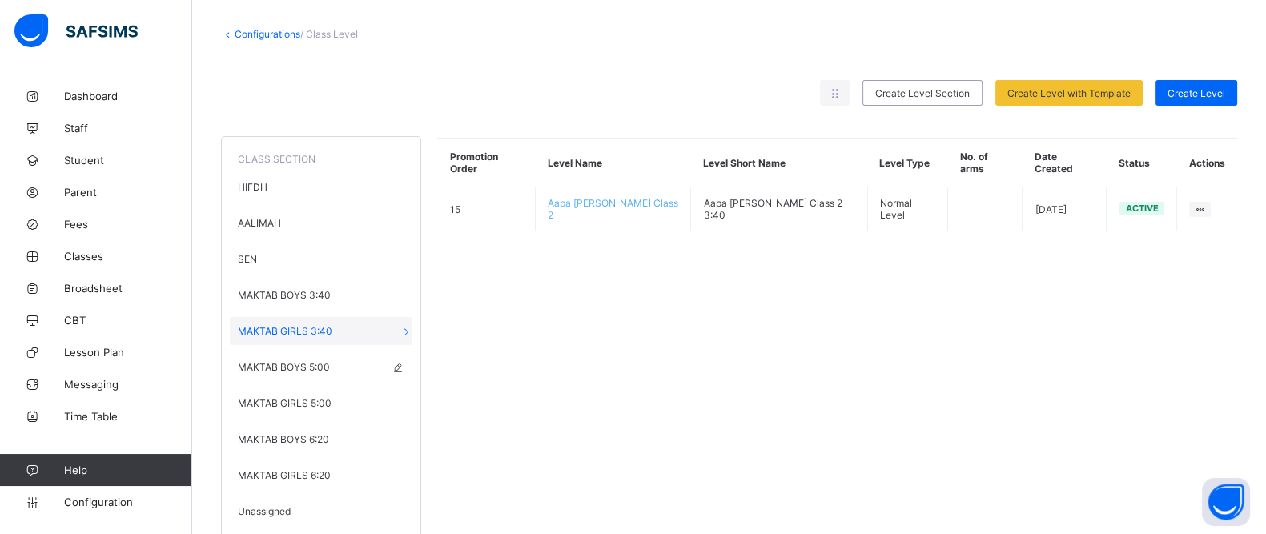
click at [280, 361] on span "MAKTAB BOYS 5:00" at bounding box center [284, 367] width 92 height 12
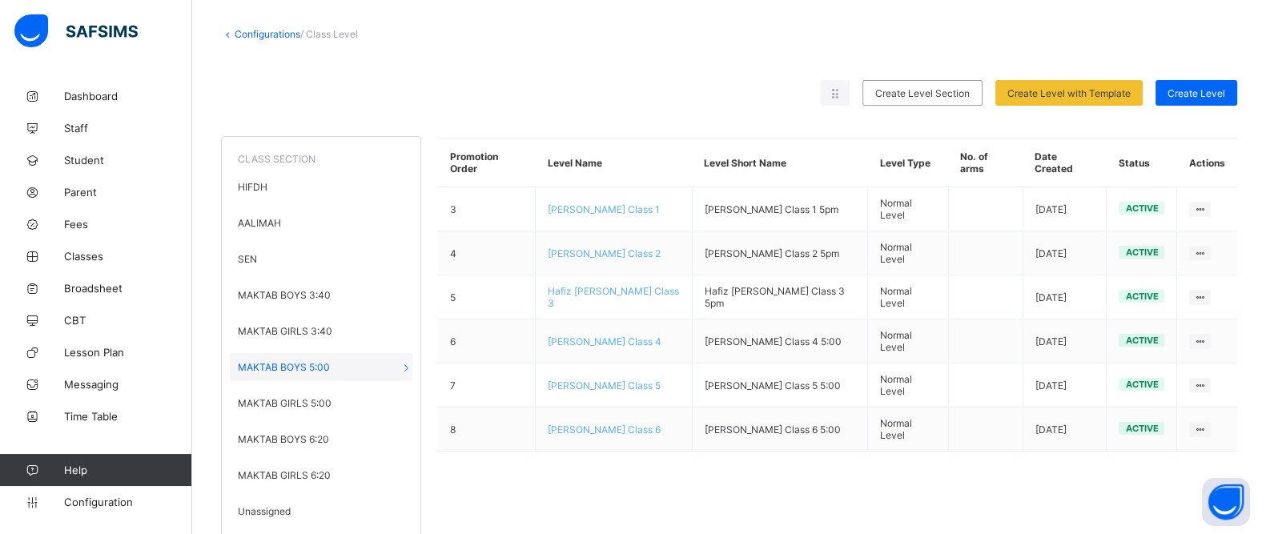
click at [668, 499] on div "Promotion Order Level Name Level Short Name Level Type No. of arms Date Created…" at bounding box center [837, 332] width 800 height 420
click at [283, 397] on span "MAKTAB GIRLS 5:00" at bounding box center [285, 403] width 94 height 12
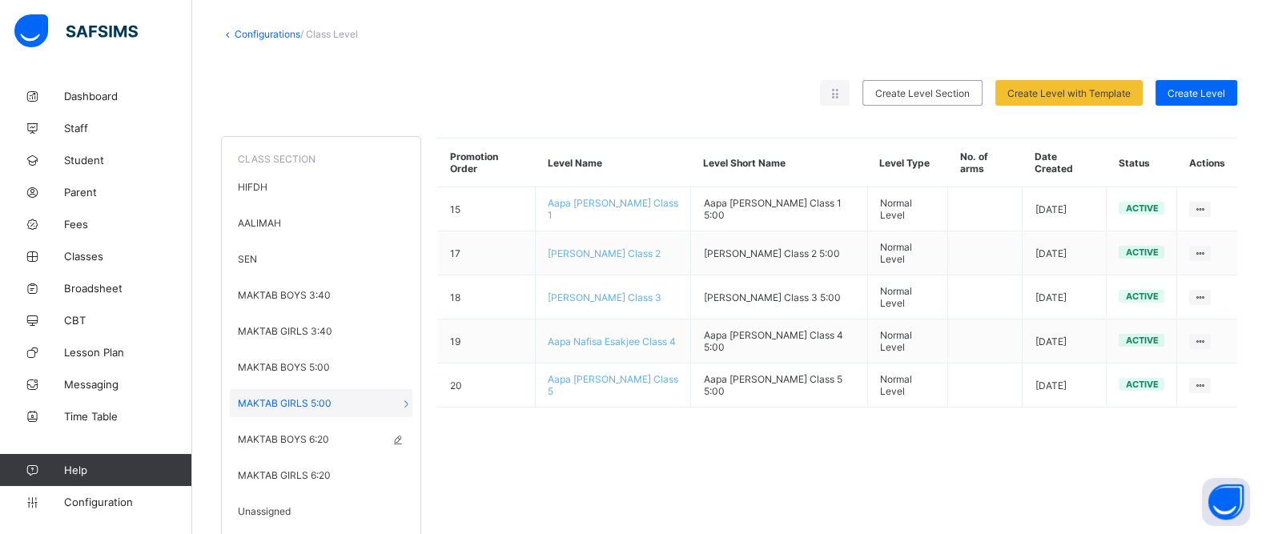
click at [309, 438] on div "MAKTAB BOYS 6:20" at bounding box center [321, 439] width 183 height 28
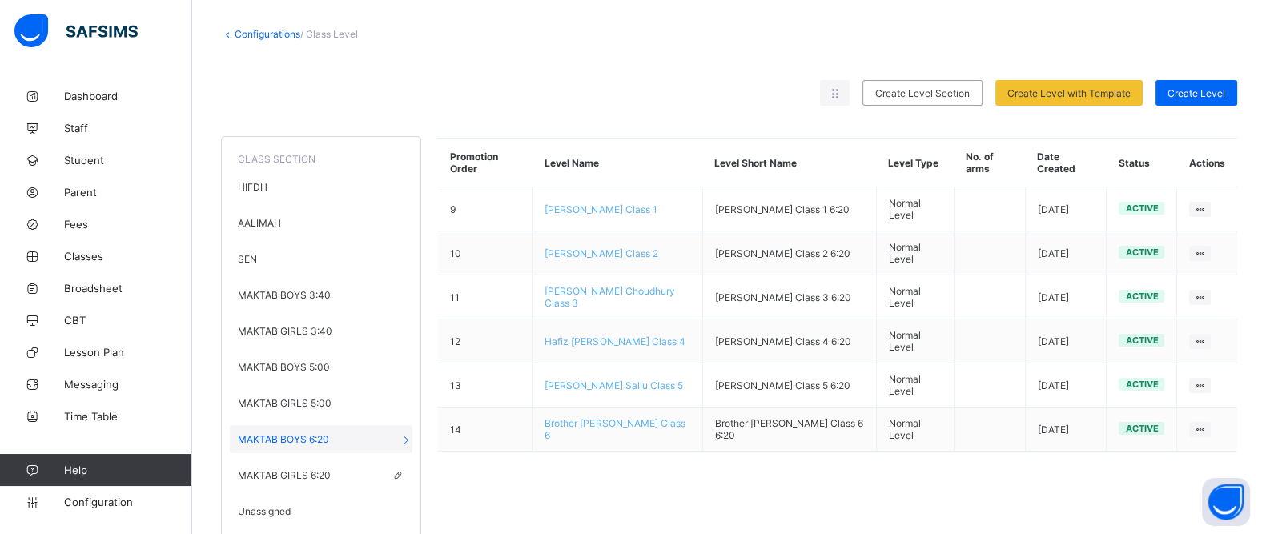
click at [310, 469] on span "MAKTAB GIRLS 6:20" at bounding box center [284, 475] width 93 height 12
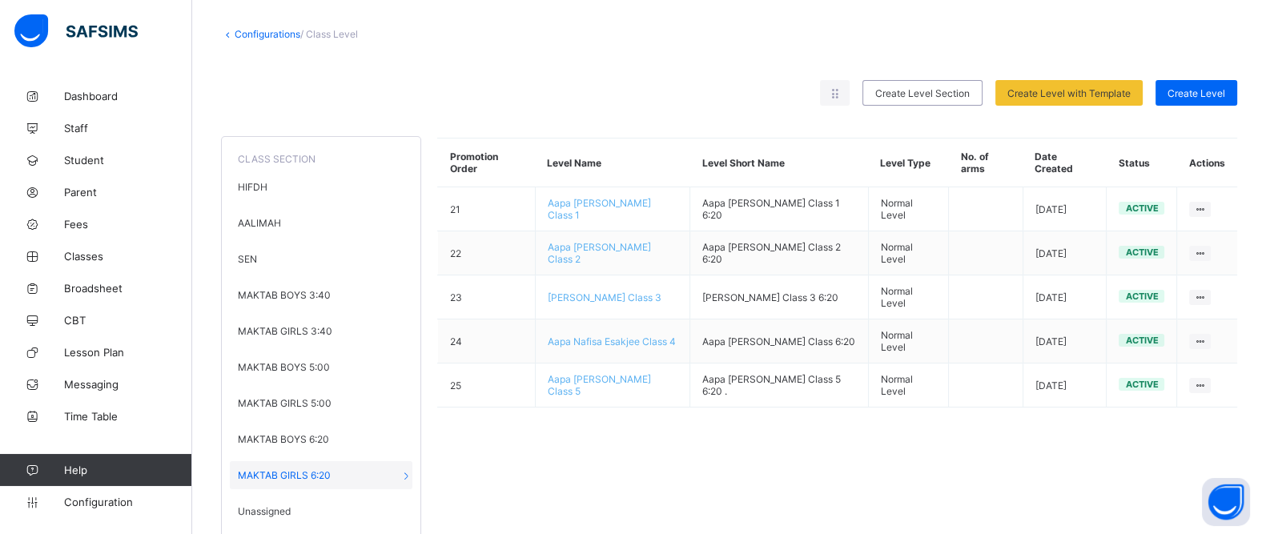
click at [689, 487] on div "Promotion Order Level Name Level Short Name Level Type No. of arms Date Created…" at bounding box center [837, 332] width 800 height 420
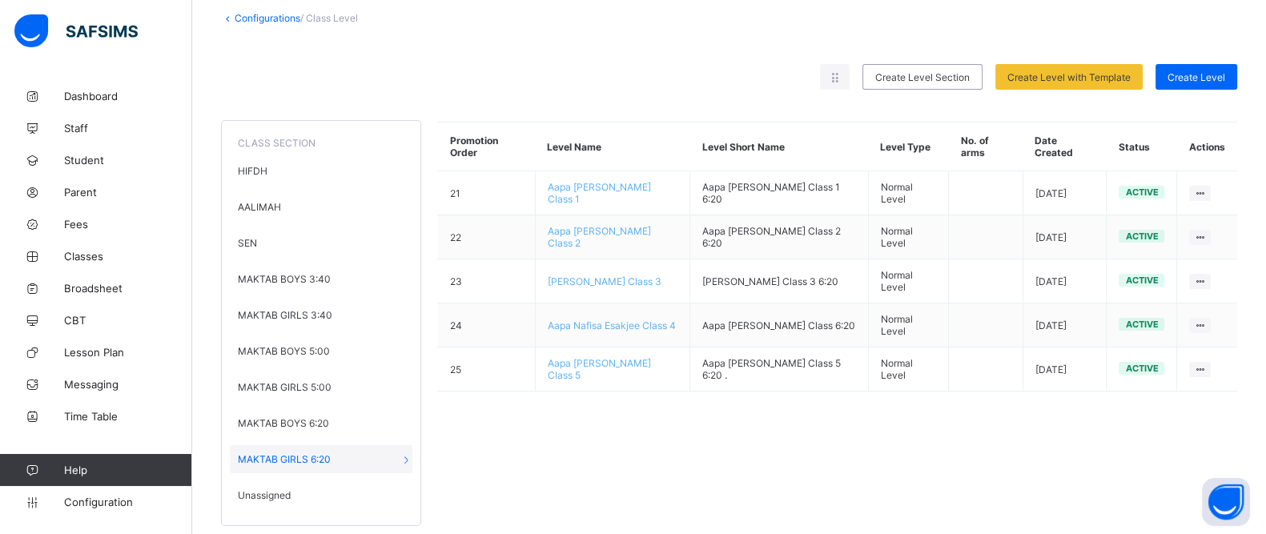
scroll to position [99, 0]
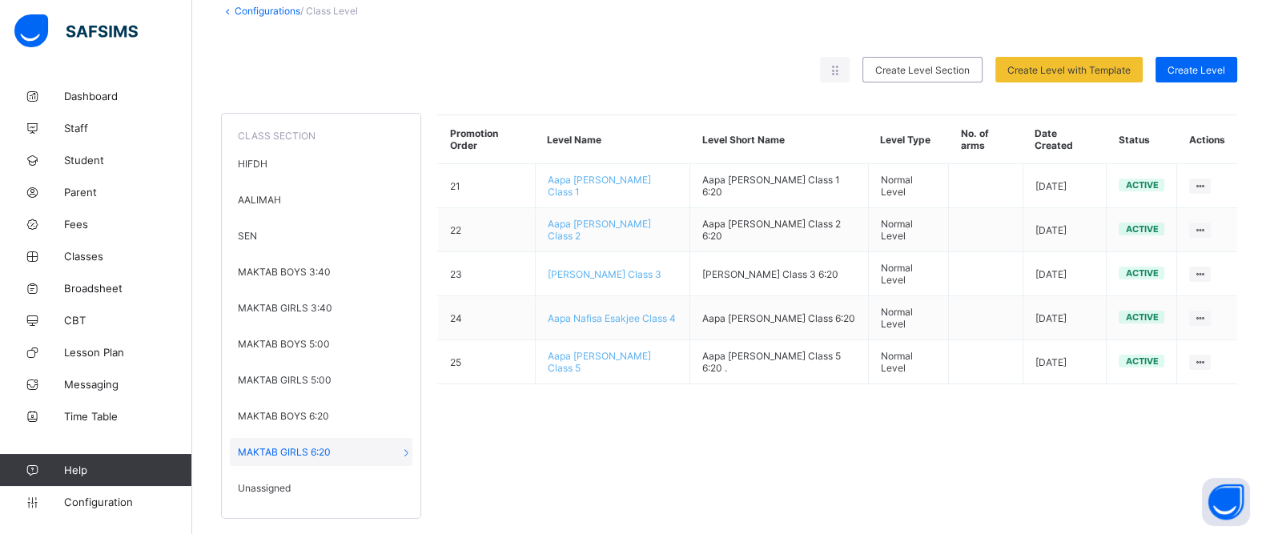
click at [843, 438] on div "Promotion Order Level Name Level Short Name Level Type No. of arms Date Created…" at bounding box center [837, 308] width 800 height 420
click at [965, 1] on div "Configurations / Class Level Rearrange levels Create Level Section Create Level…" at bounding box center [728, 262] width 1073 height 562
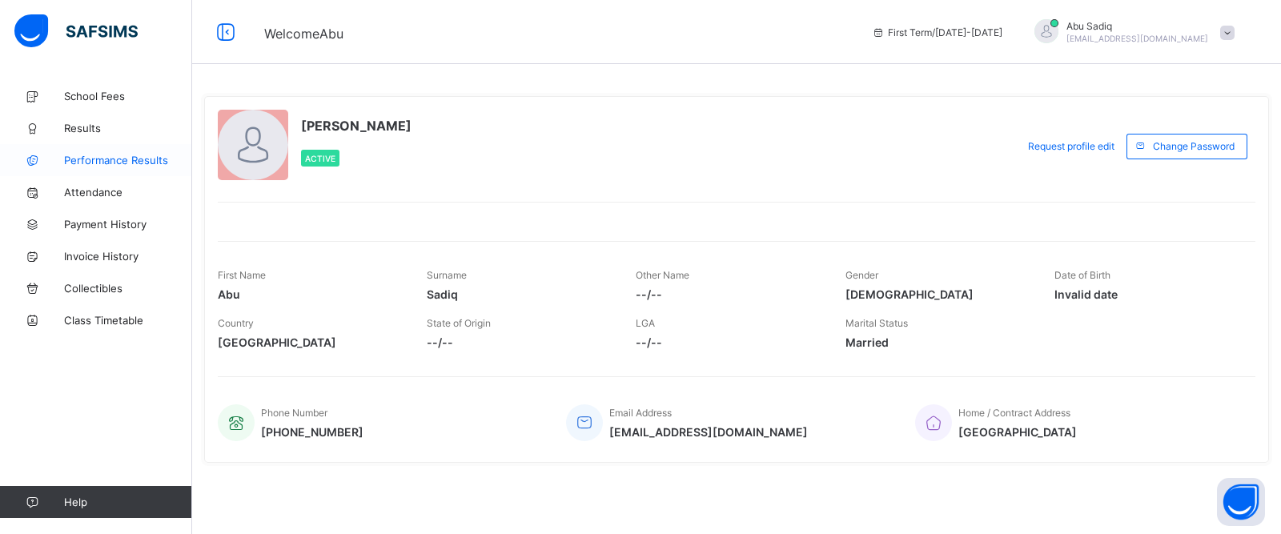
click at [158, 167] on link "Performance Results" at bounding box center [96, 160] width 192 height 32
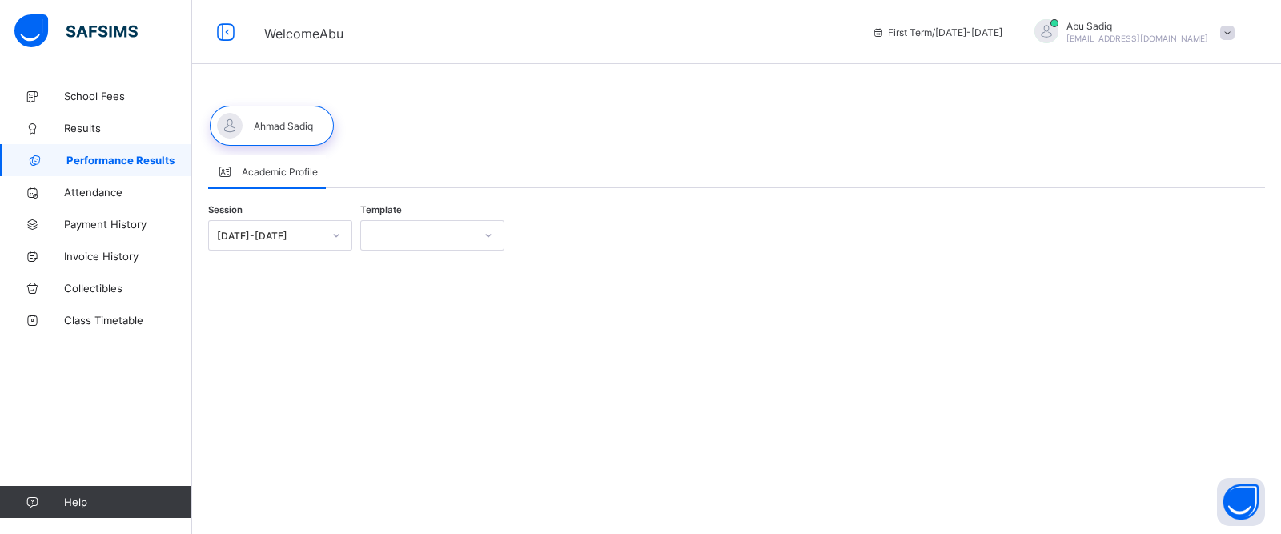
click at [636, 169] on div "Academic Profile" at bounding box center [736, 171] width 1057 height 33
click at [1052, 252] on div "Session [DATE]-[DATE] Template" at bounding box center [736, 235] width 1057 height 62
